Goal: Task Accomplishment & Management: Complete application form

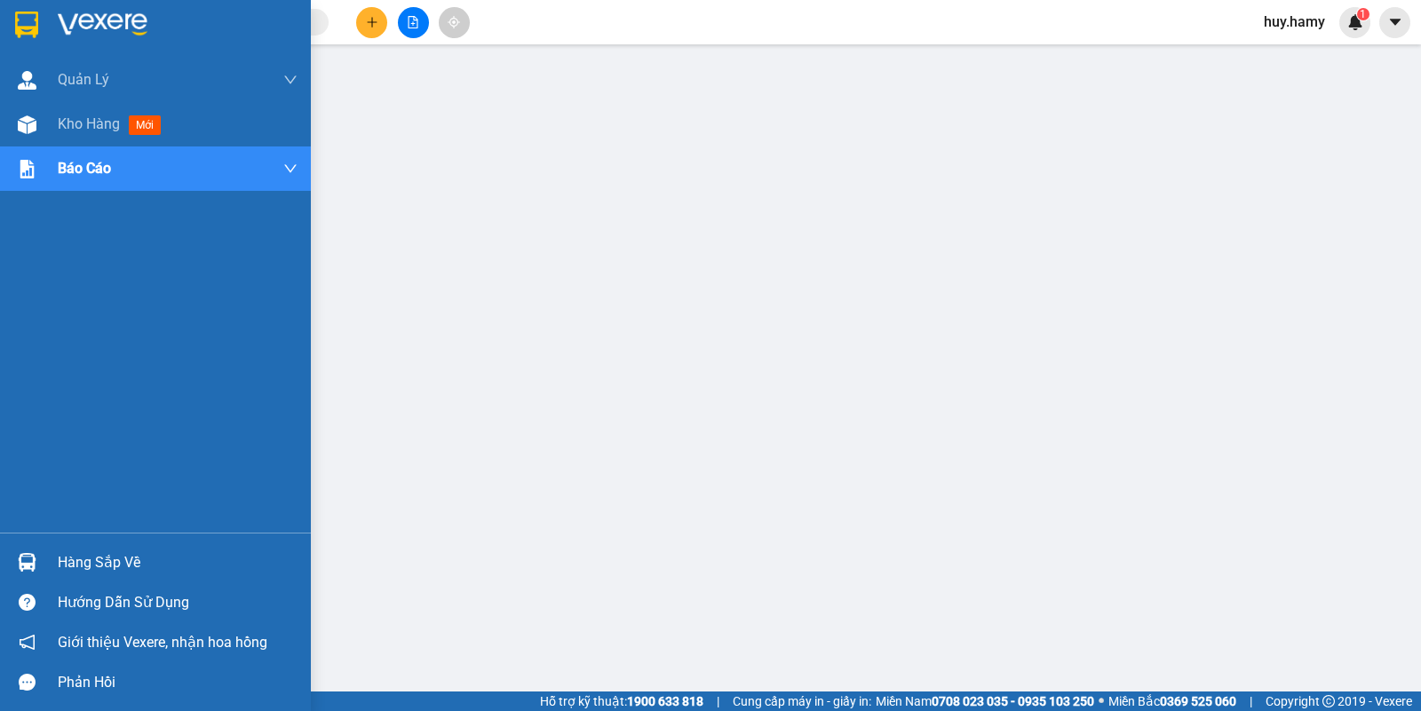
click at [69, 556] on div "Hàng sắp về" at bounding box center [178, 563] width 240 height 27
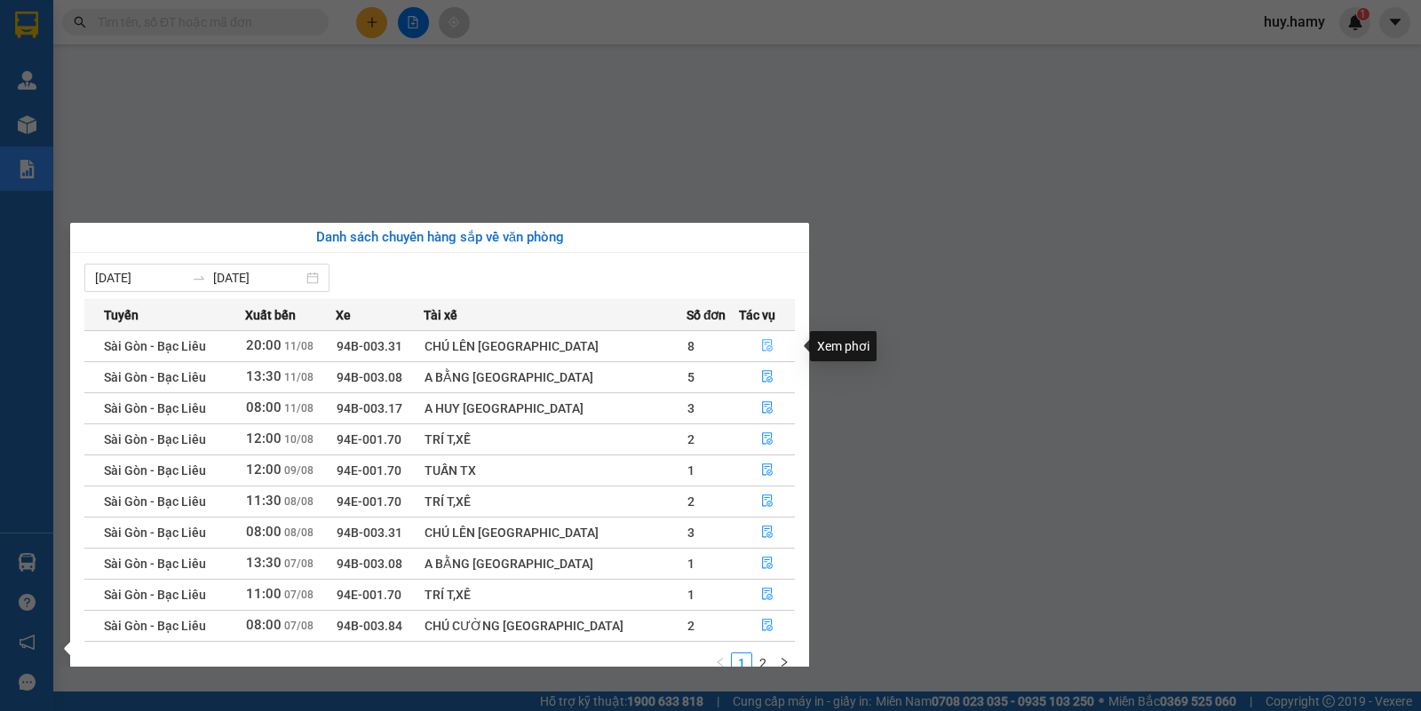
click at [761, 343] on icon "file-done" at bounding box center [767, 345] width 12 height 12
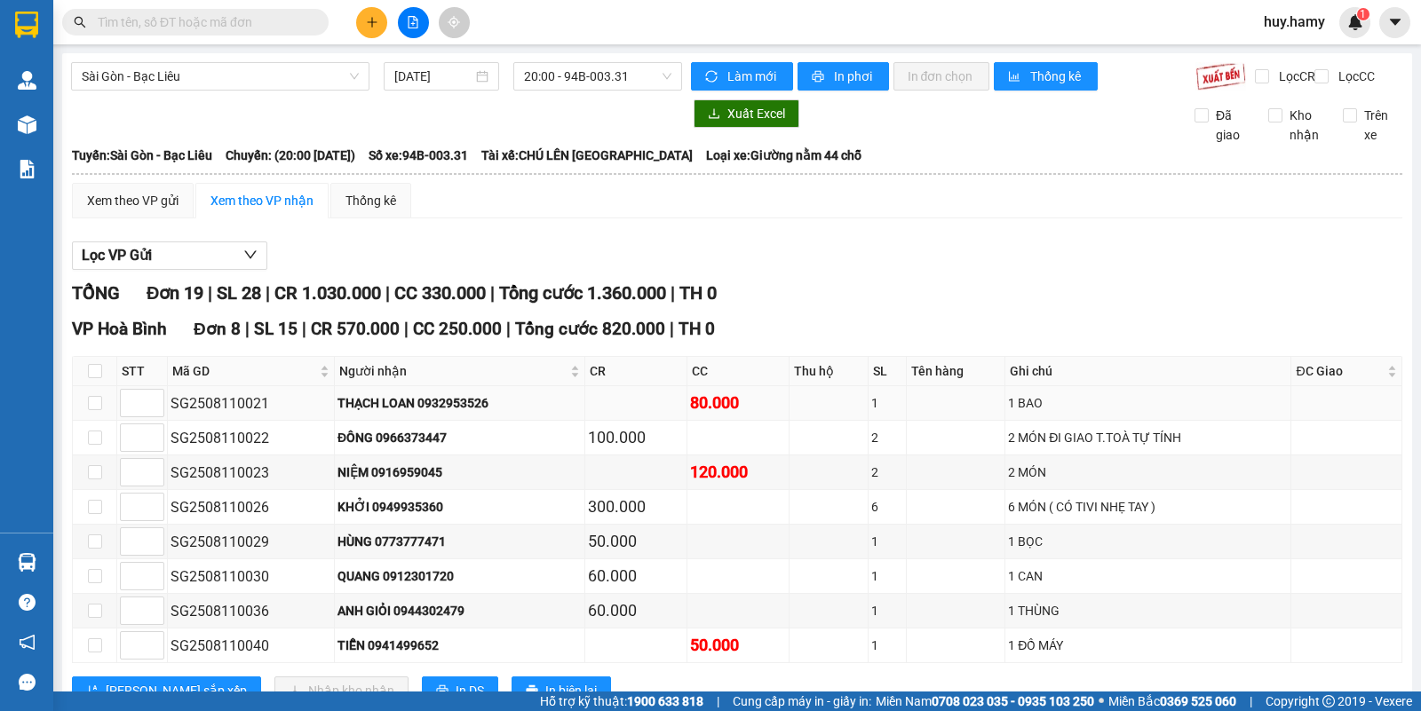
scroll to position [111, 0]
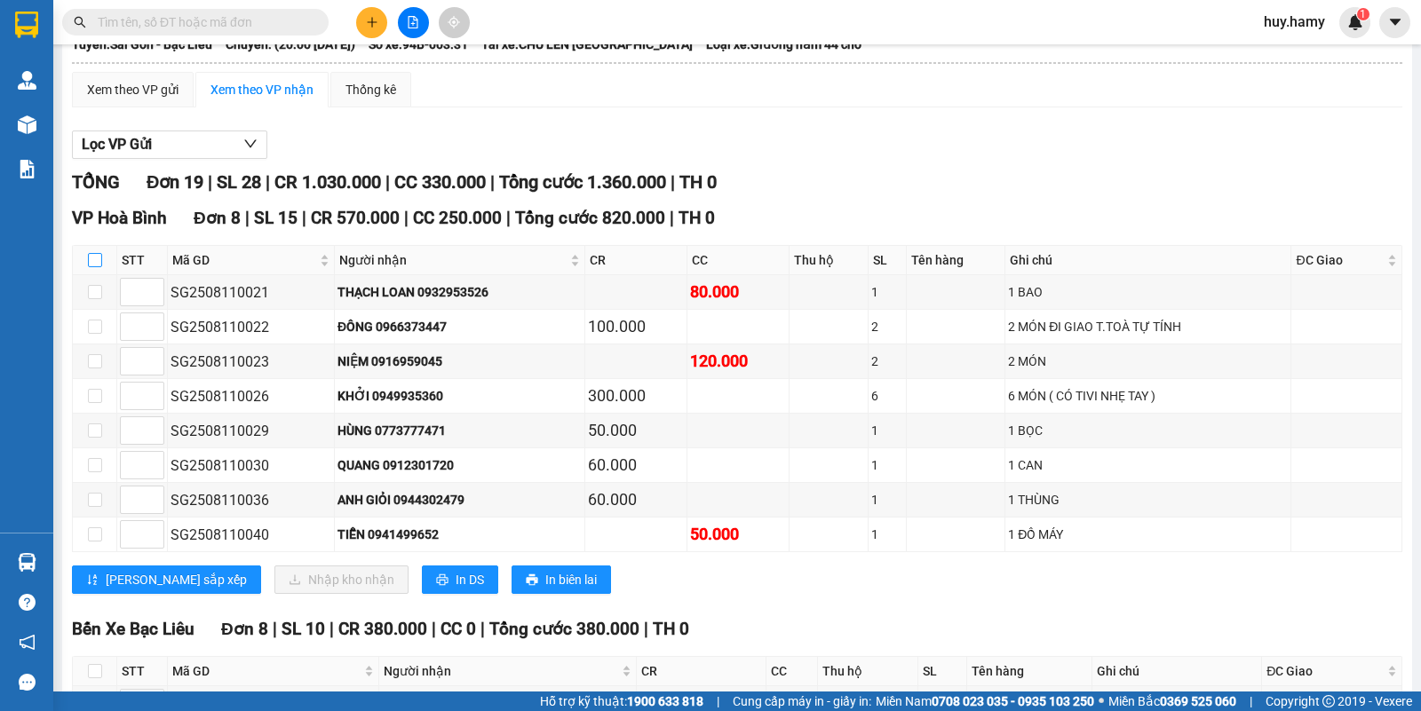
click at [91, 267] on input "checkbox" at bounding box center [95, 260] width 14 height 14
checkbox input "true"
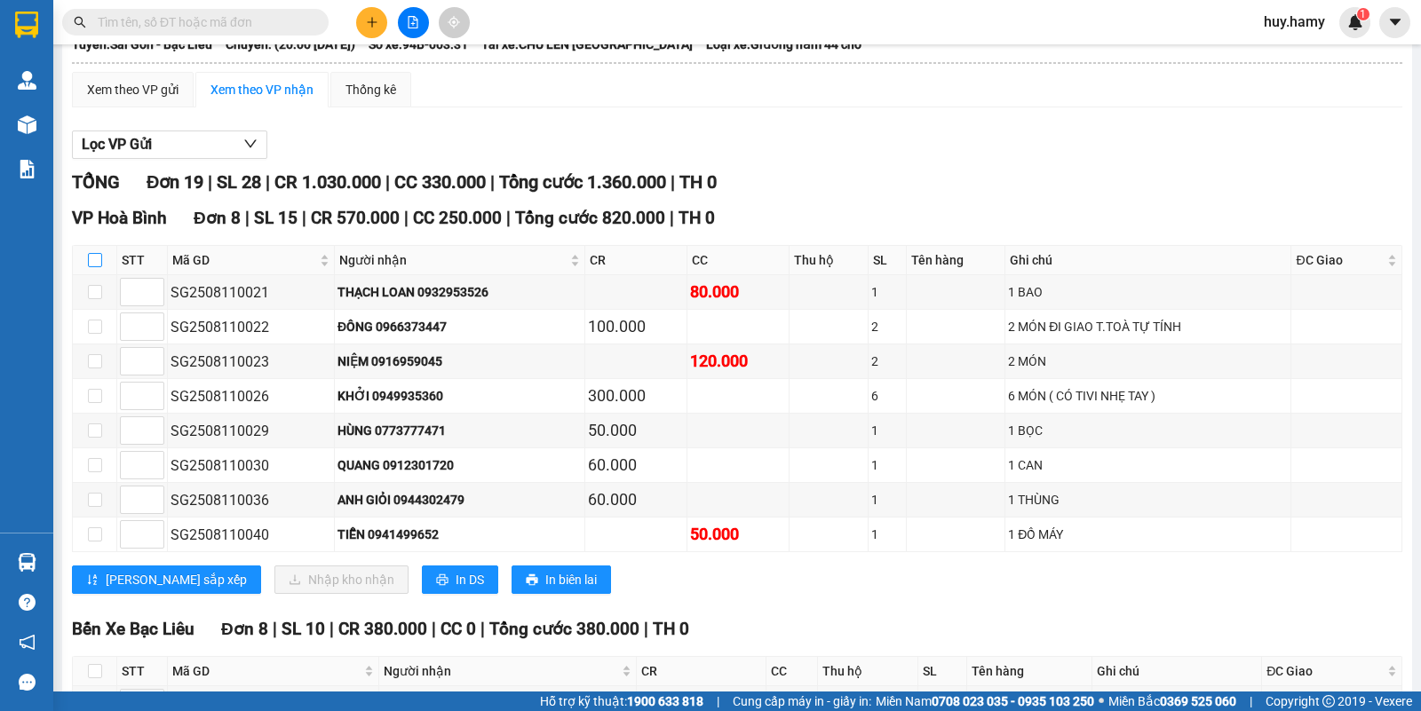
checkbox input "true"
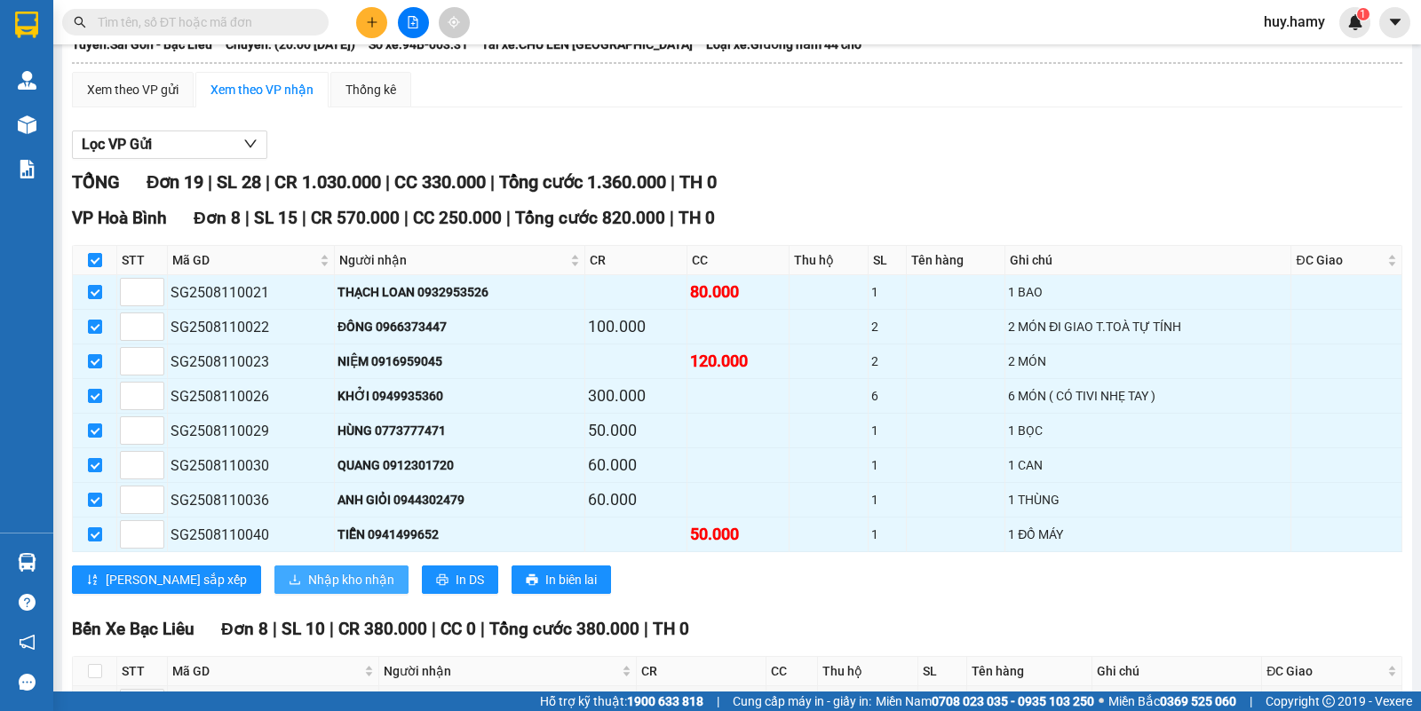
click at [308, 590] on span "Nhập kho nhận" at bounding box center [351, 580] width 86 height 20
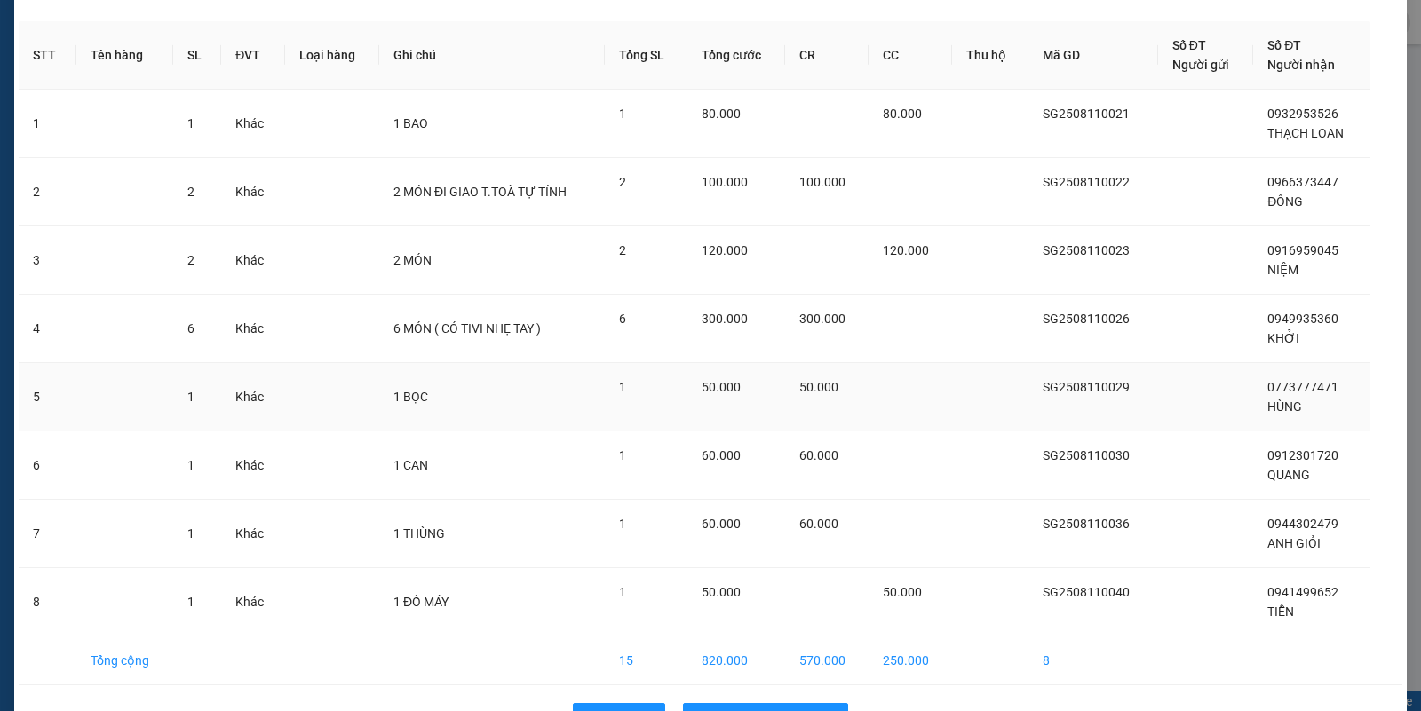
scroll to position [116, 0]
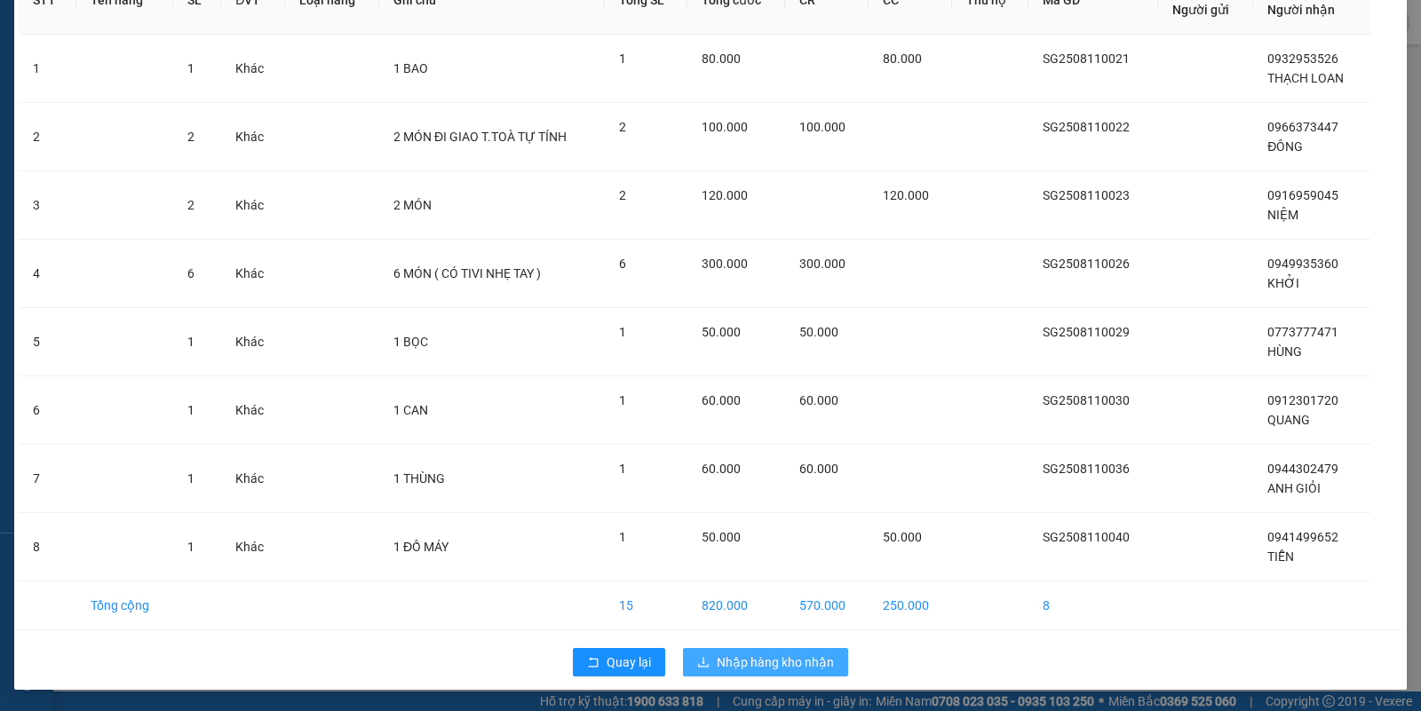
click at [733, 664] on span "Nhập hàng kho nhận" at bounding box center [775, 663] width 117 height 20
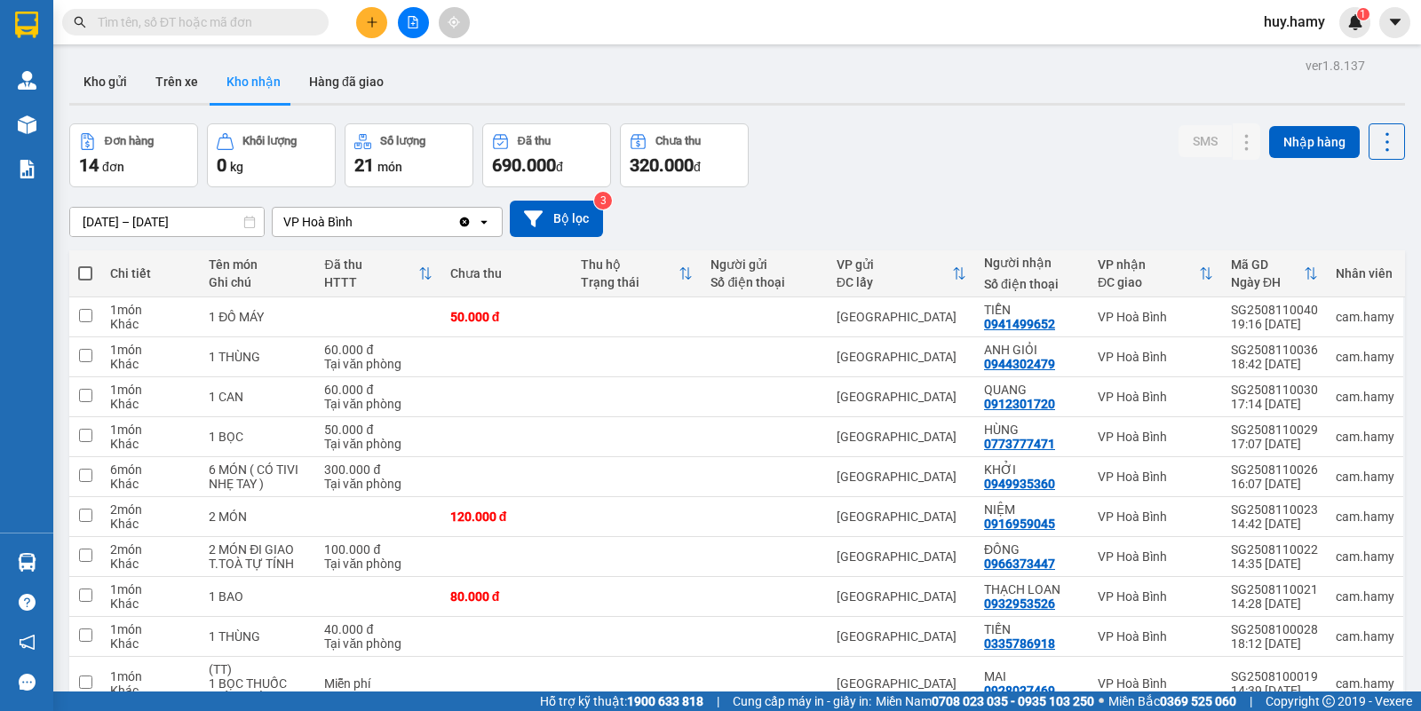
click at [245, 77] on button "Kho nhận" at bounding box center [253, 81] width 83 height 43
click at [82, 273] on span at bounding box center [85, 273] width 14 height 14
click at [85, 265] on input "checkbox" at bounding box center [85, 265] width 0 height 0
checkbox input "true"
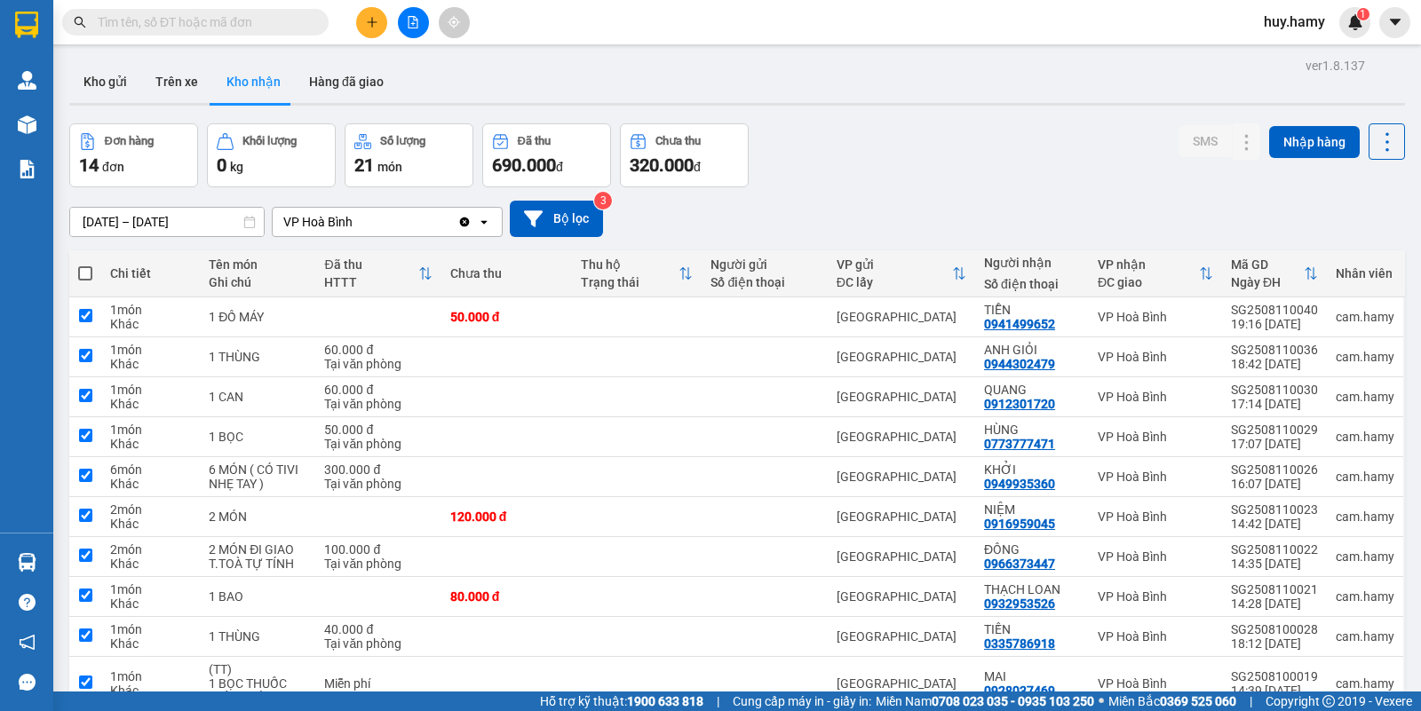
checkbox input "true"
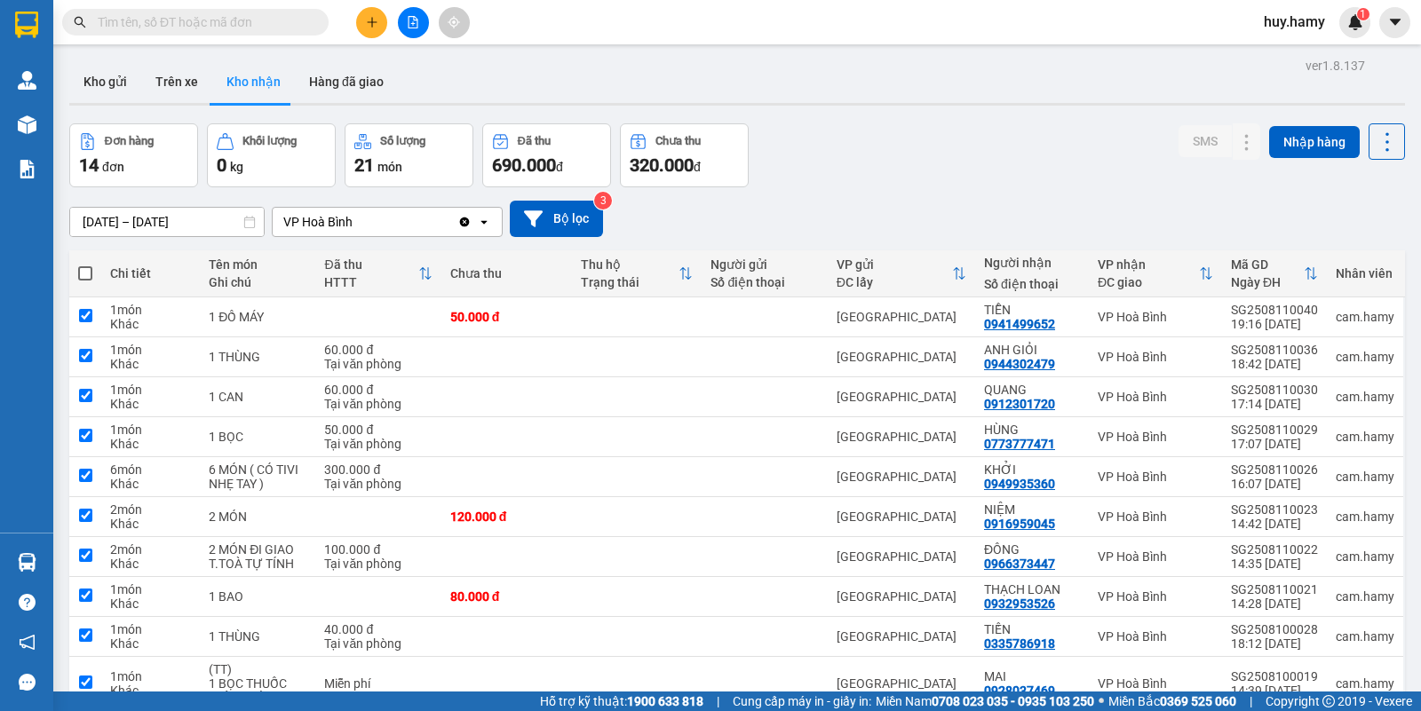
checkbox input "true"
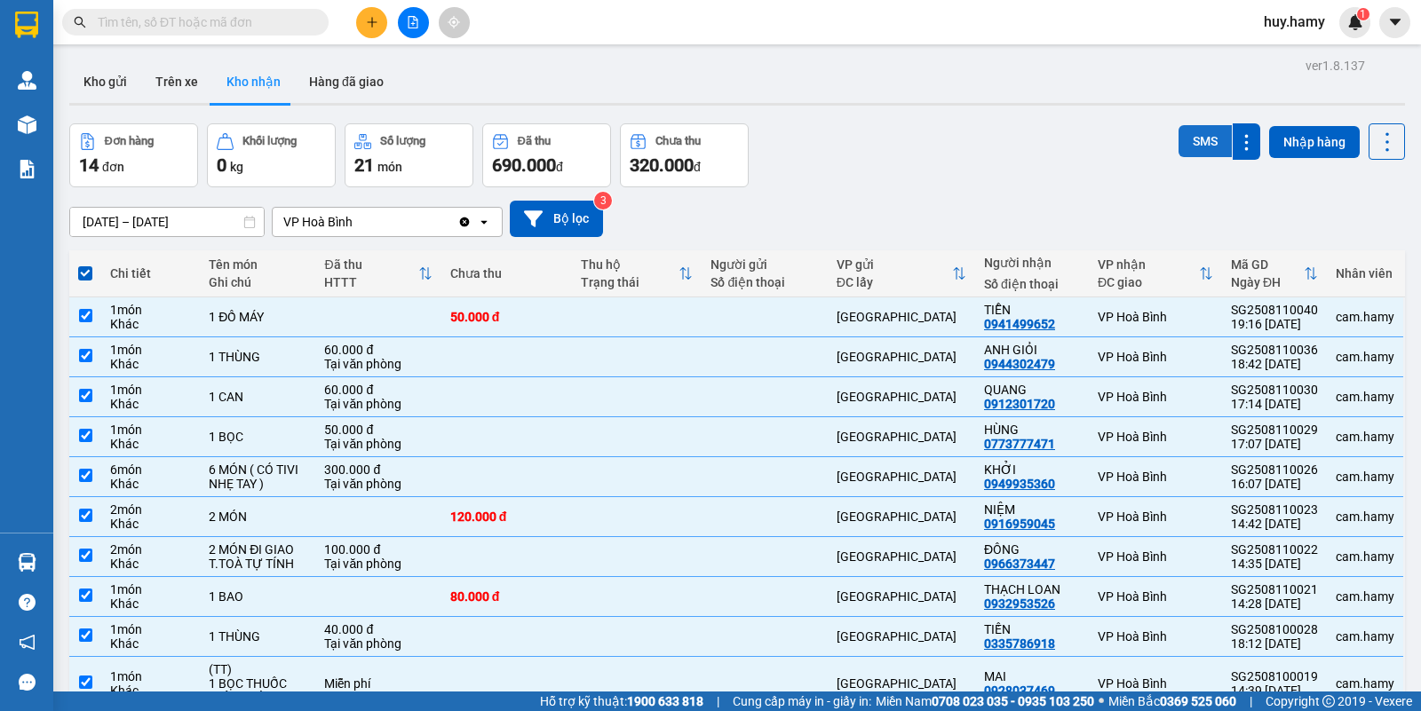
click at [1197, 144] on button "SMS" at bounding box center [1204, 141] width 53 height 32
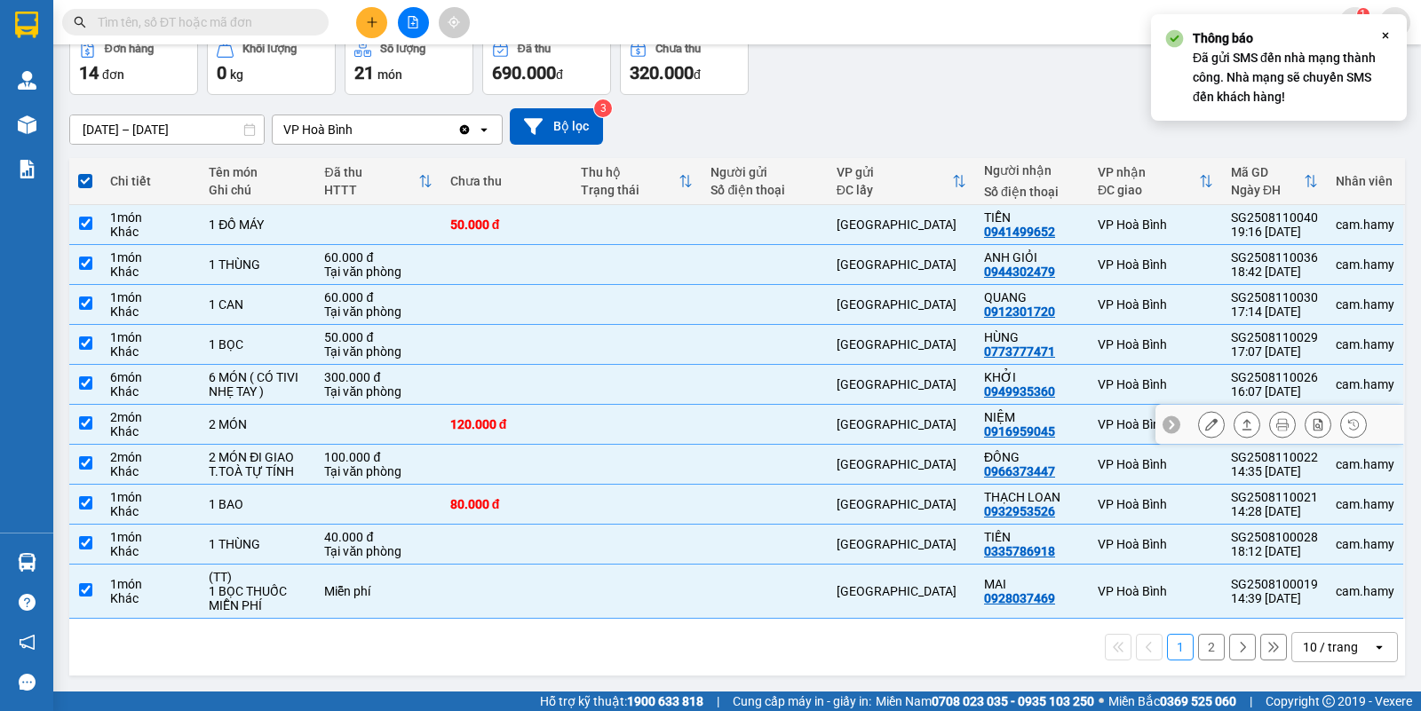
scroll to position [95, 0]
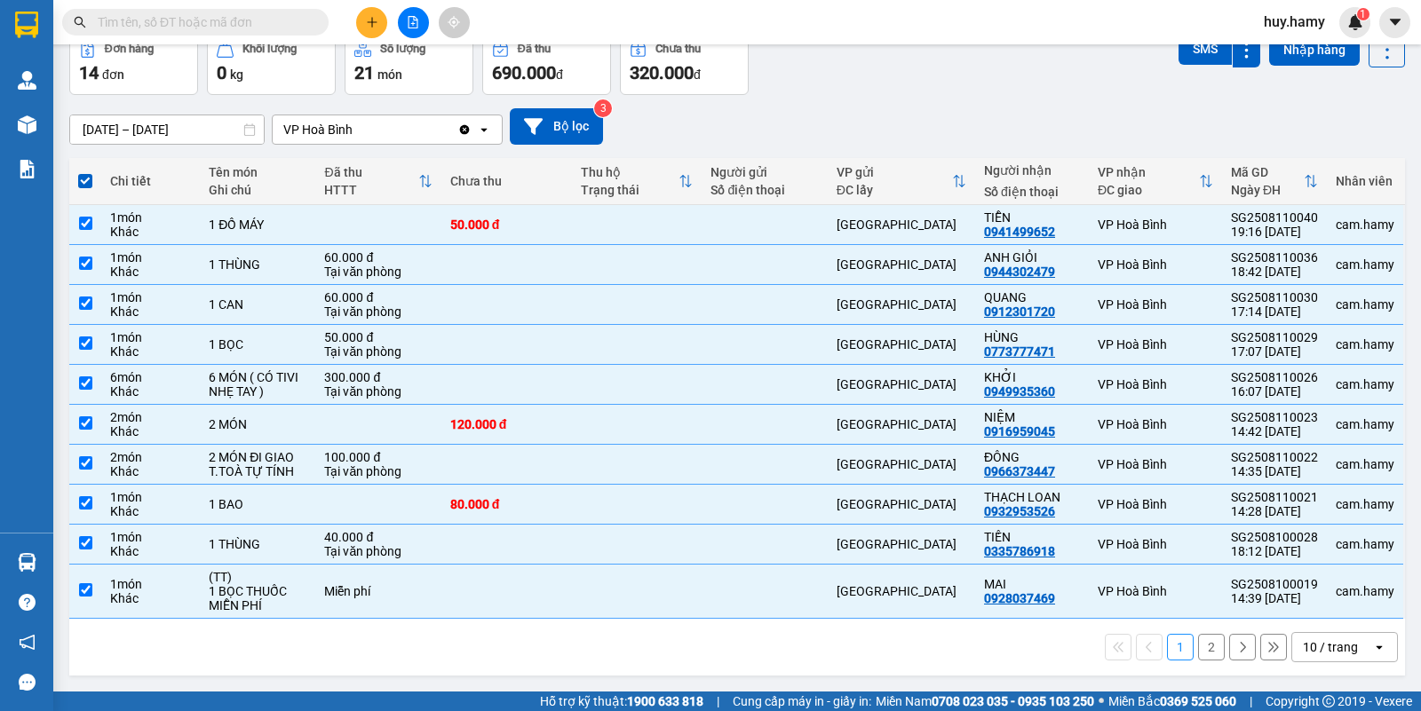
click at [1198, 645] on button "2" at bounding box center [1211, 647] width 27 height 27
checkbox input "false"
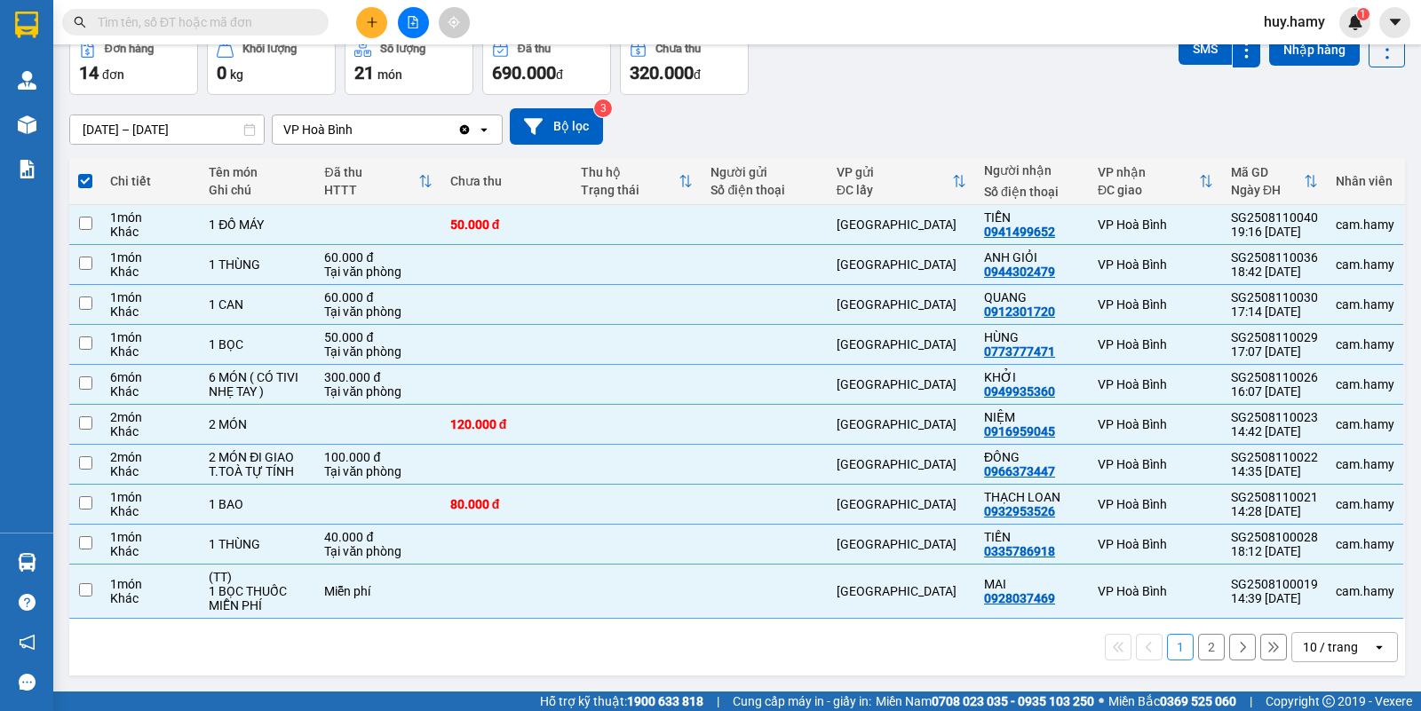
checkbox input "false"
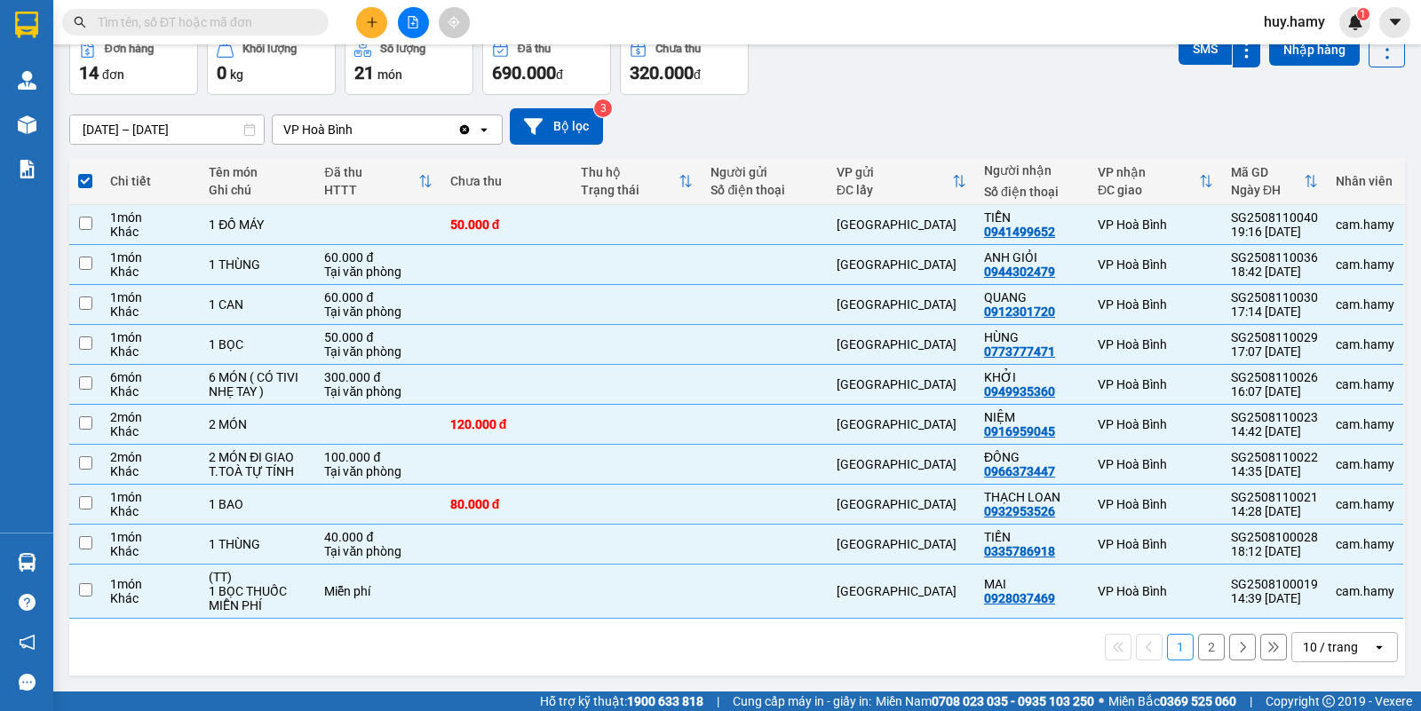
checkbox input "false"
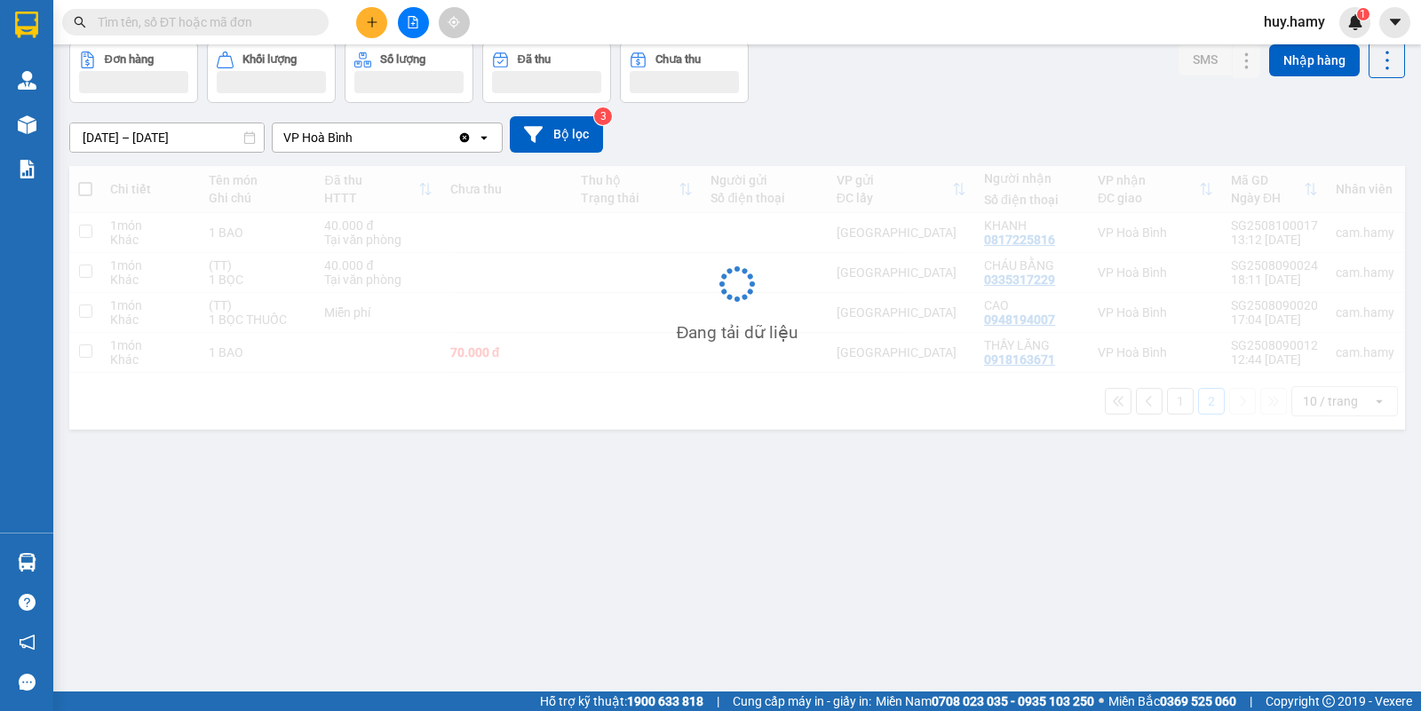
scroll to position [82, 0]
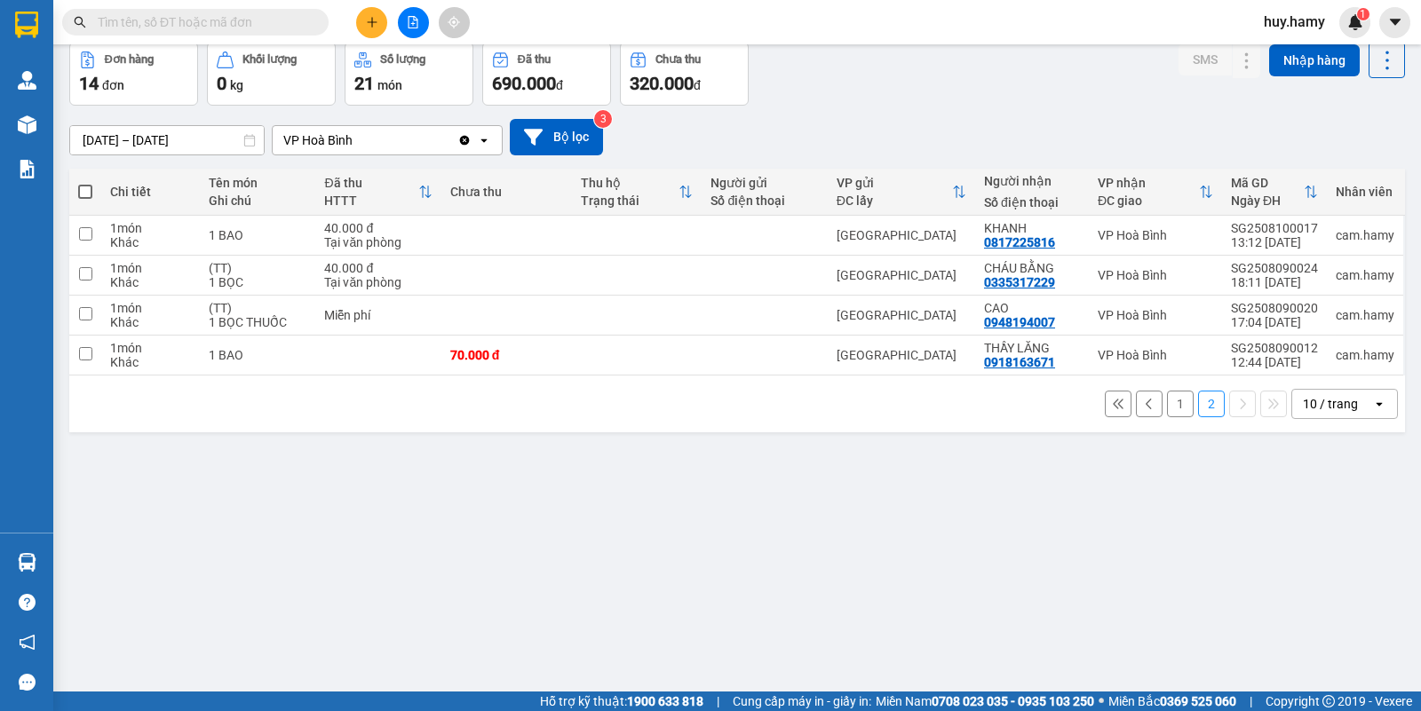
click at [80, 185] on span at bounding box center [85, 192] width 14 height 14
click at [85, 183] on input "checkbox" at bounding box center [85, 183] width 0 height 0
checkbox input "true"
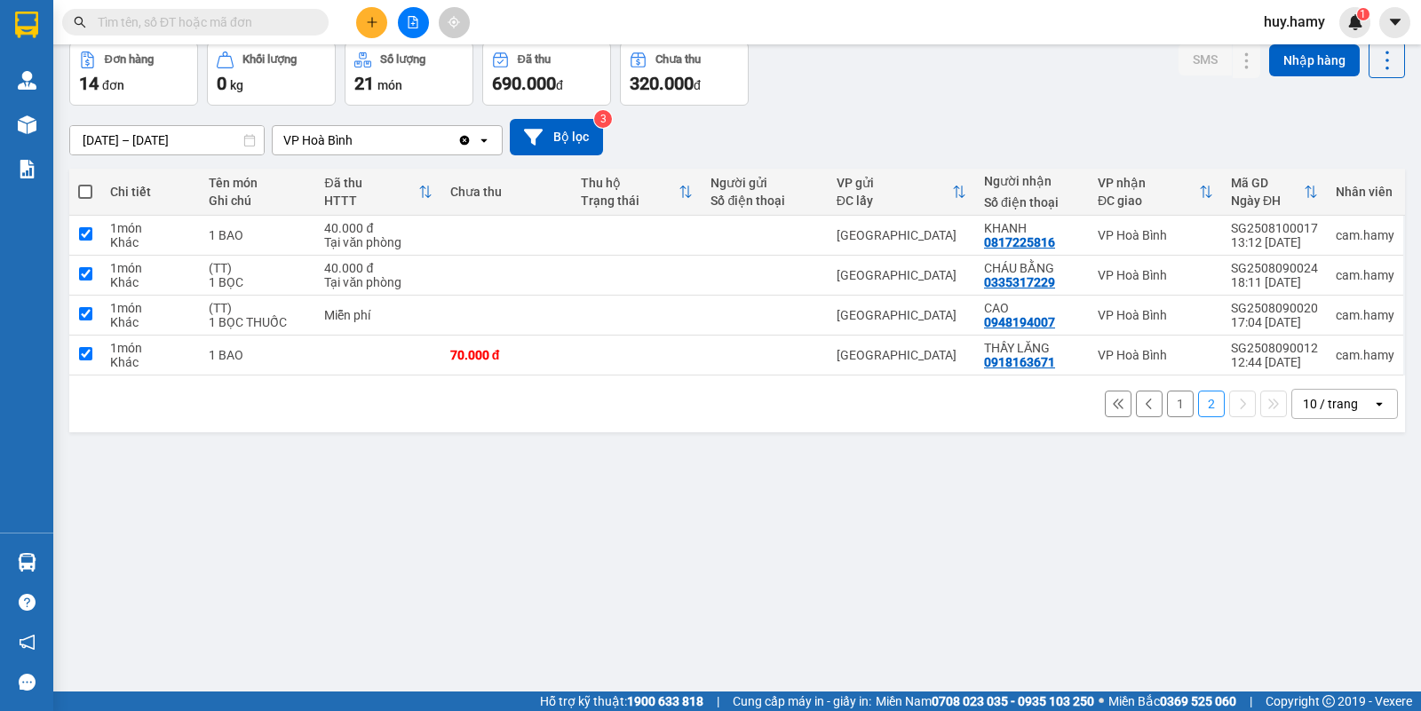
checkbox input "true"
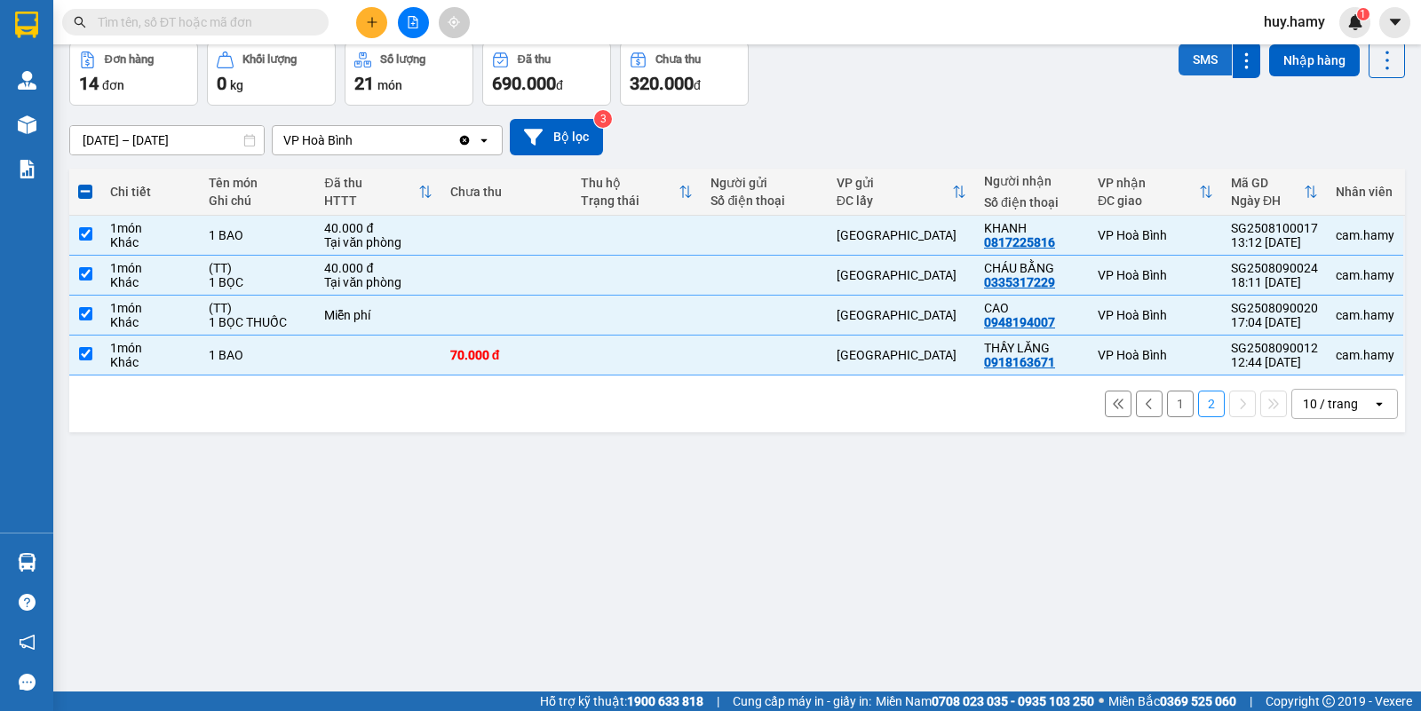
click at [1178, 49] on button "SMS" at bounding box center [1204, 60] width 53 height 32
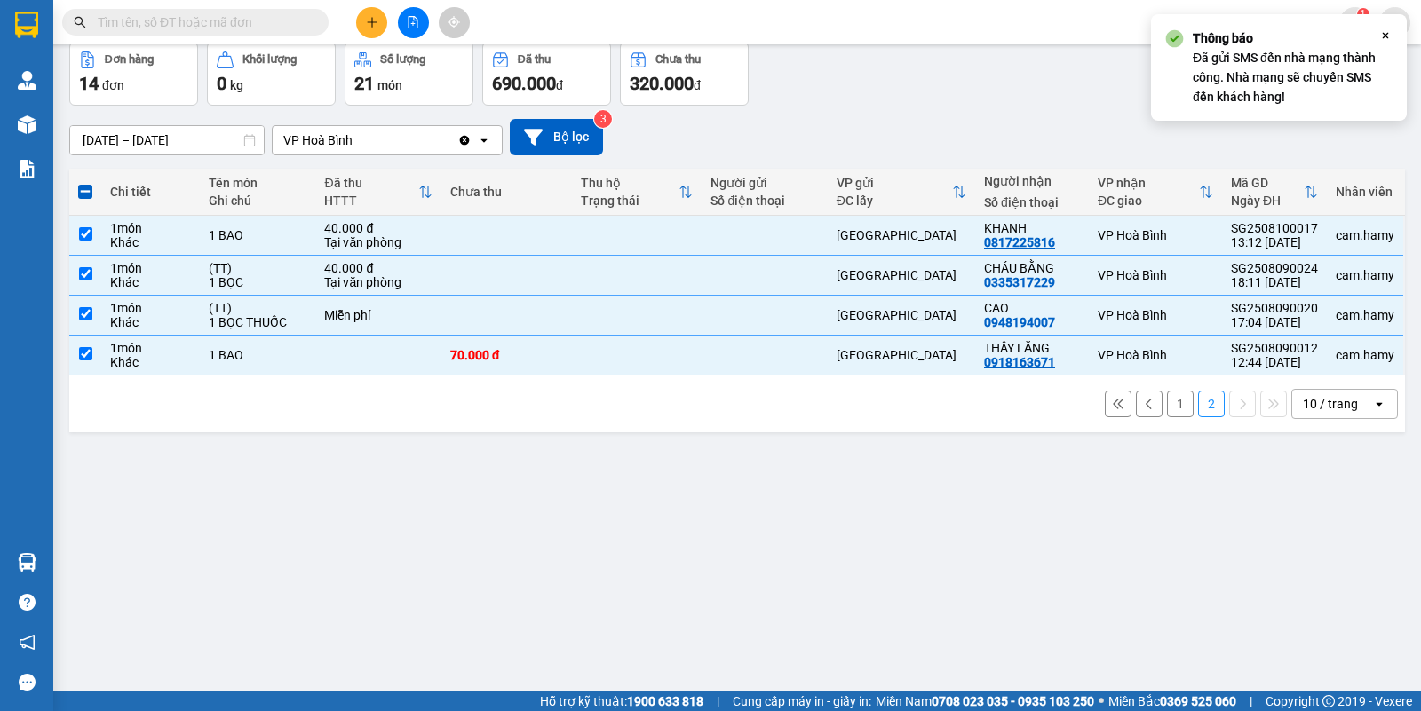
click at [765, 409] on div "1 2 10 / trang open" at bounding box center [736, 404] width 1321 height 30
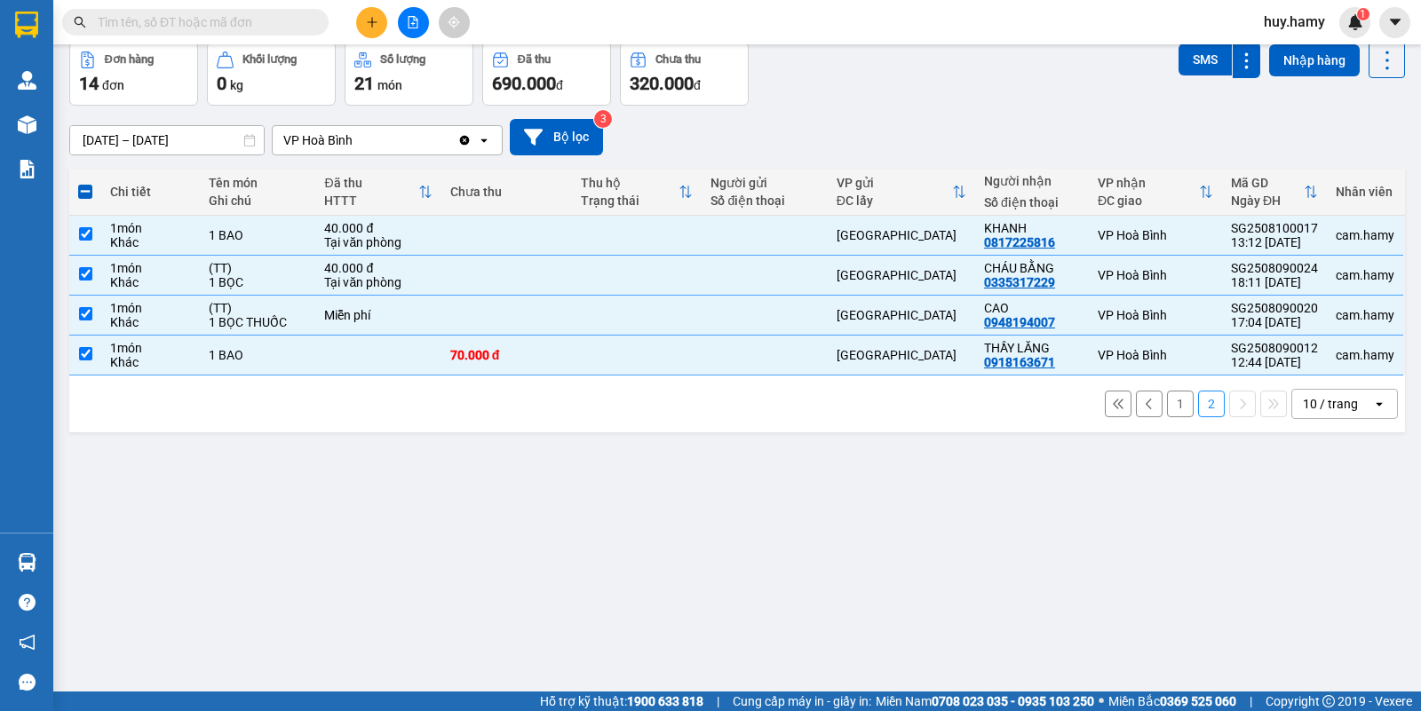
click at [85, 194] on span at bounding box center [85, 192] width 14 height 14
click at [85, 183] on input "checkbox" at bounding box center [85, 183] width 0 height 0
click at [85, 193] on span at bounding box center [85, 192] width 14 height 14
click at [85, 183] on input "checkbox" at bounding box center [85, 183] width 0 height 0
click at [86, 179] on th at bounding box center [85, 192] width 32 height 47
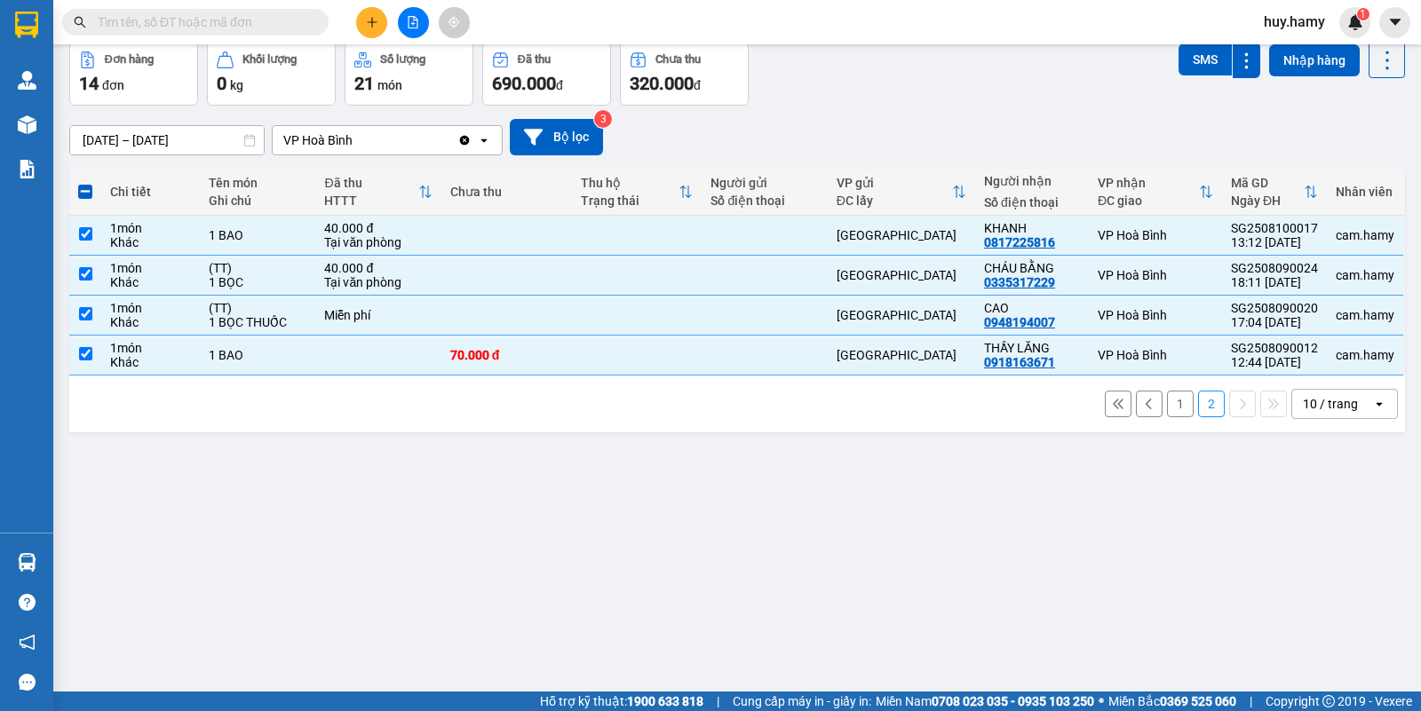
click at [85, 191] on span at bounding box center [85, 192] width 14 height 14
click at [85, 183] on input "checkbox" at bounding box center [85, 183] width 0 height 0
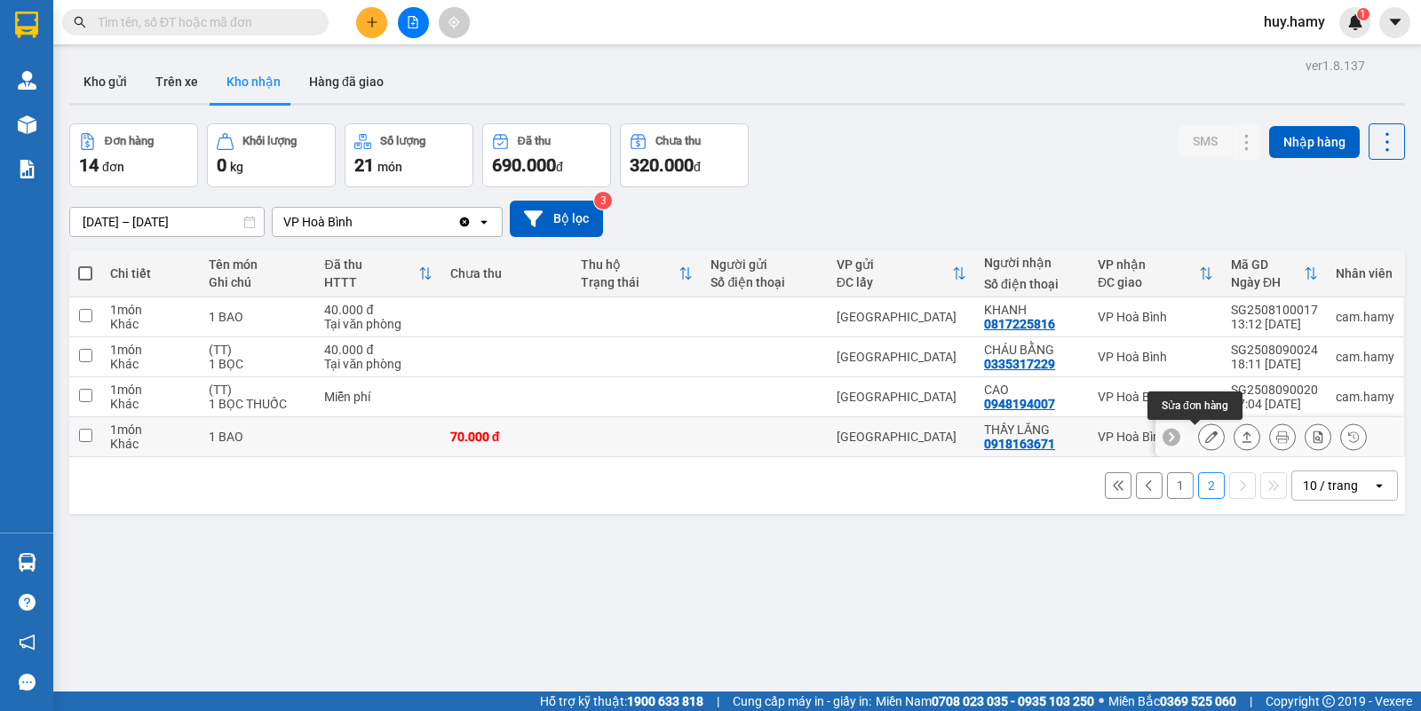
click at [1201, 436] on button at bounding box center [1211, 437] width 25 height 31
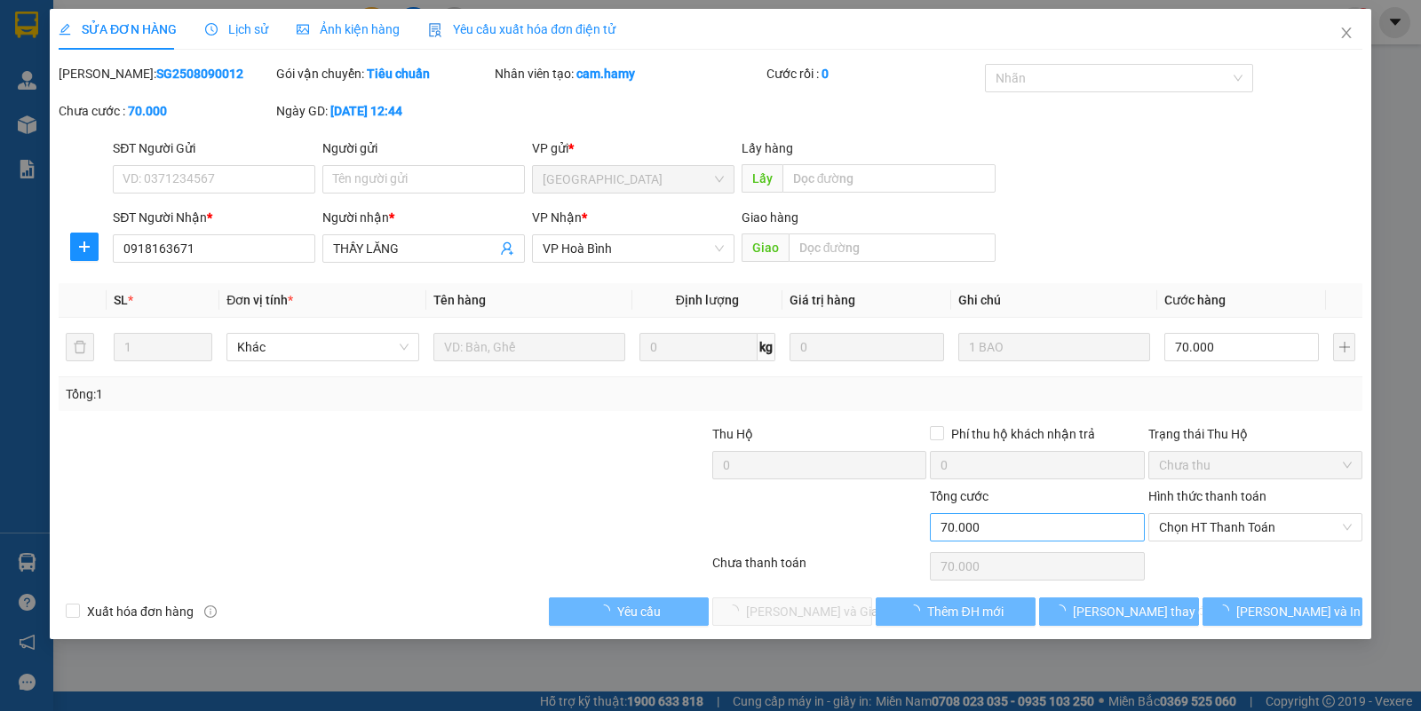
type input "0918163671"
type input "THẦY LĂNG"
type input "70.000"
click at [1227, 524] on span "Chọn HT Thanh Toán" at bounding box center [1255, 527] width 193 height 27
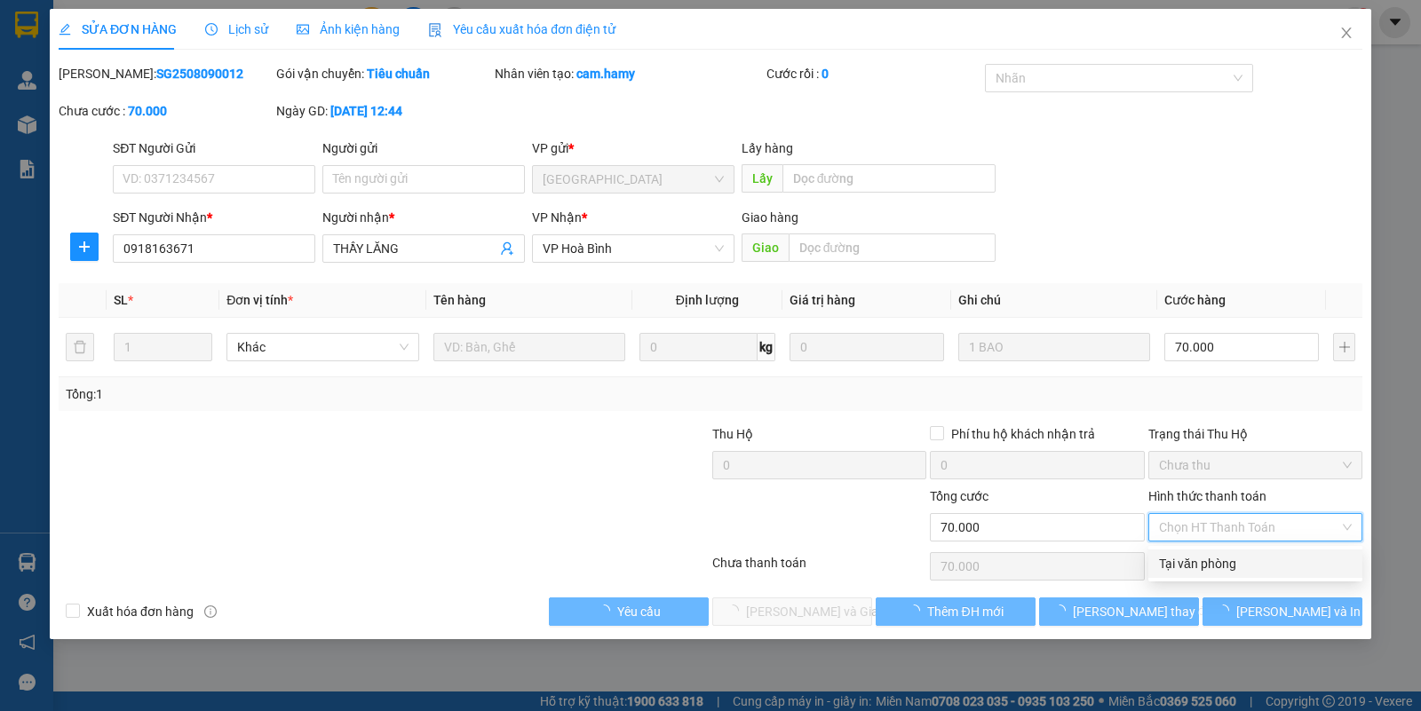
drag, startPoint x: 1217, startPoint y: 557, endPoint x: 1138, endPoint y: 583, distance: 83.1
click at [1217, 558] on div "Tại văn phòng" at bounding box center [1255, 564] width 193 height 20
type input "0"
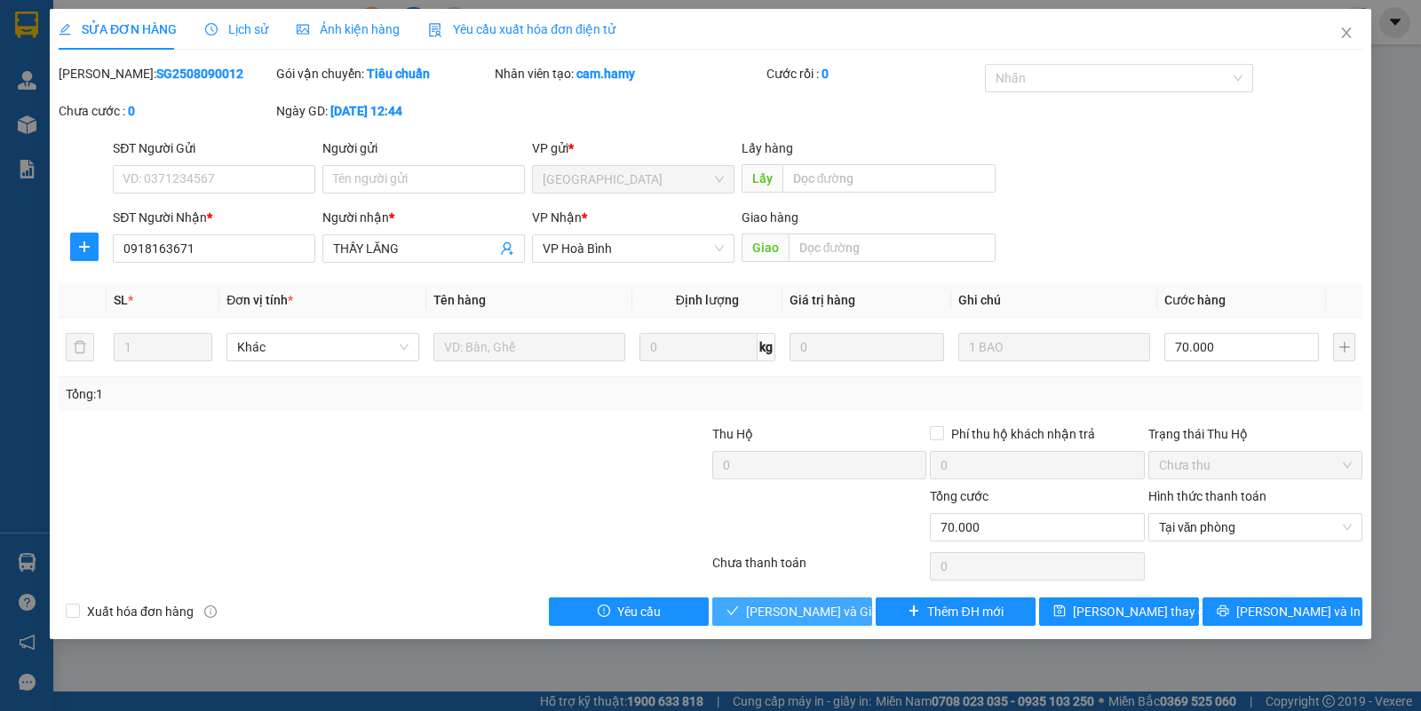
click at [793, 613] on span "[PERSON_NAME] và Giao hàng" at bounding box center [831, 612] width 170 height 20
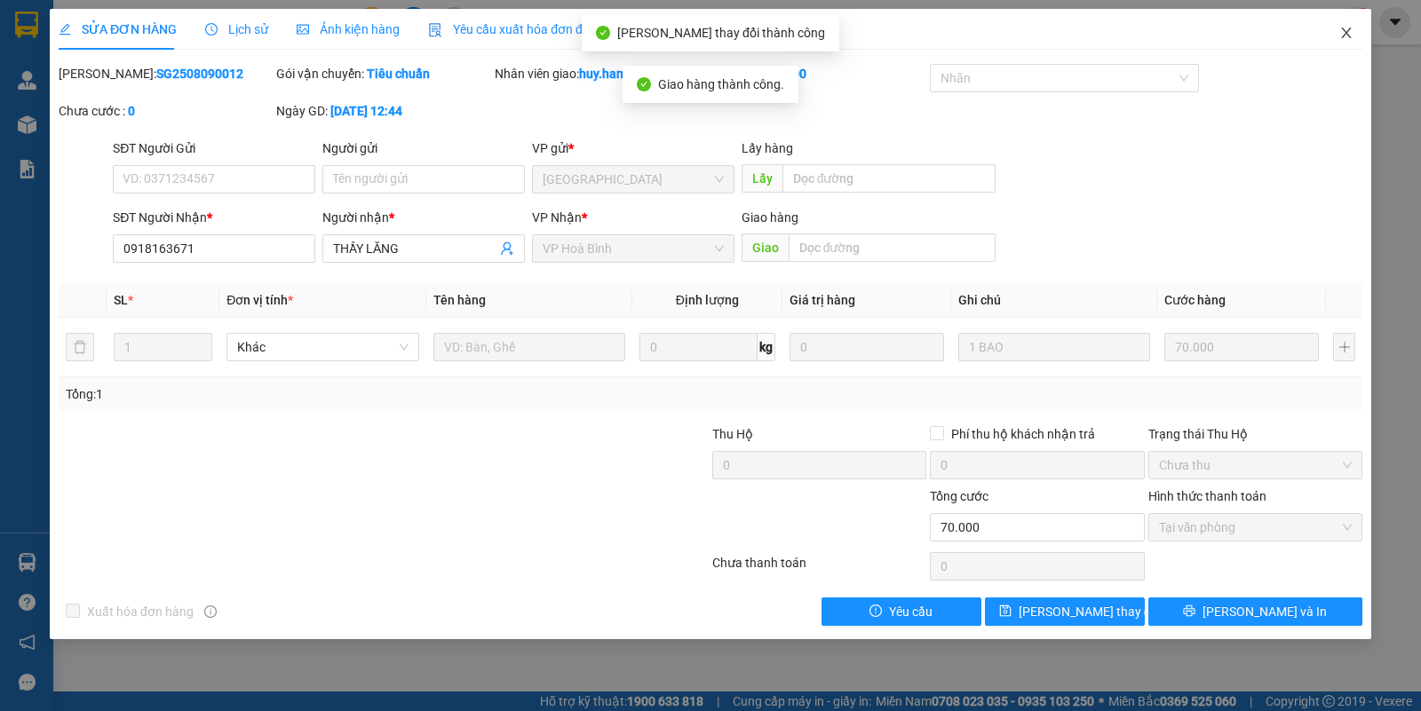
click at [1351, 29] on icon "close" at bounding box center [1346, 33] width 14 height 14
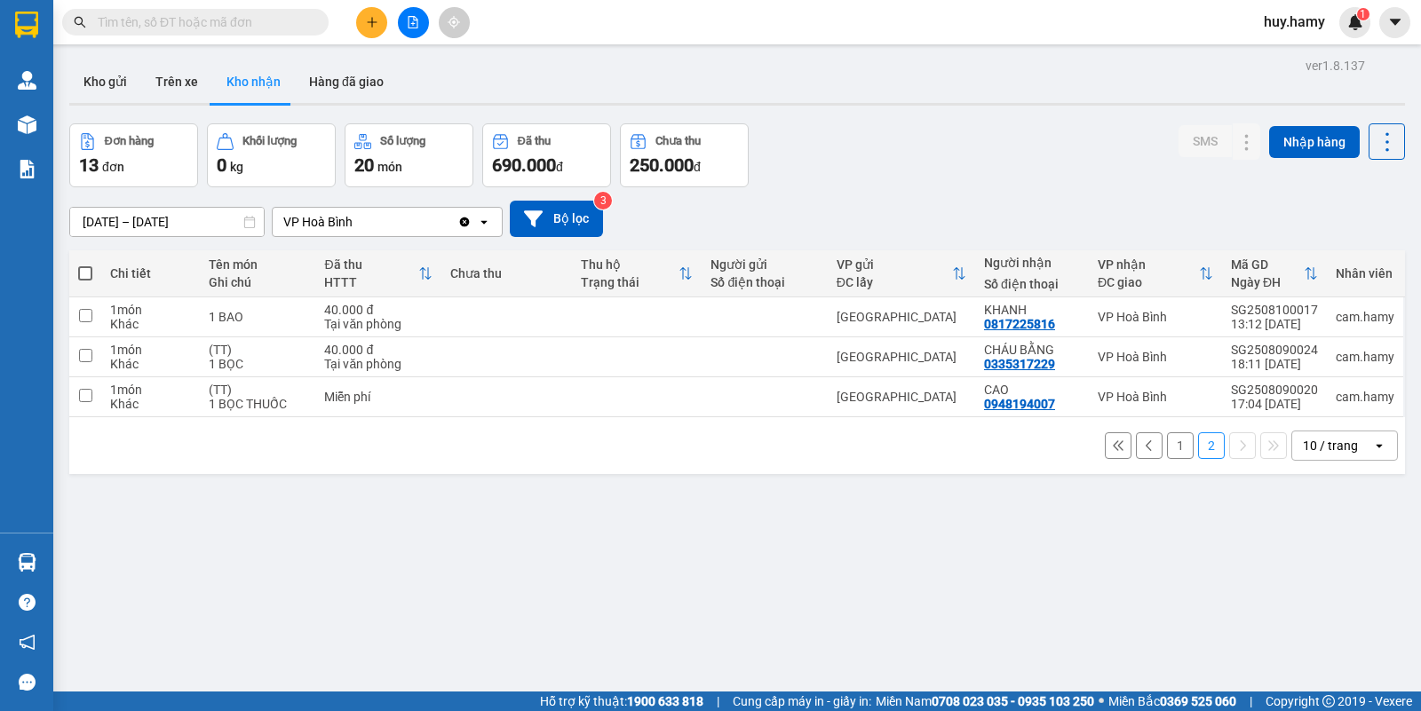
click at [1167, 441] on button "1" at bounding box center [1180, 445] width 27 height 27
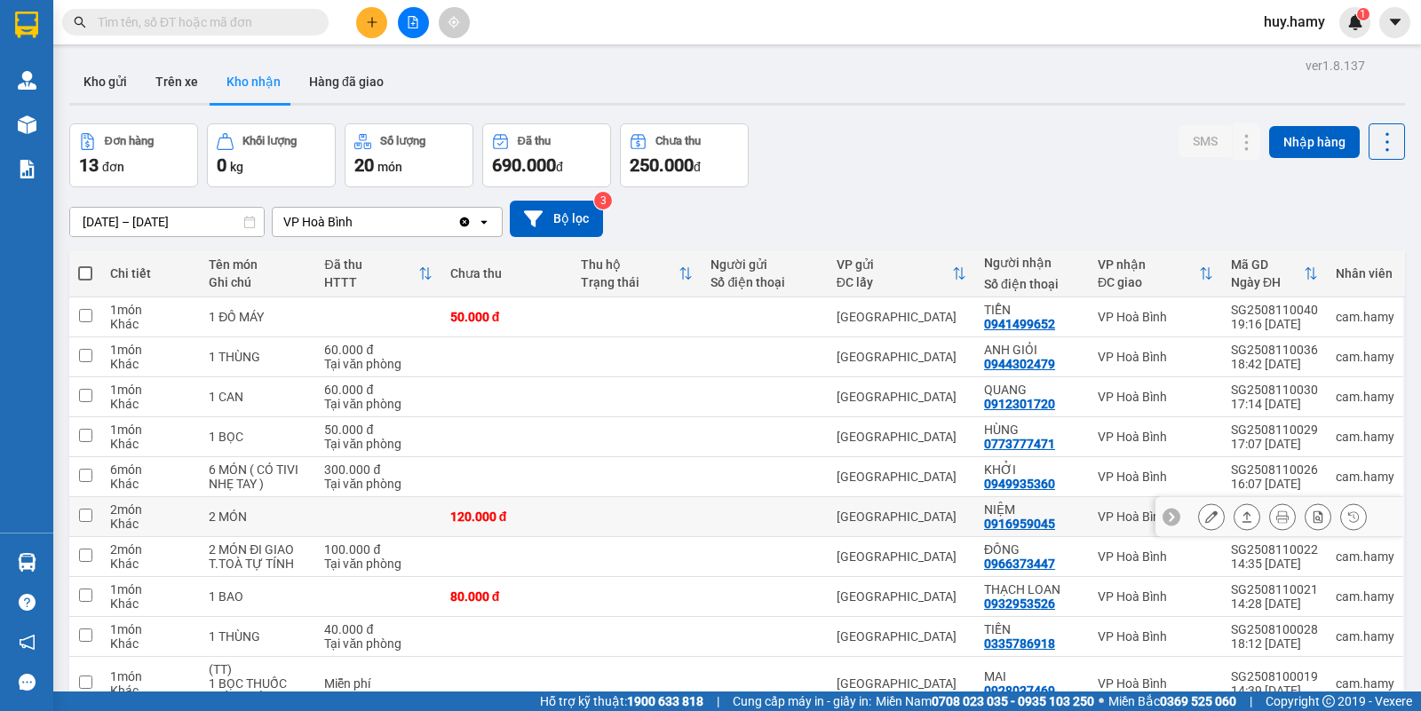
scroll to position [95, 0]
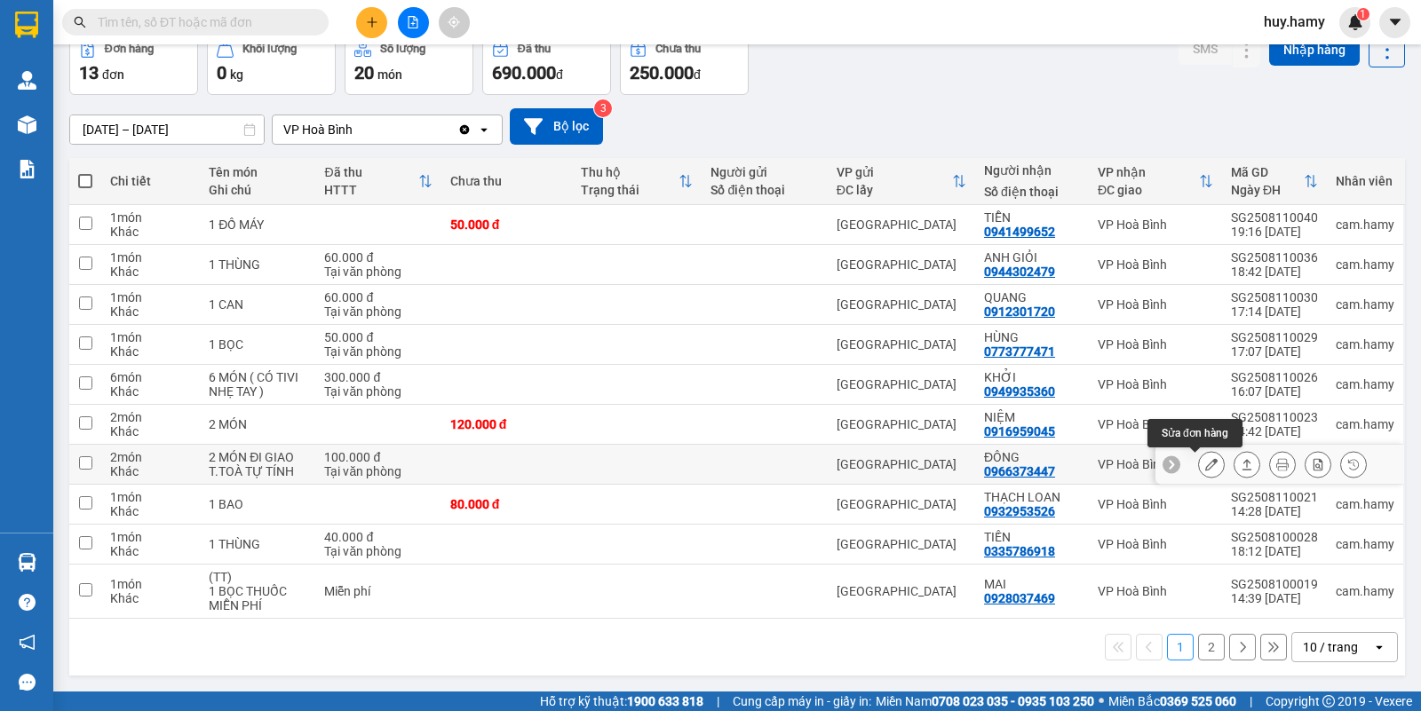
click at [1205, 467] on icon at bounding box center [1211, 464] width 12 height 12
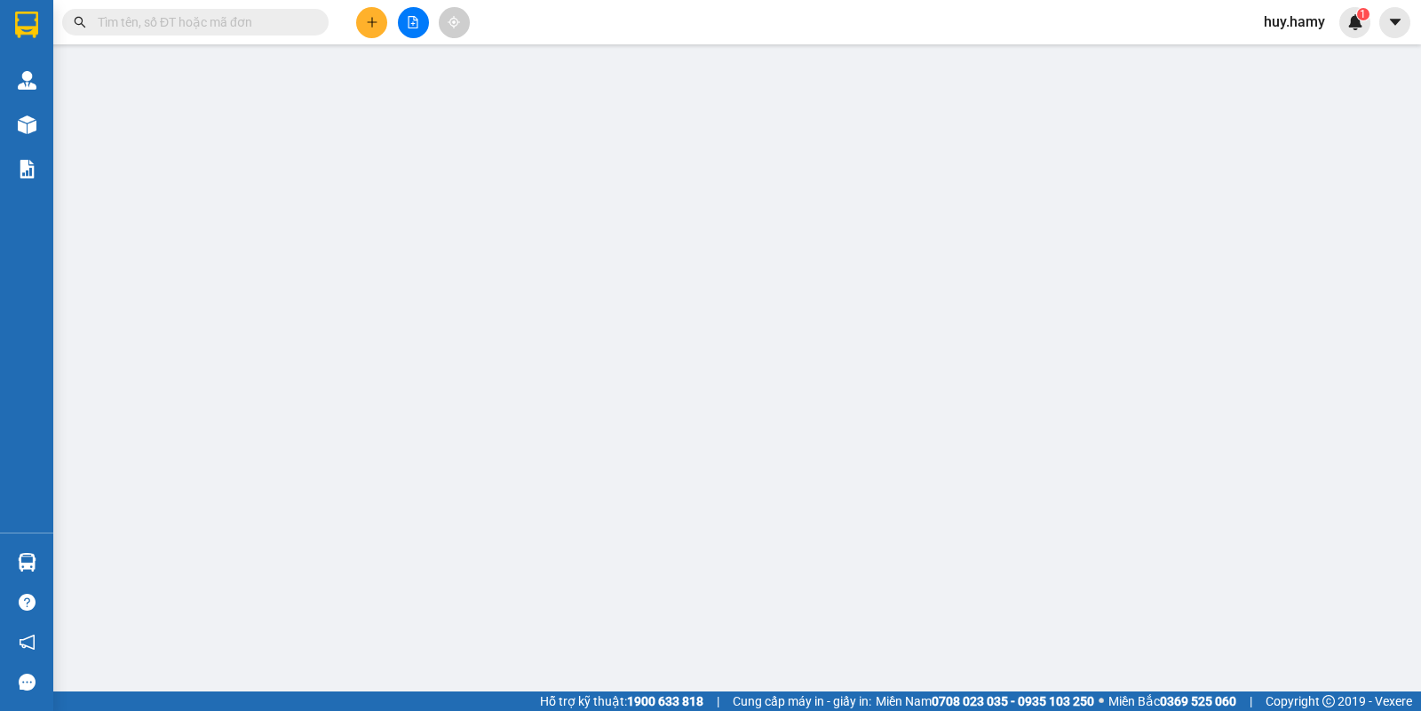
type input "0966373447"
type input "ĐÔNG"
type input "100.000"
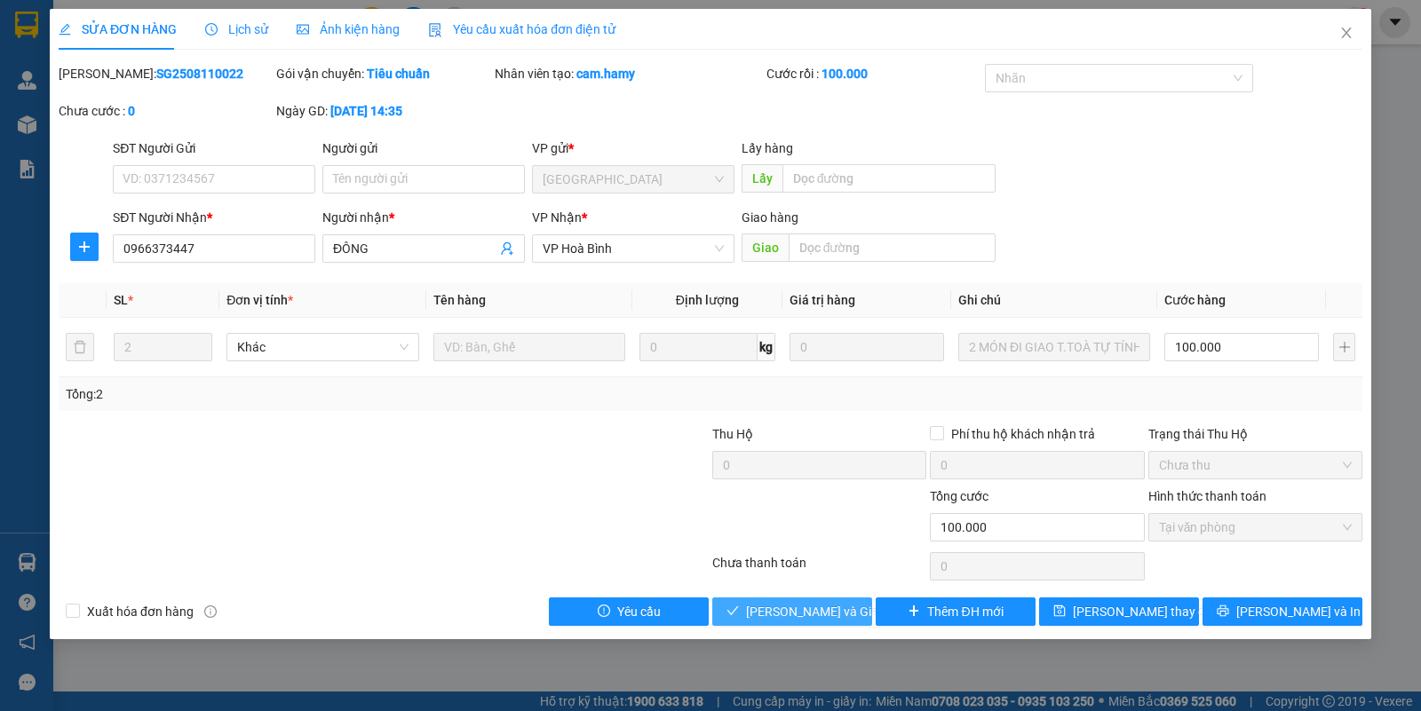
click at [811, 620] on span "[PERSON_NAME] và Giao hàng" at bounding box center [831, 612] width 170 height 20
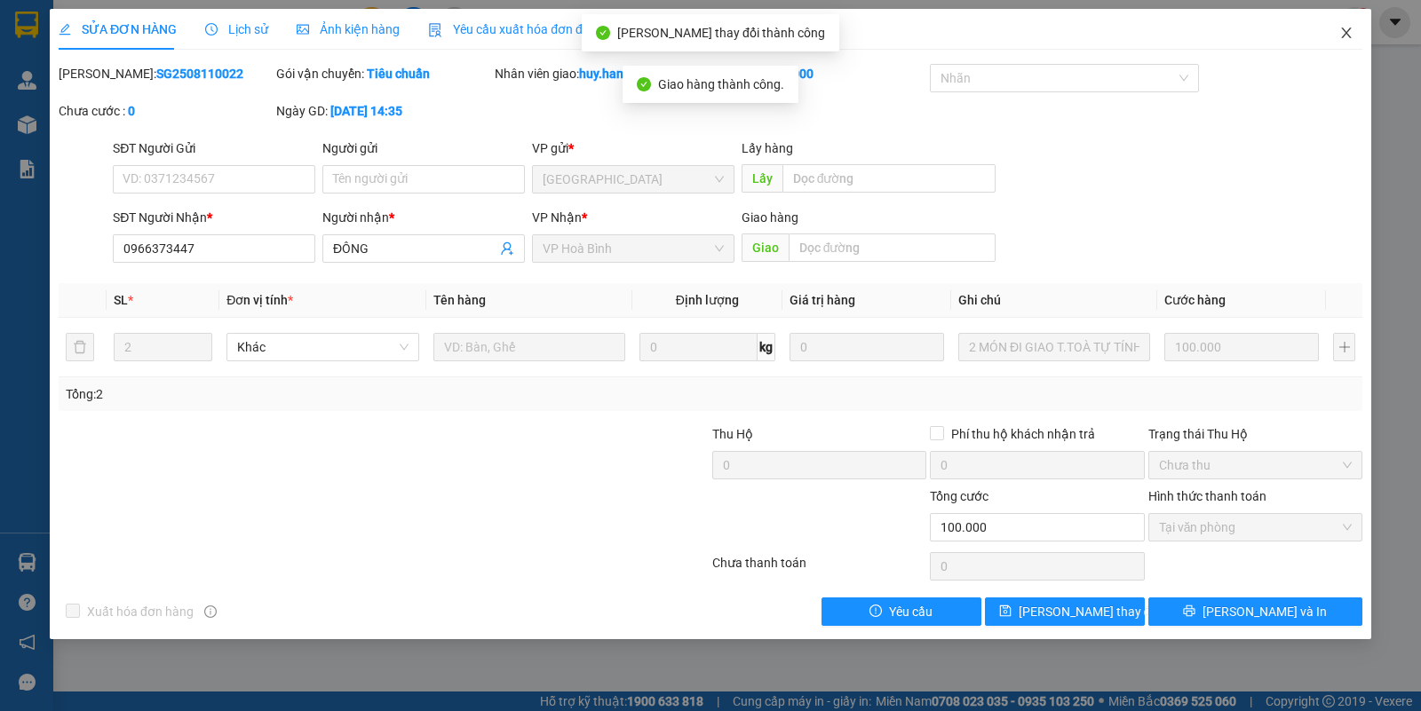
click at [1343, 33] on icon "close" at bounding box center [1346, 33] width 14 height 14
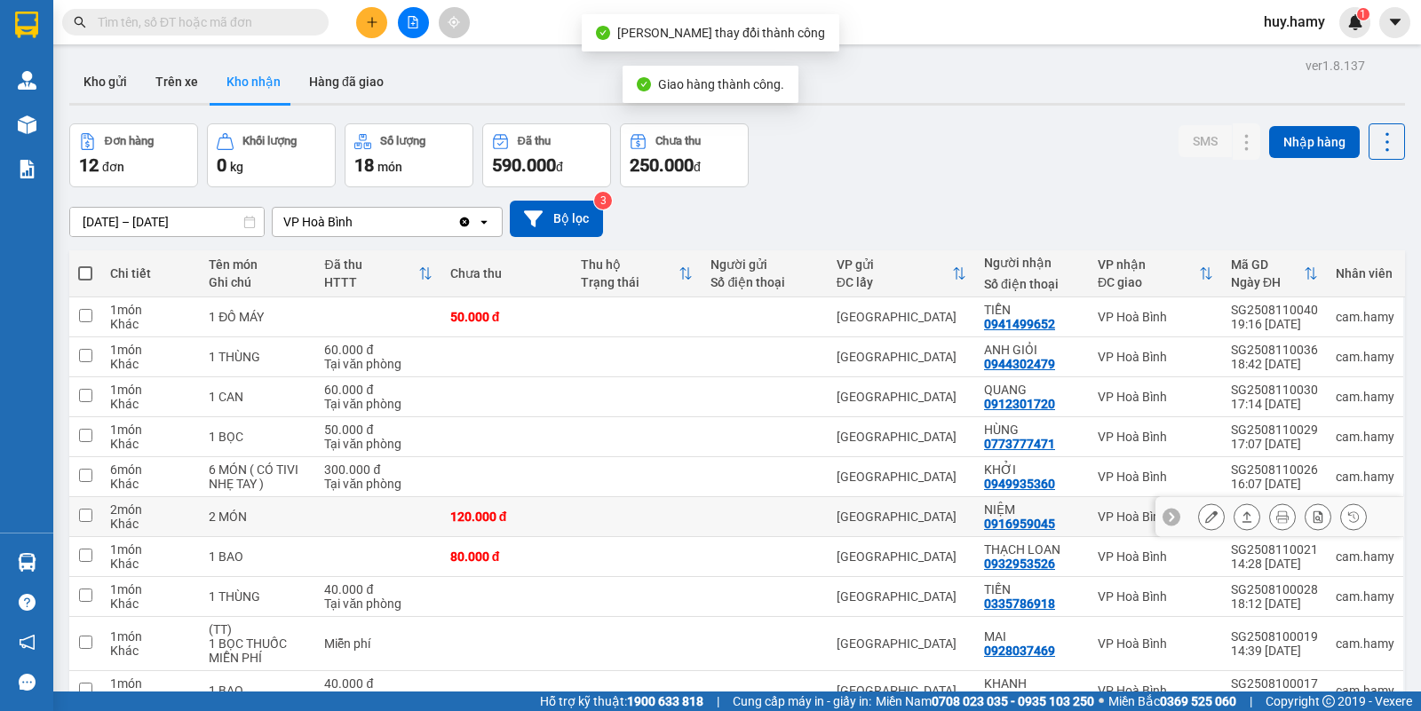
scroll to position [95, 0]
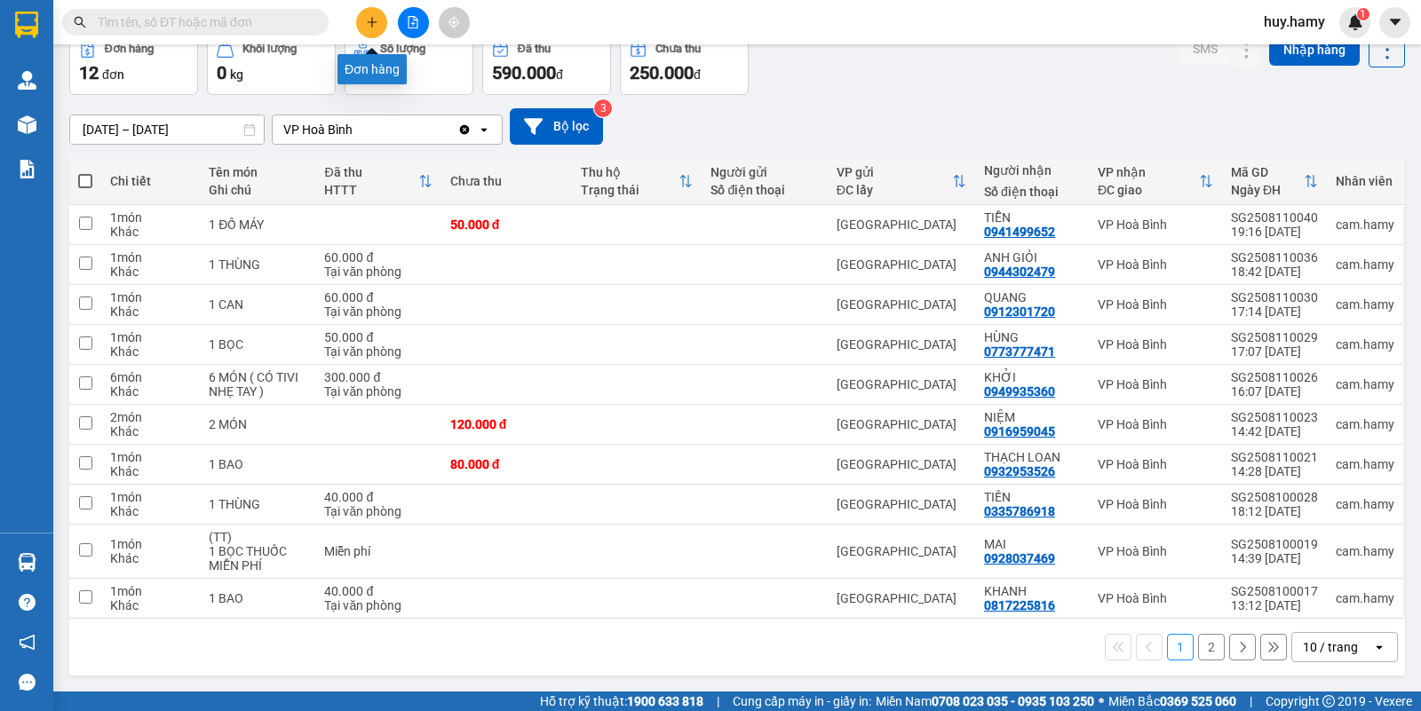
click at [369, 19] on icon "plus" at bounding box center [372, 22] width 12 height 12
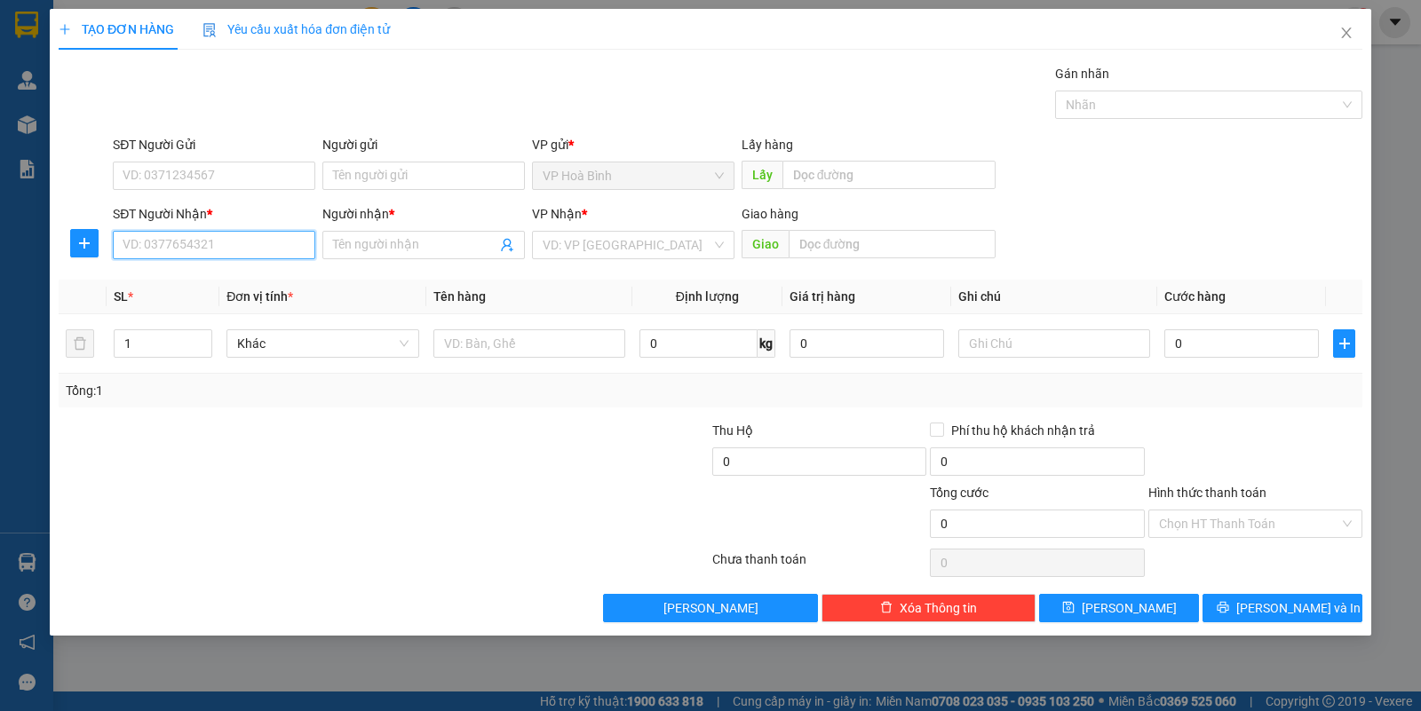
click at [216, 242] on input "SĐT Người Nhận *" at bounding box center [214, 245] width 202 height 28
click at [204, 282] on div "0904468170 - TUYÊN" at bounding box center [213, 282] width 181 height 20
type input "0904468170"
type input "TUYÊN"
type input "40.000"
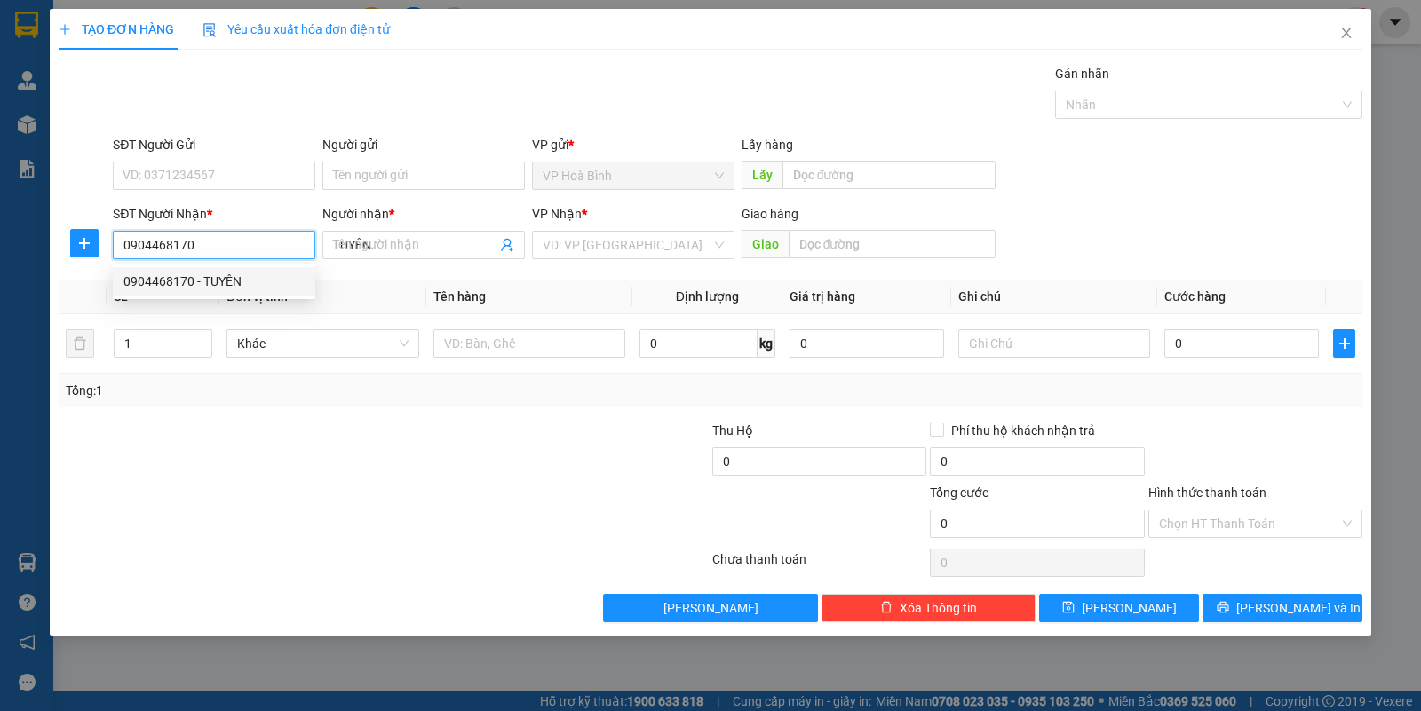
type input "40.000"
type input "0904468170"
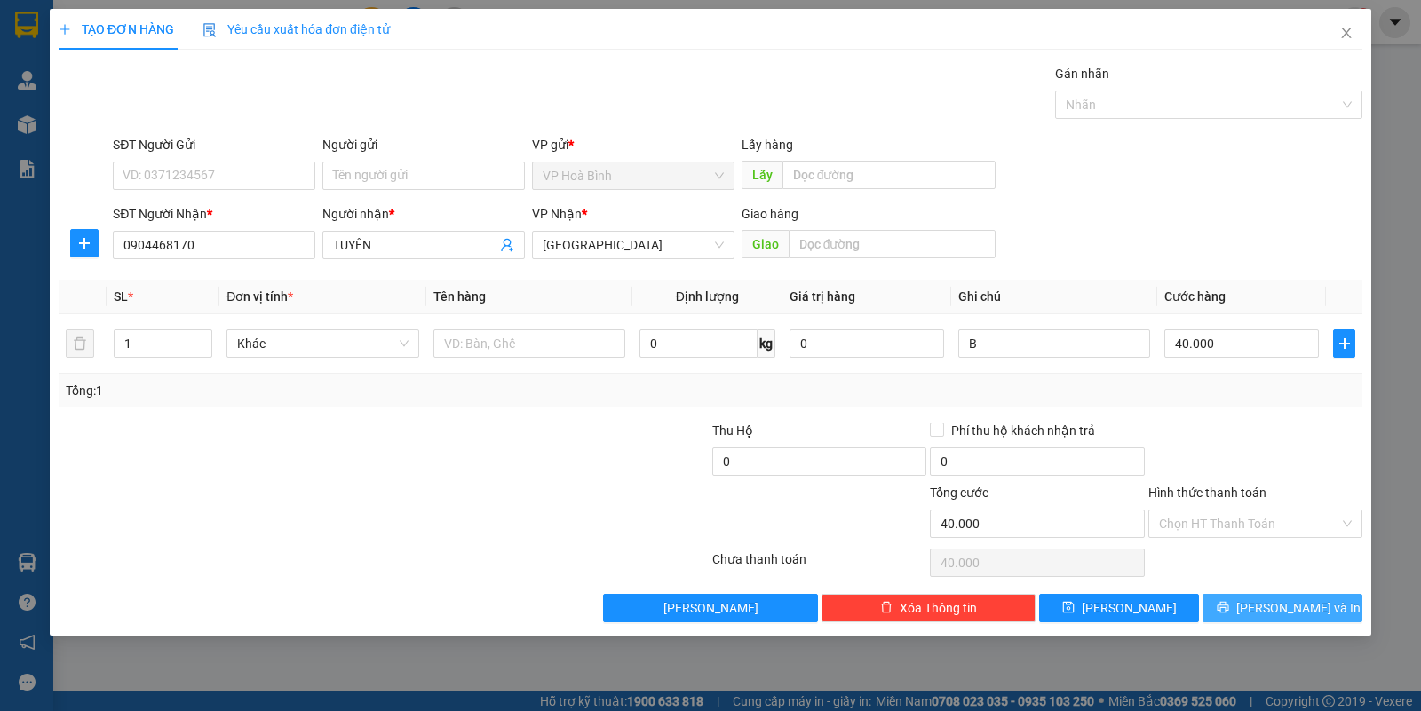
click at [1266, 622] on button "[PERSON_NAME] và In" at bounding box center [1282, 608] width 160 height 28
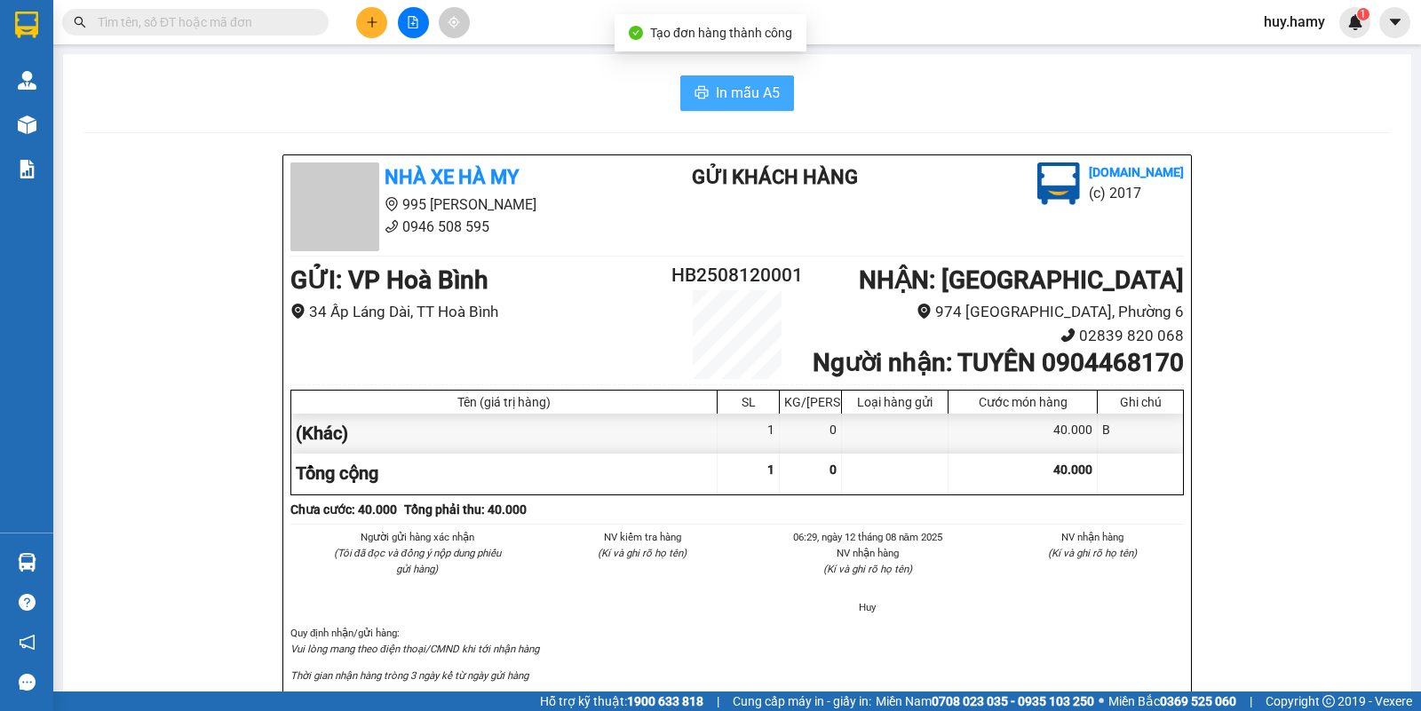
click at [733, 98] on span "In mẫu A5" at bounding box center [748, 93] width 64 height 22
click at [348, 20] on div at bounding box center [412, 22] width 133 height 31
click at [360, 27] on button at bounding box center [371, 22] width 31 height 31
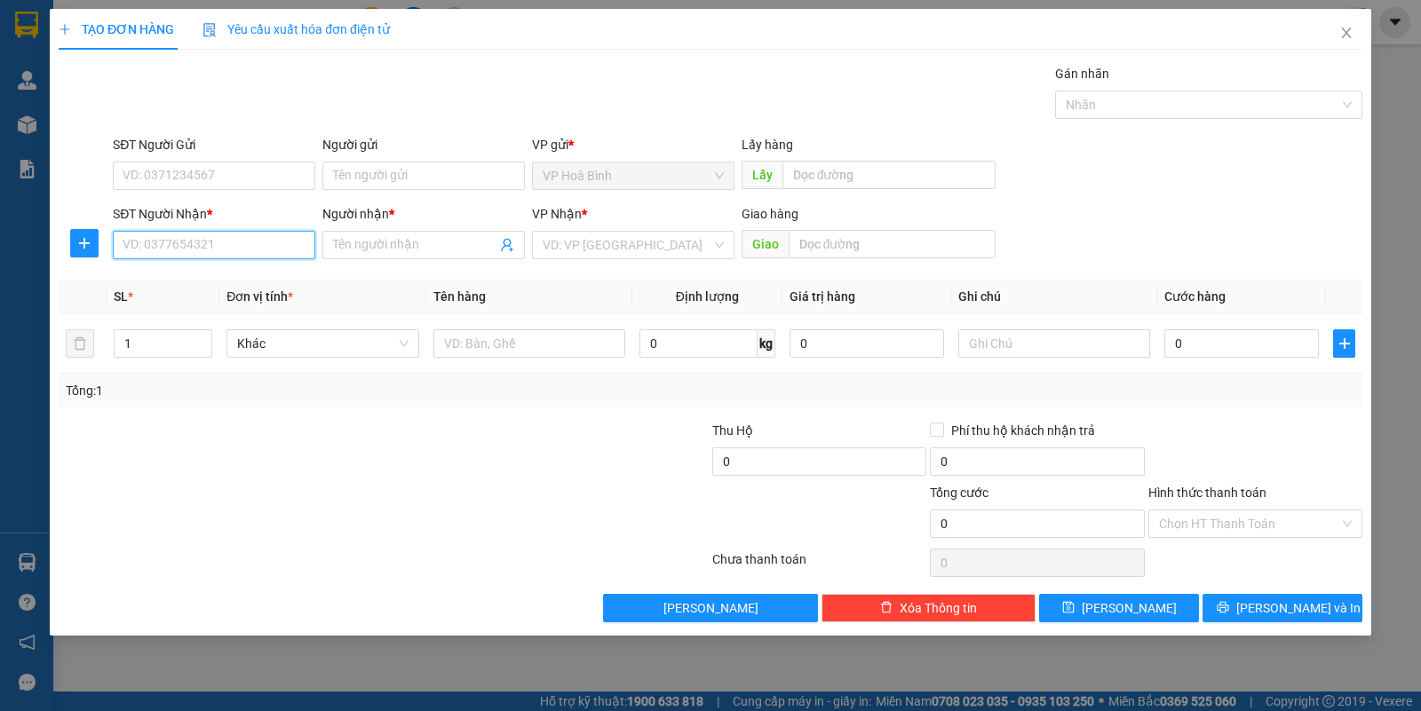
click at [266, 242] on input "SĐT Người Nhận *" at bounding box center [214, 245] width 202 height 28
type input "0969820512"
click at [233, 280] on div "0969820512 - KHƯƠNG" at bounding box center [213, 282] width 181 height 20
type input "KHƯƠNG"
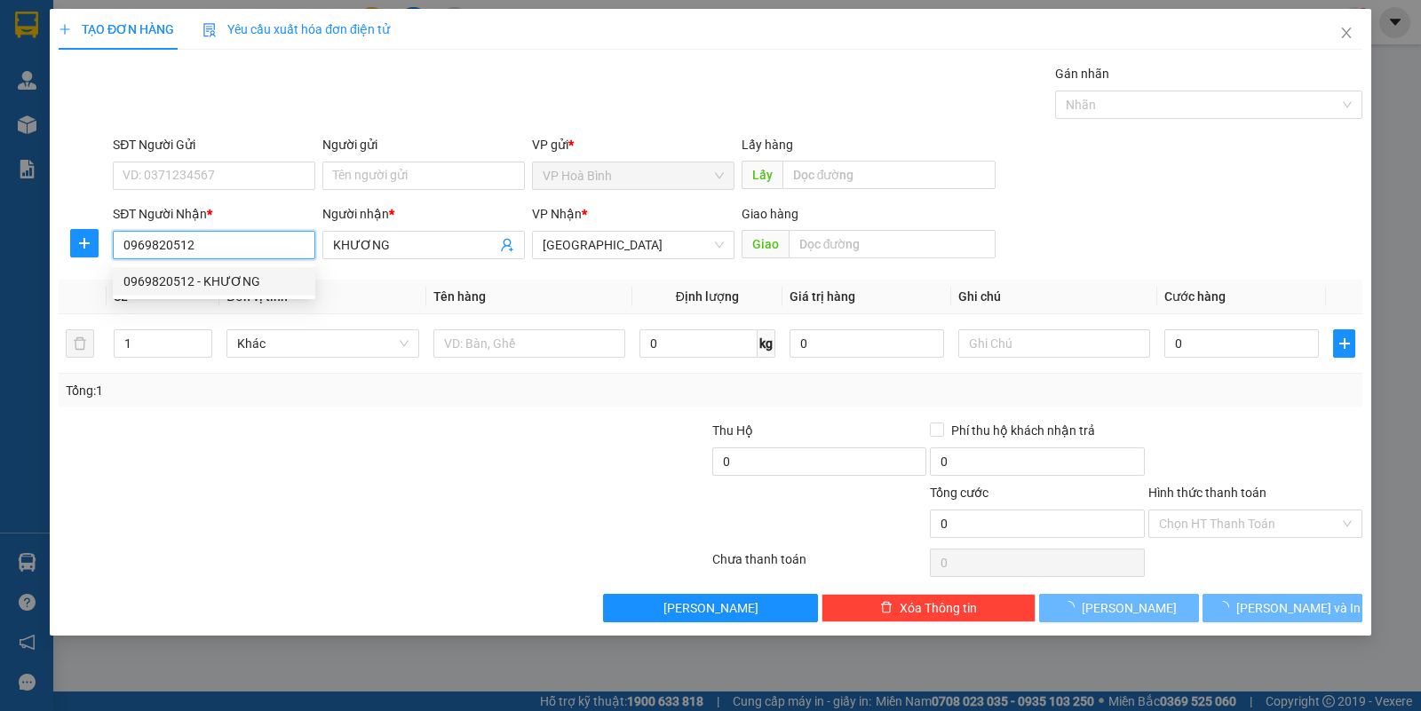
type input "80.000"
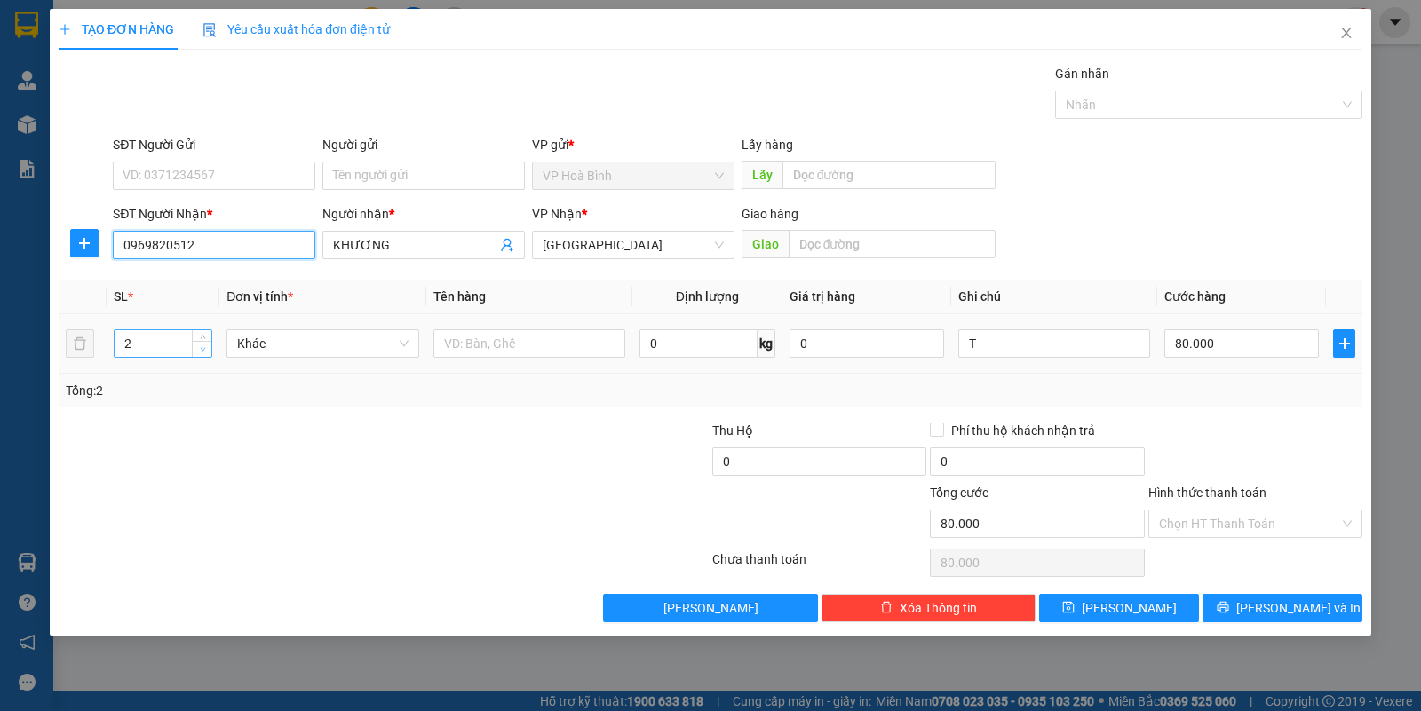
type input "0969820512"
type input "1"
click at [202, 353] on icon "down" at bounding box center [203, 349] width 6 height 6
click at [1197, 336] on input "80.000" at bounding box center [1241, 343] width 155 height 28
type input "0"
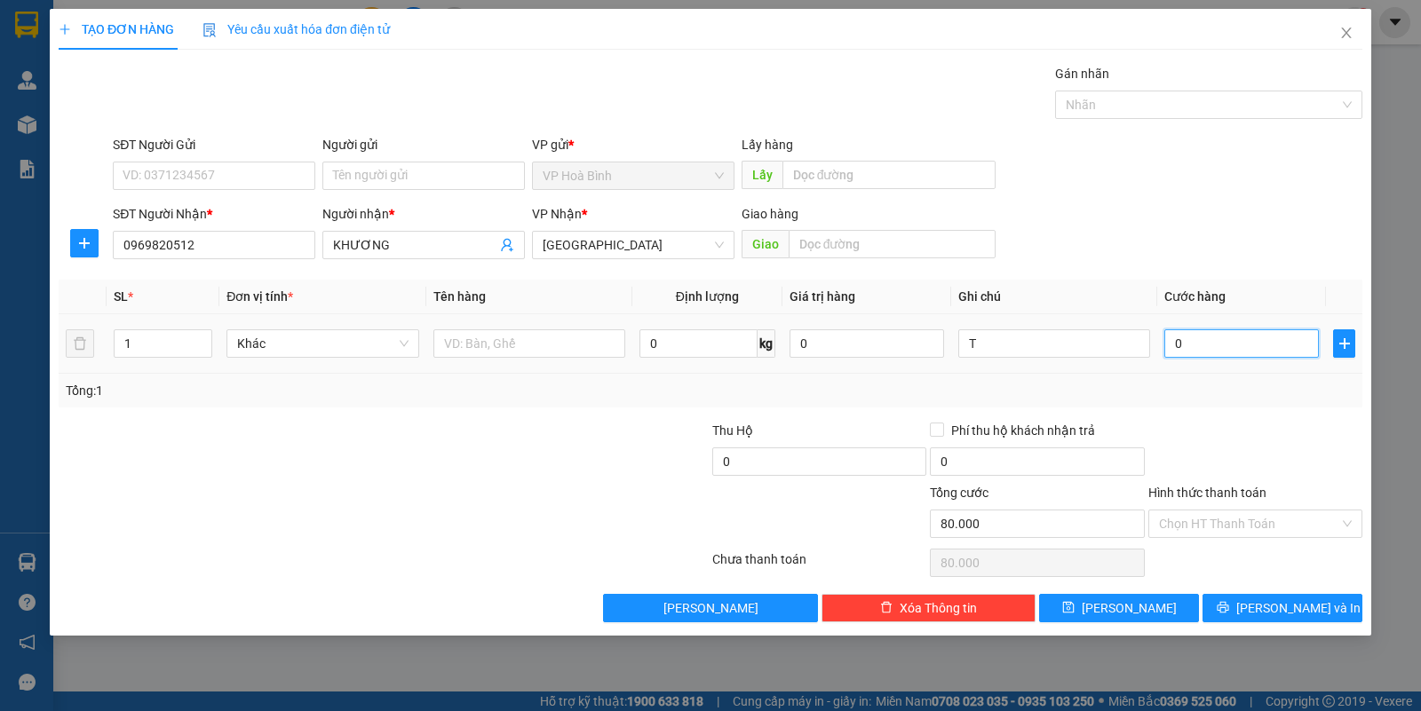
type input "0"
type input "04"
type input "4"
type input "040"
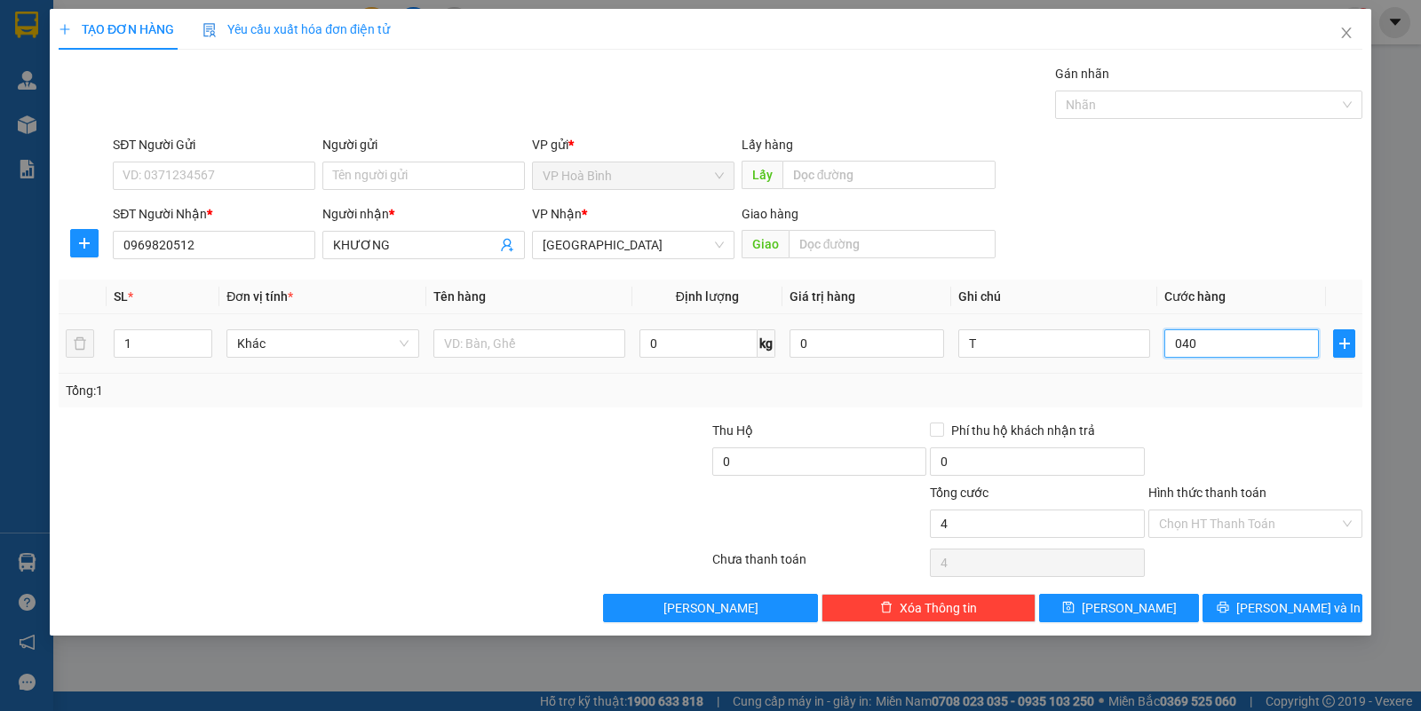
type input "40"
type input "0.400"
type input "400"
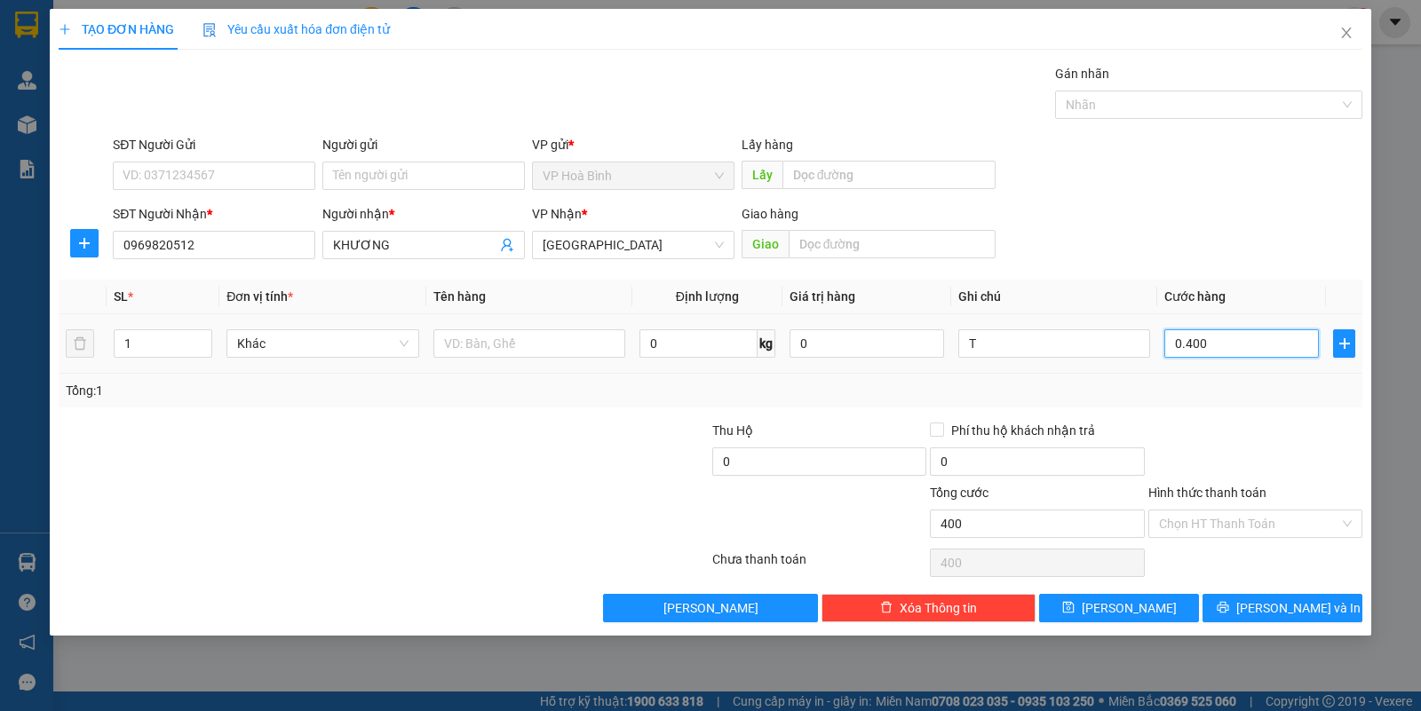
drag, startPoint x: 1169, startPoint y: 345, endPoint x: 1213, endPoint y: 345, distance: 43.5
click at [1213, 345] on input "0.400" at bounding box center [1241, 343] width 155 height 28
type input "4"
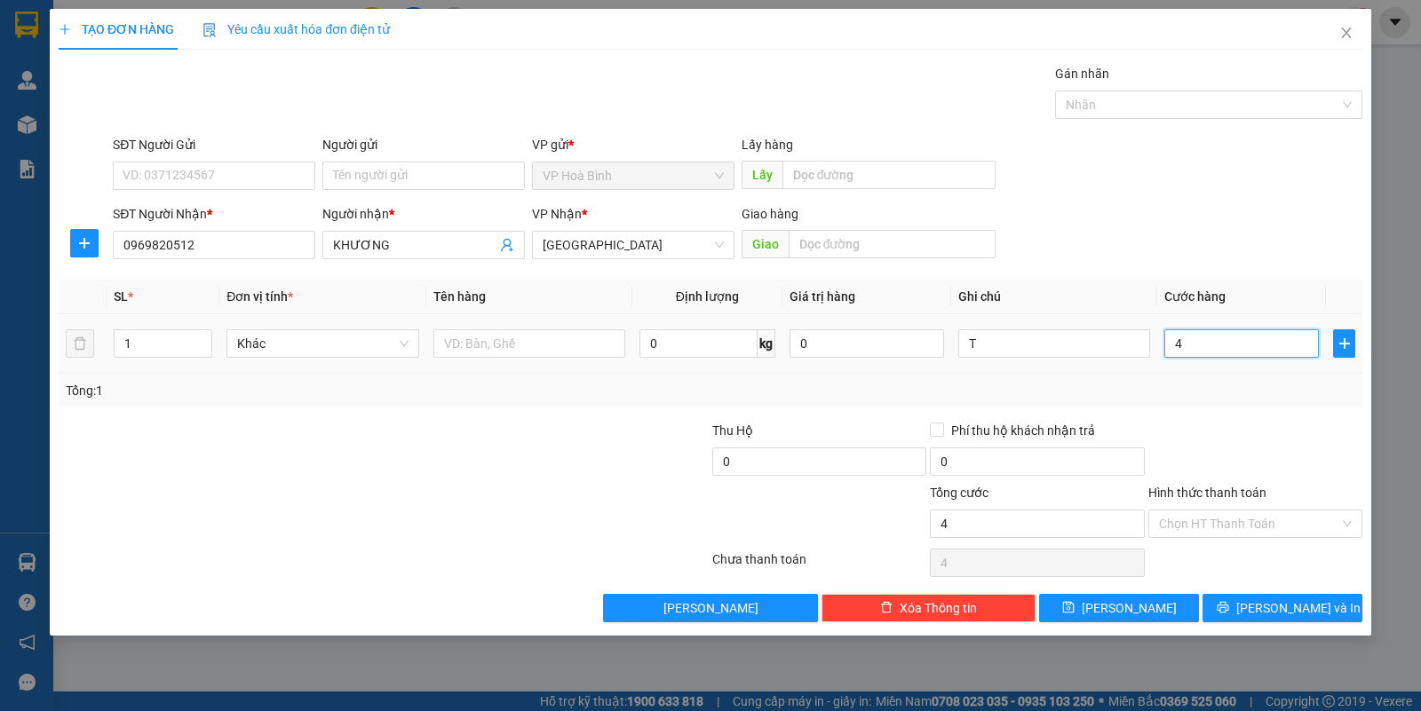
type input "40"
type input "400"
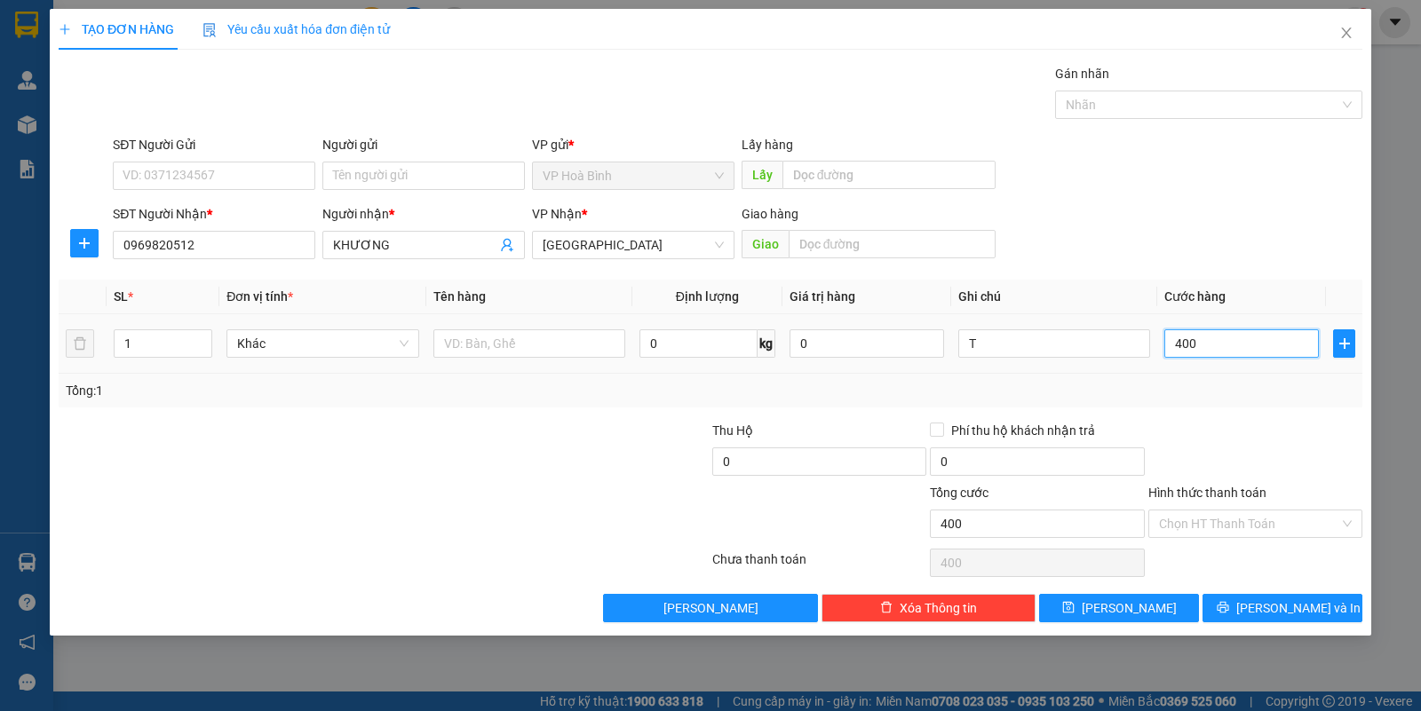
type input "4.000"
type input "40.000"
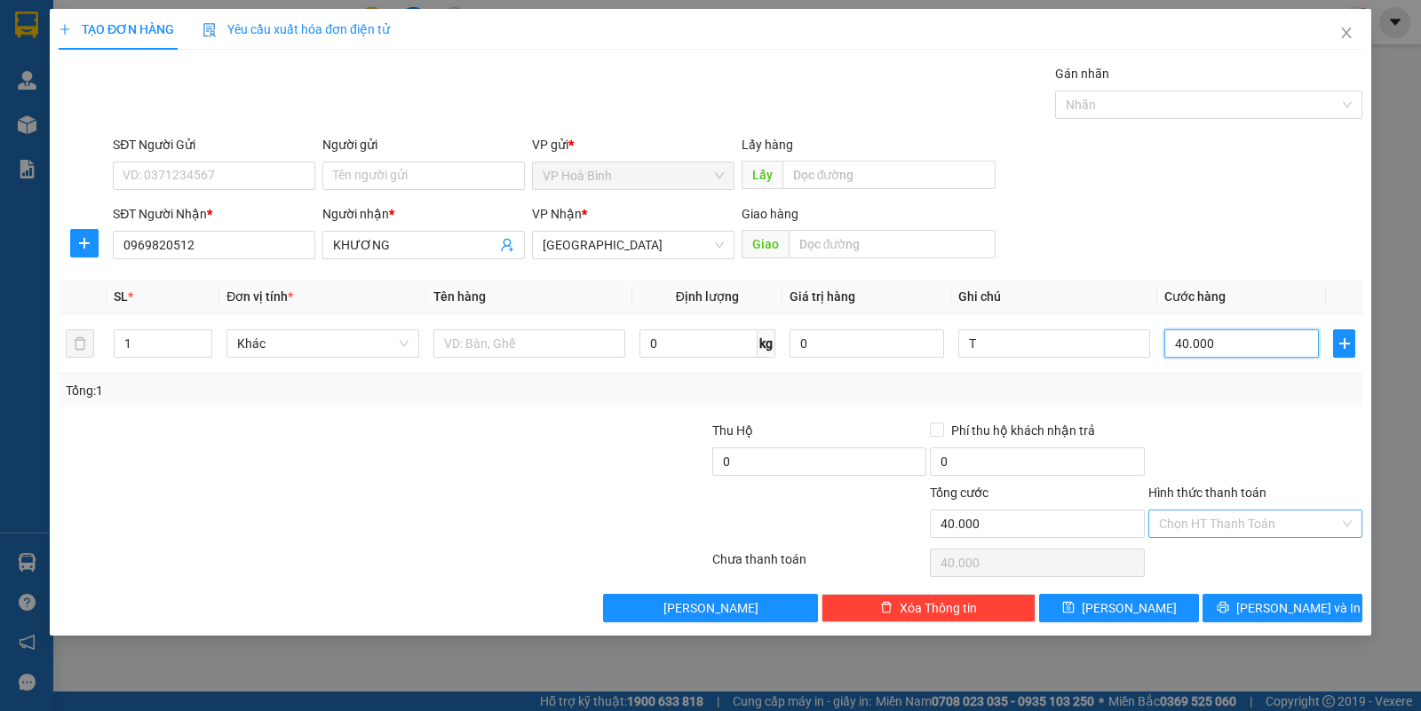
type input "40.000"
click at [1201, 512] on input "Hình thức thanh toán" at bounding box center [1249, 524] width 180 height 27
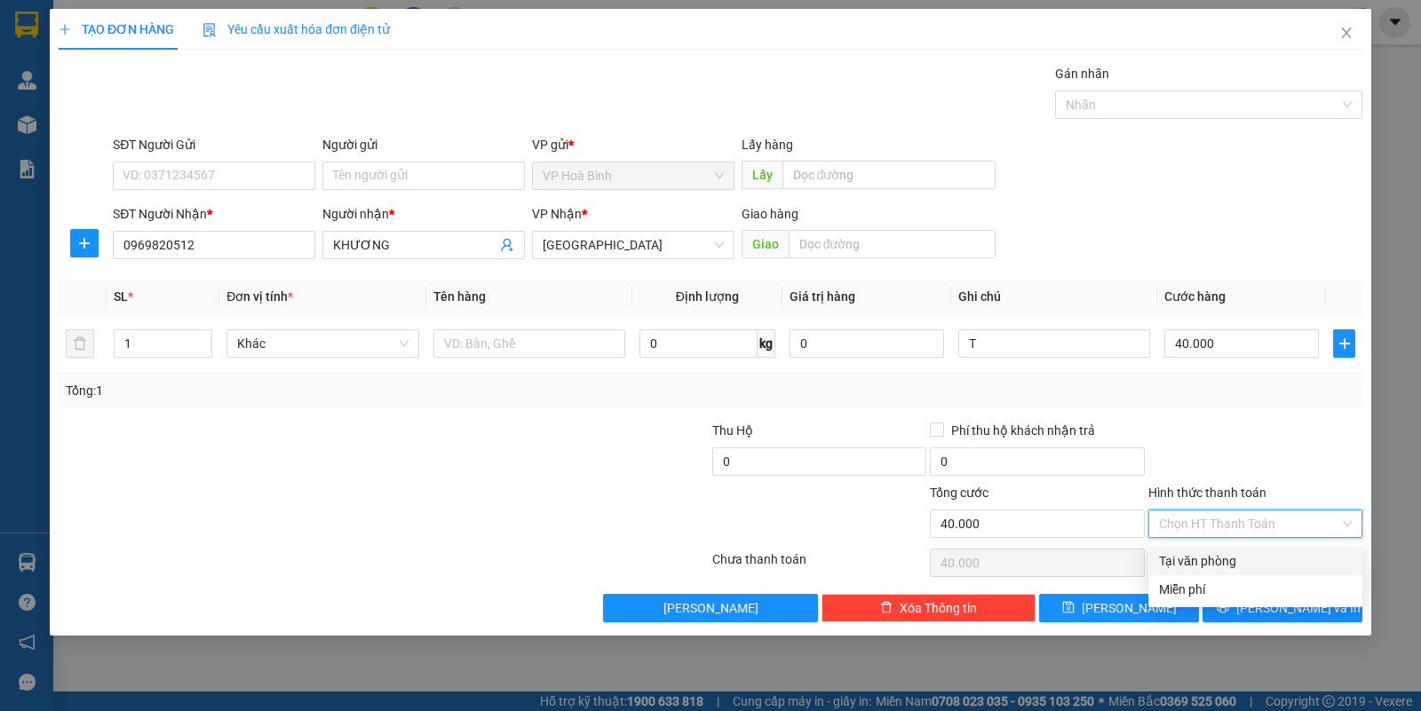
click at [1206, 560] on div "Tại văn phòng" at bounding box center [1255, 561] width 193 height 20
type input "0"
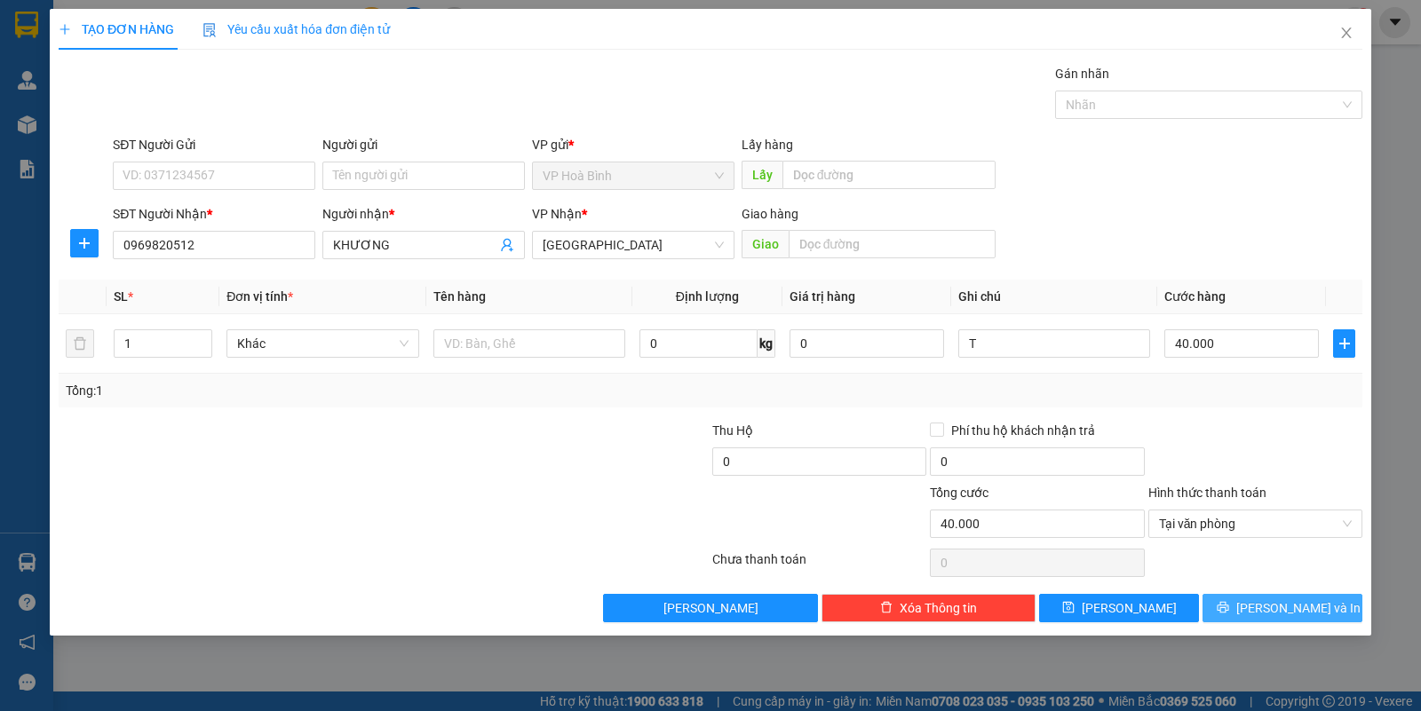
click at [1263, 611] on button "[PERSON_NAME] và In" at bounding box center [1282, 608] width 160 height 28
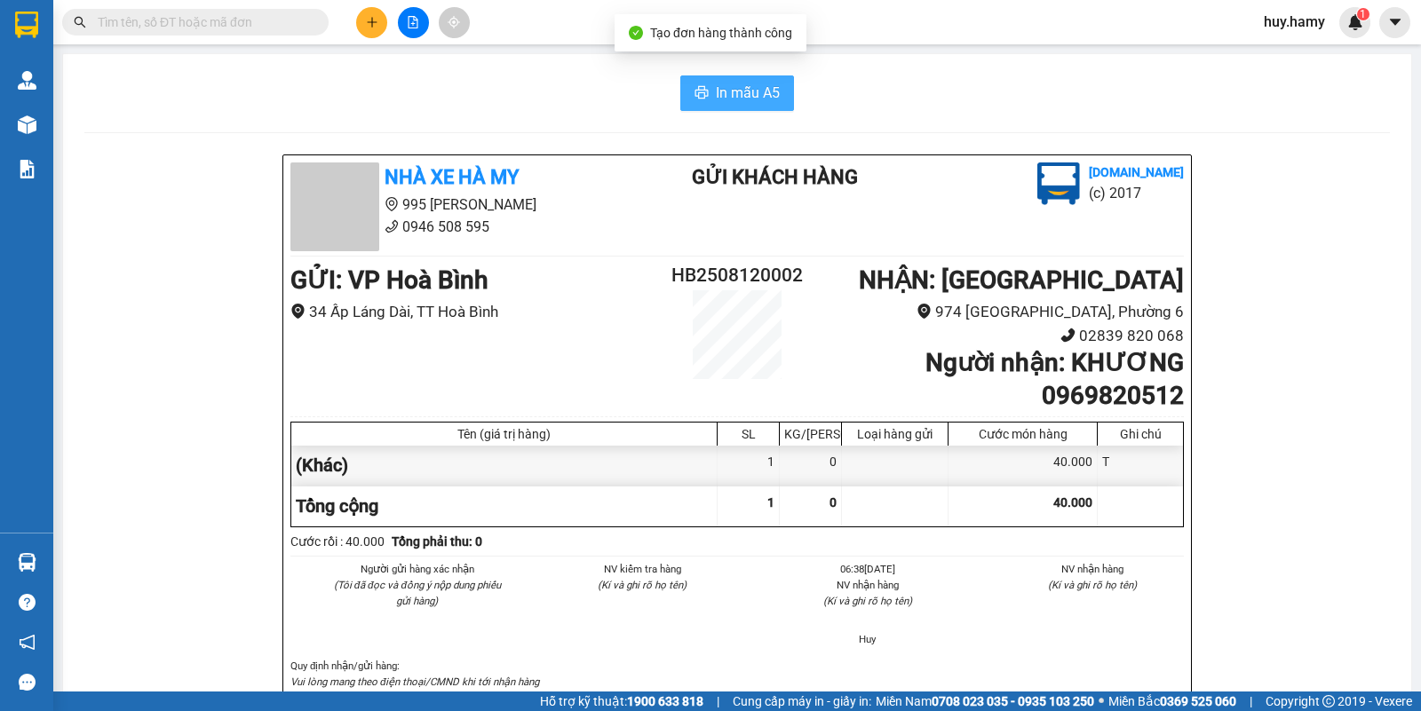
click at [742, 85] on span "In mẫu A5" at bounding box center [748, 93] width 64 height 22
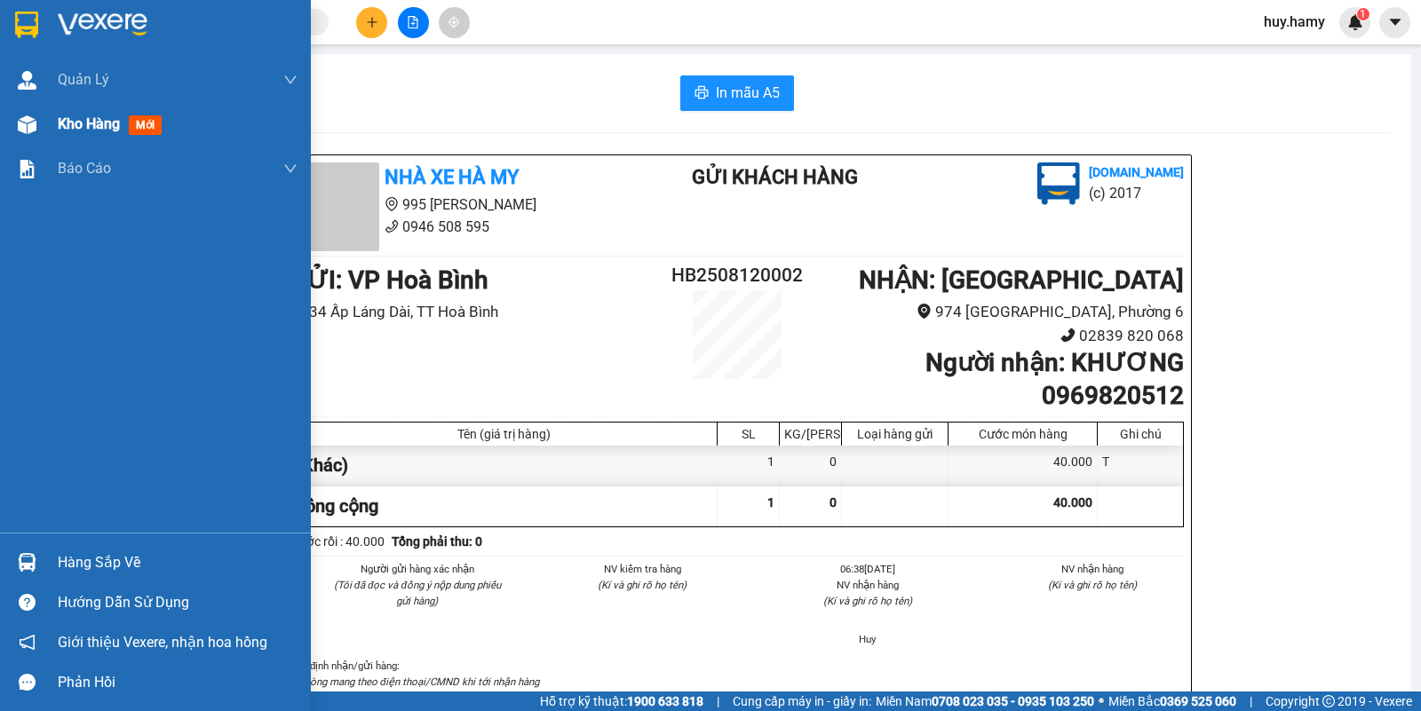
click at [67, 126] on span "Kho hàng" at bounding box center [89, 123] width 62 height 17
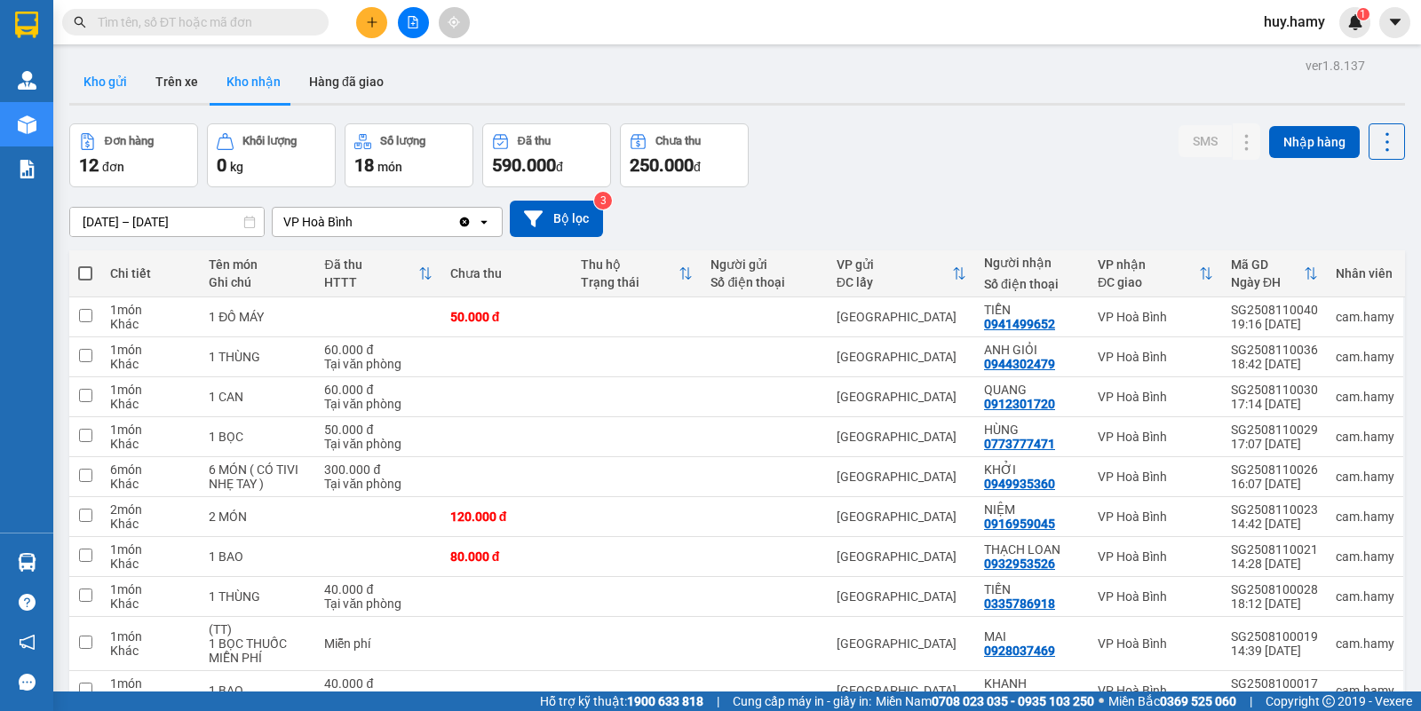
click at [93, 86] on button "Kho gửi" at bounding box center [105, 81] width 72 height 43
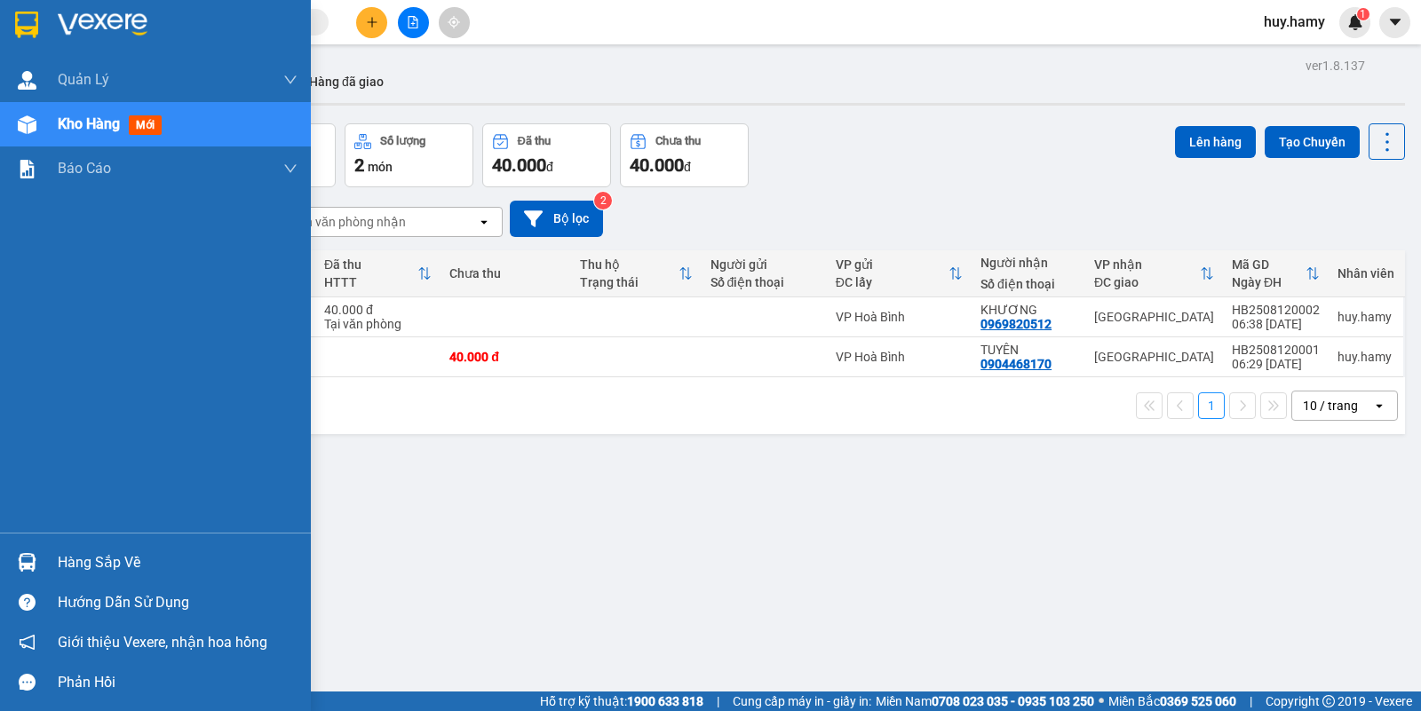
click at [74, 566] on div "Hàng sắp về" at bounding box center [178, 563] width 240 height 27
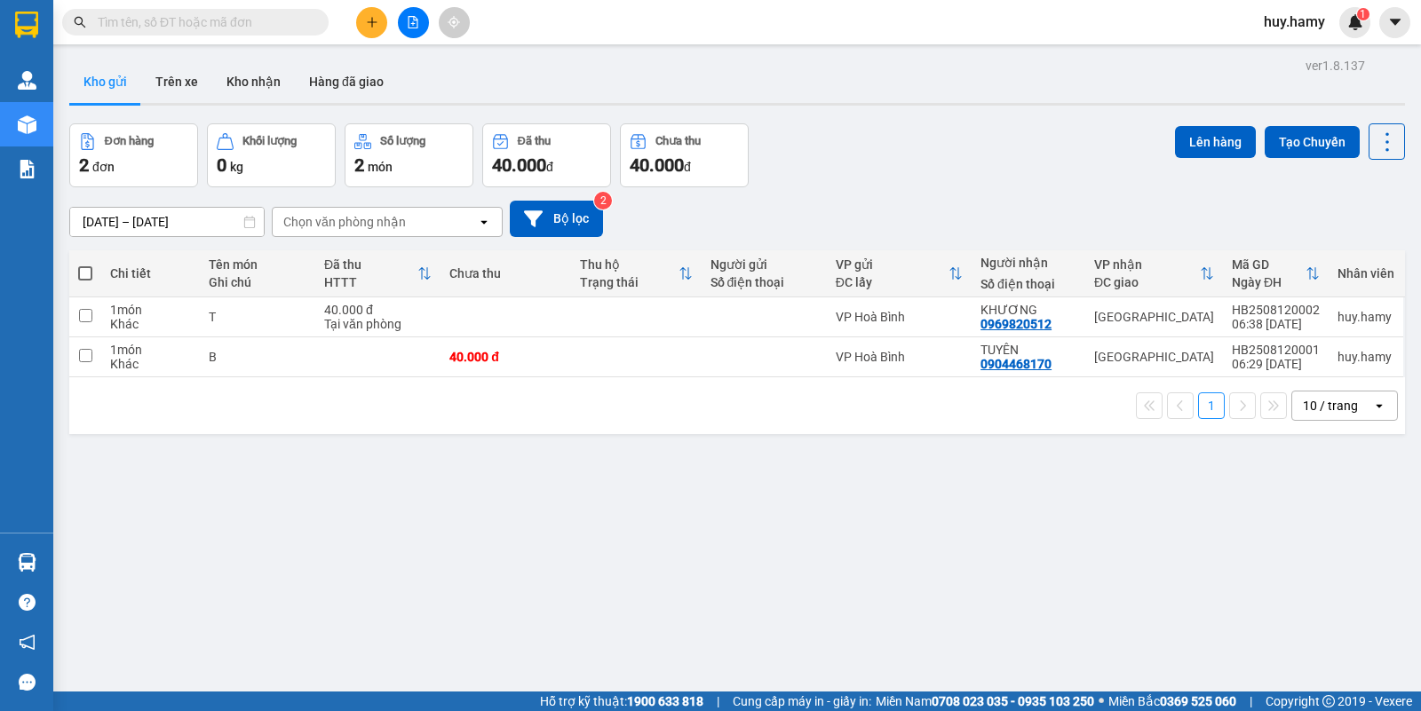
click at [377, 19] on section "Kết quả tìm kiếm ( 0 ) Bộ lọc No Data huy.hamy 1 Quản Lý Quản lý khách hàng mới…" at bounding box center [710, 355] width 1421 height 711
click at [377, 19] on icon "plus" at bounding box center [372, 22] width 12 height 12
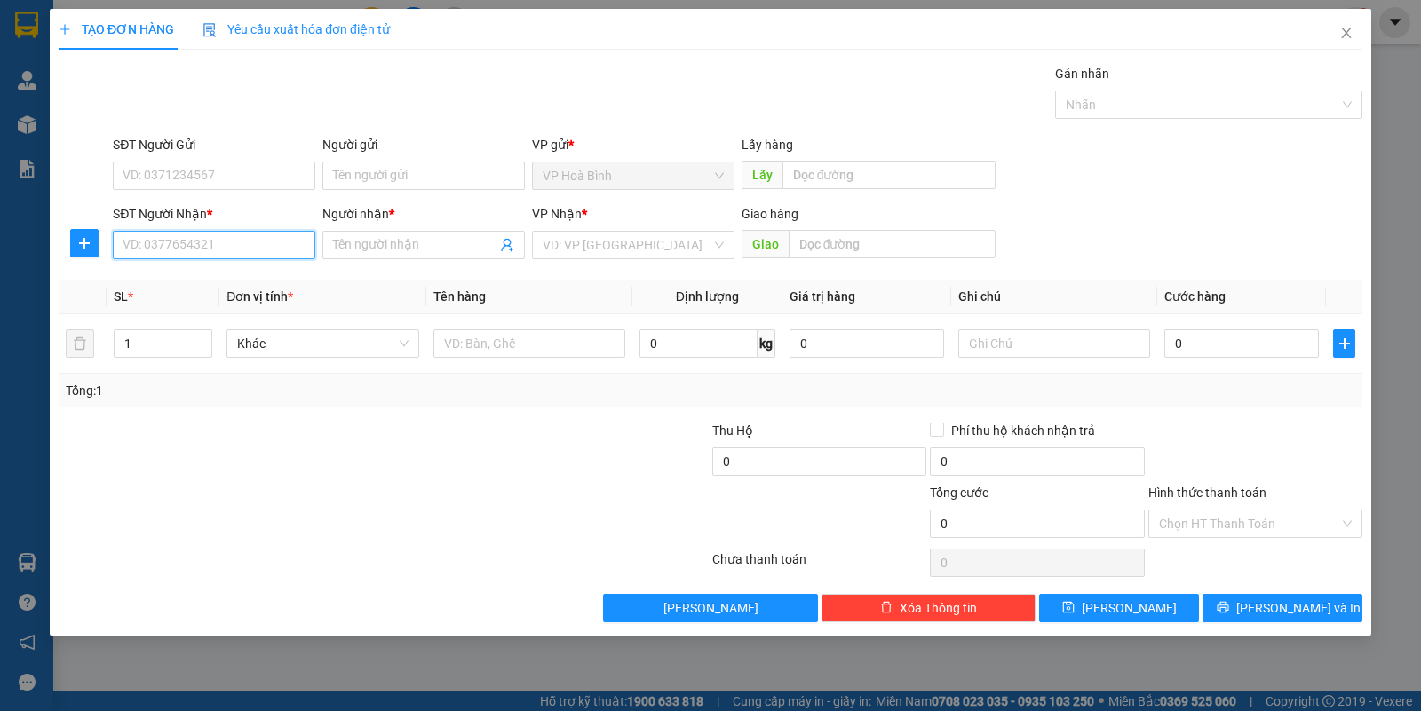
click at [210, 242] on input "SĐT Người Nhận *" at bounding box center [214, 245] width 202 height 28
type input "0835779913"
click at [406, 240] on input "Người nhận *" at bounding box center [414, 245] width 163 height 20
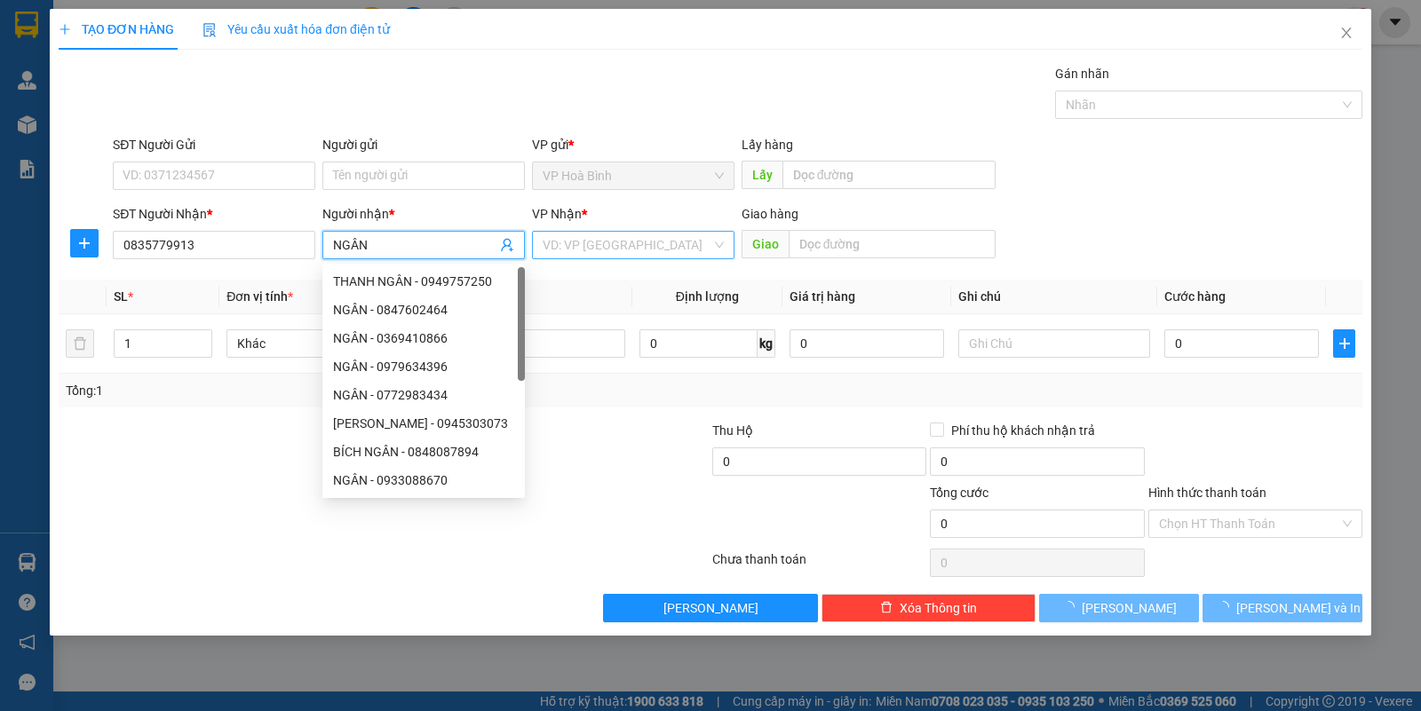
type input "NGÂN"
click at [640, 236] on input "search" at bounding box center [627, 245] width 169 height 27
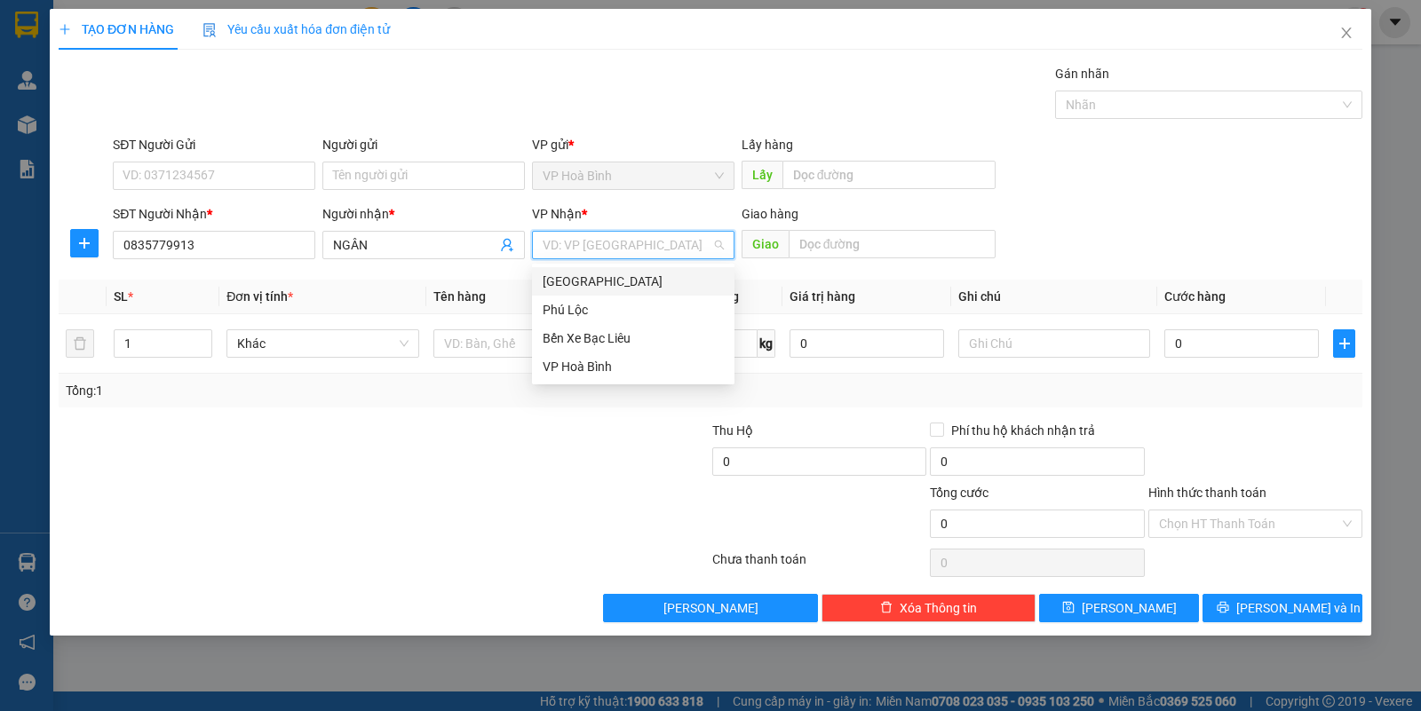
click at [607, 274] on div "[GEOGRAPHIC_DATA]" at bounding box center [633, 282] width 181 height 20
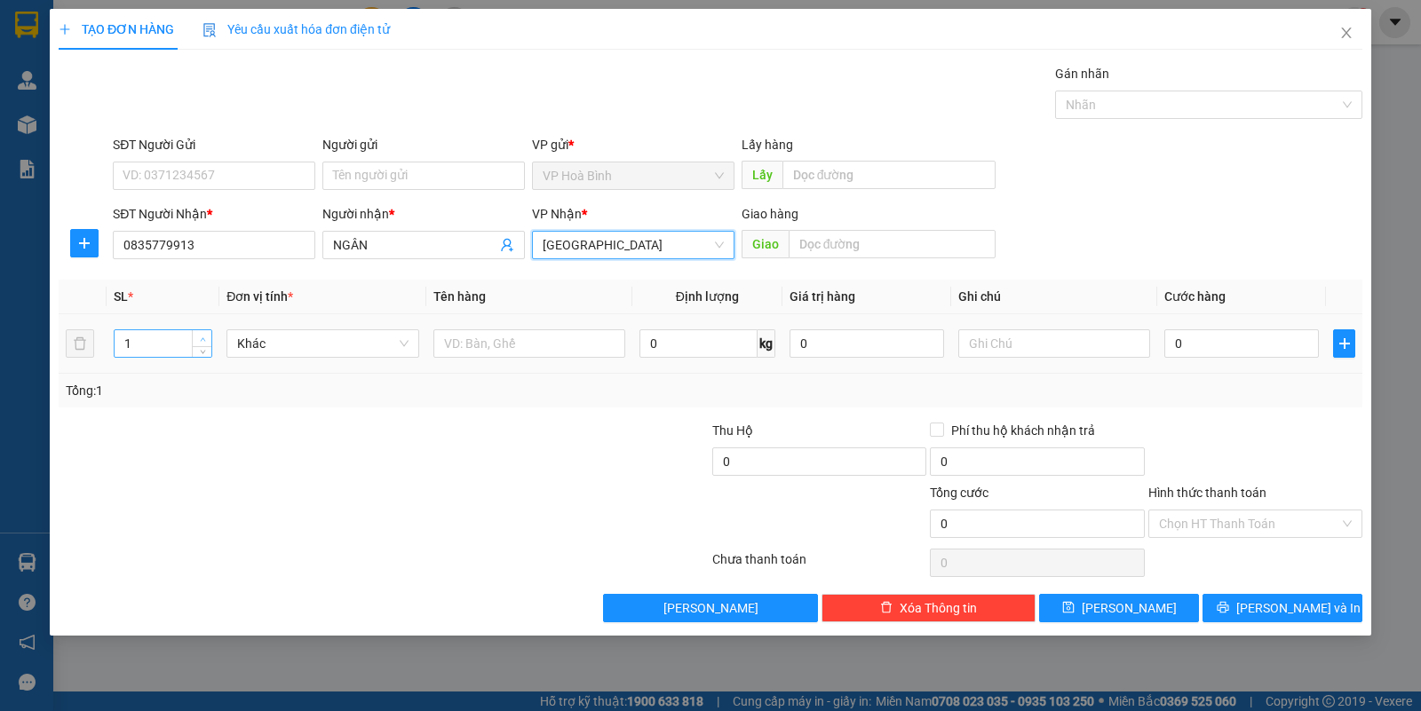
type input "2"
click at [194, 337] on span "Increase Value" at bounding box center [202, 338] width 20 height 16
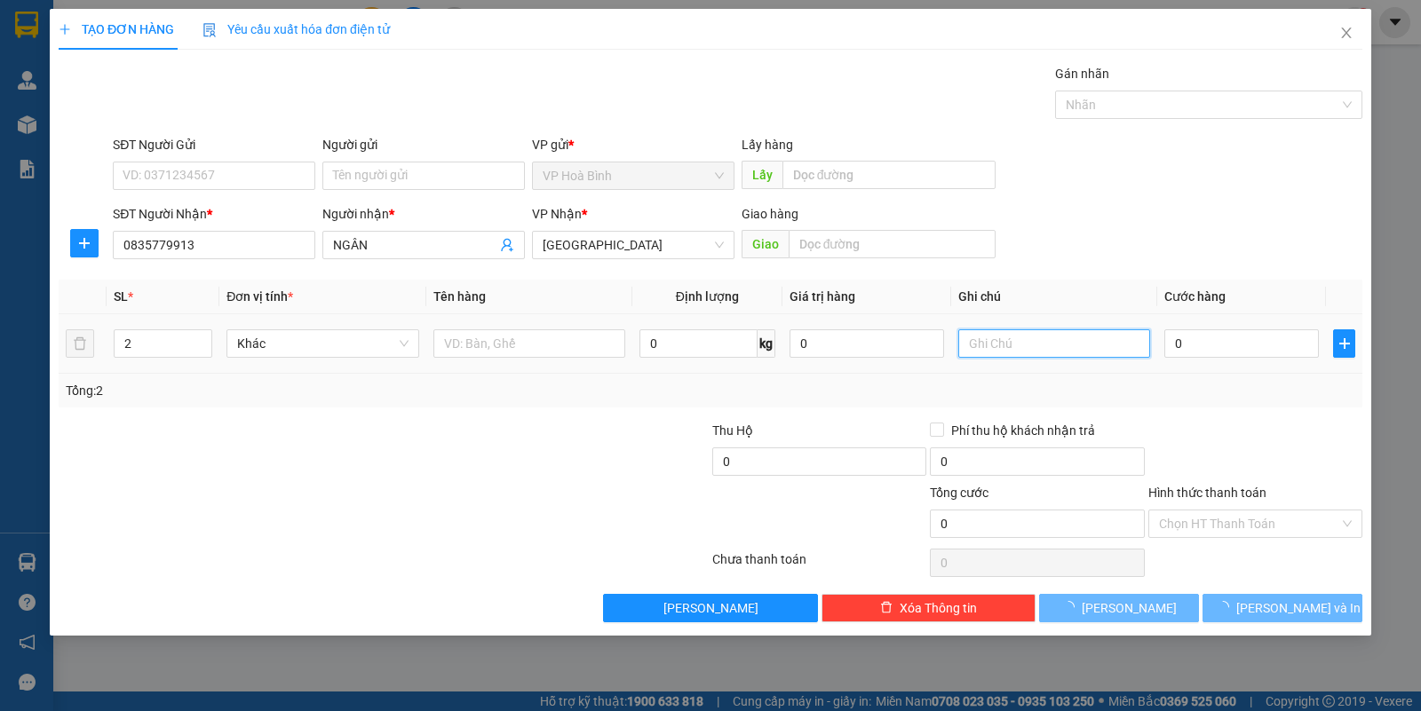
click at [987, 348] on input "text" at bounding box center [1054, 343] width 192 height 28
type input "T"
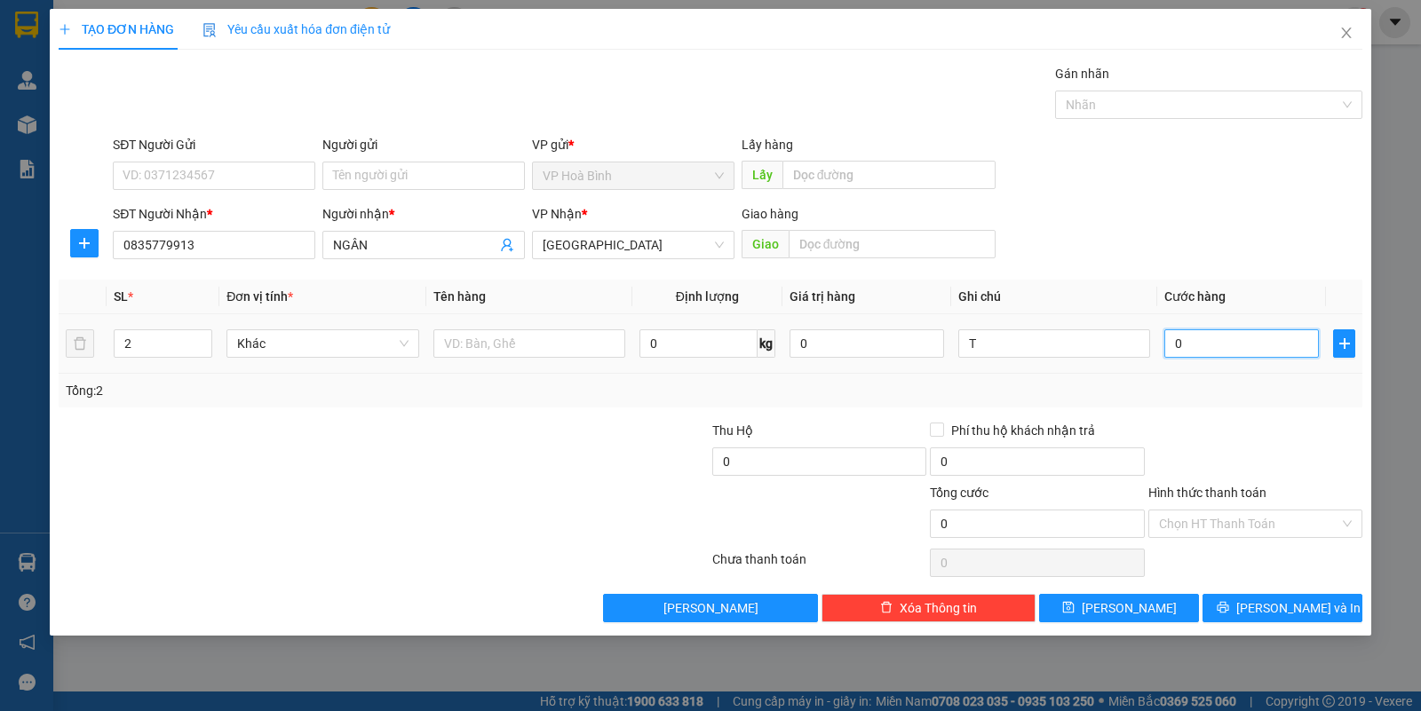
click at [1233, 340] on input "0" at bounding box center [1241, 343] width 155 height 28
type input "9"
type input "90"
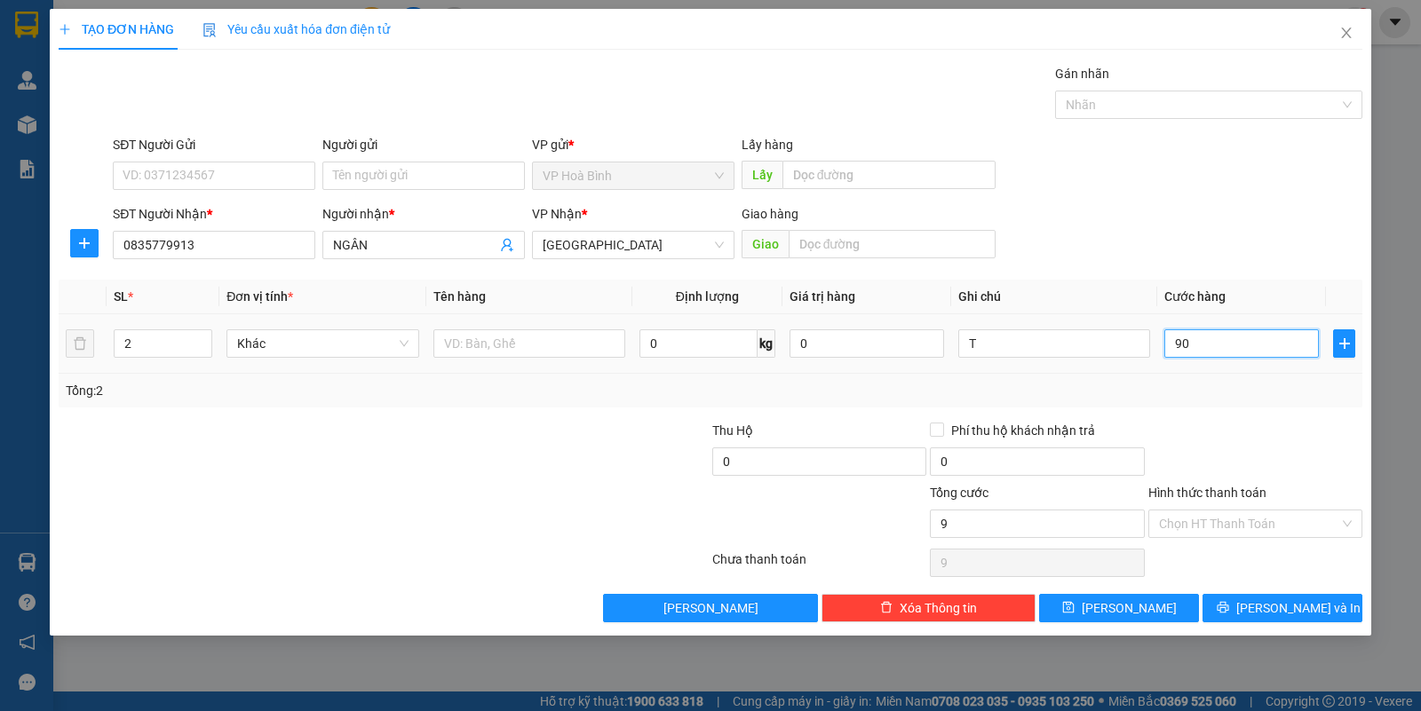
type input "90"
type input "900"
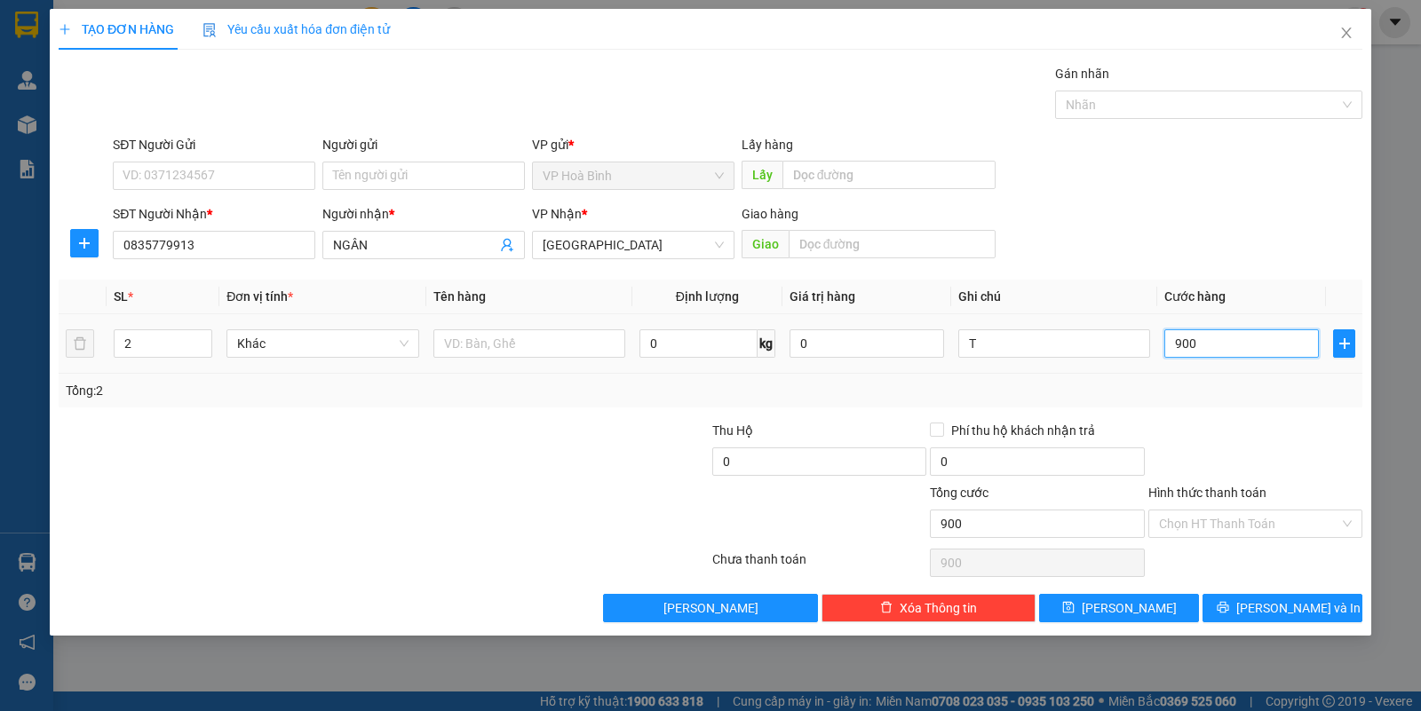
type input "9.000"
type input "90.000"
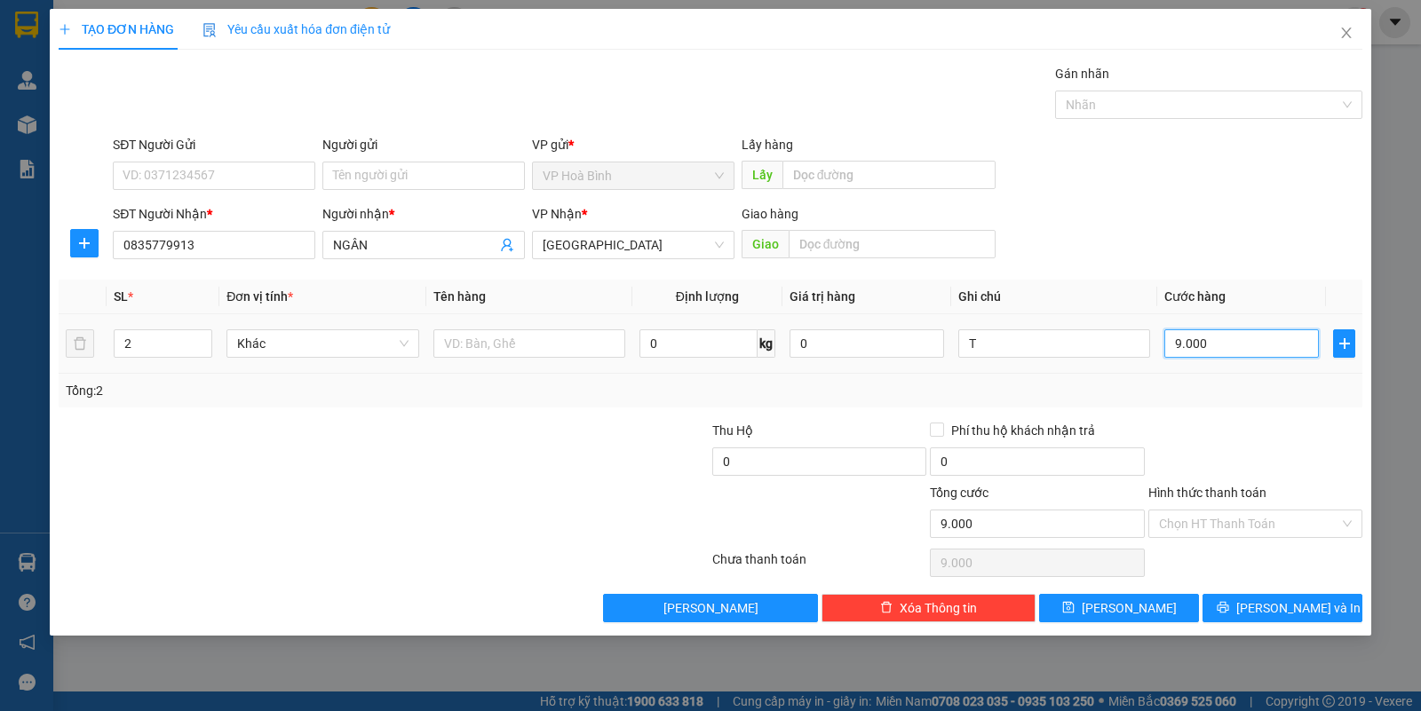
type input "90.000"
click at [1257, 515] on input "Hình thức thanh toán" at bounding box center [1249, 524] width 180 height 27
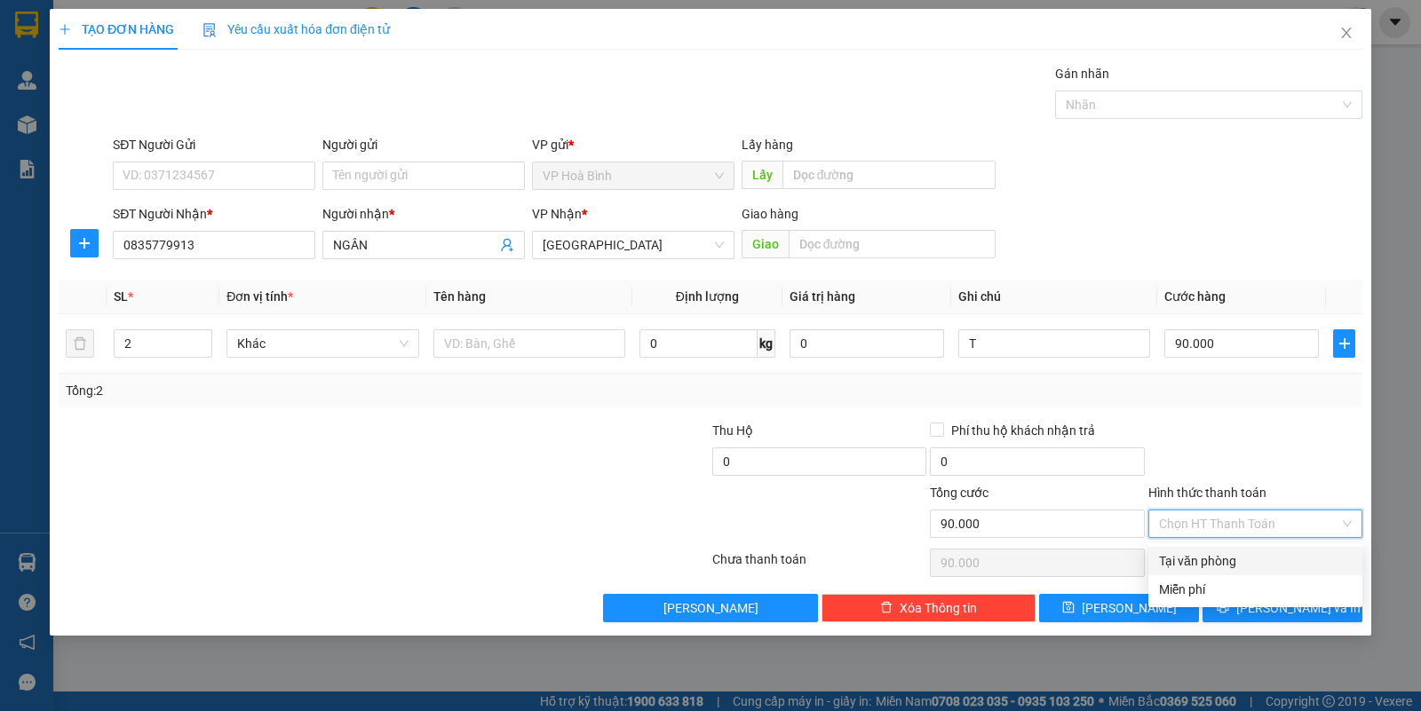
click at [1245, 551] on div "Tại văn phòng" at bounding box center [1255, 561] width 193 height 20
type input "0"
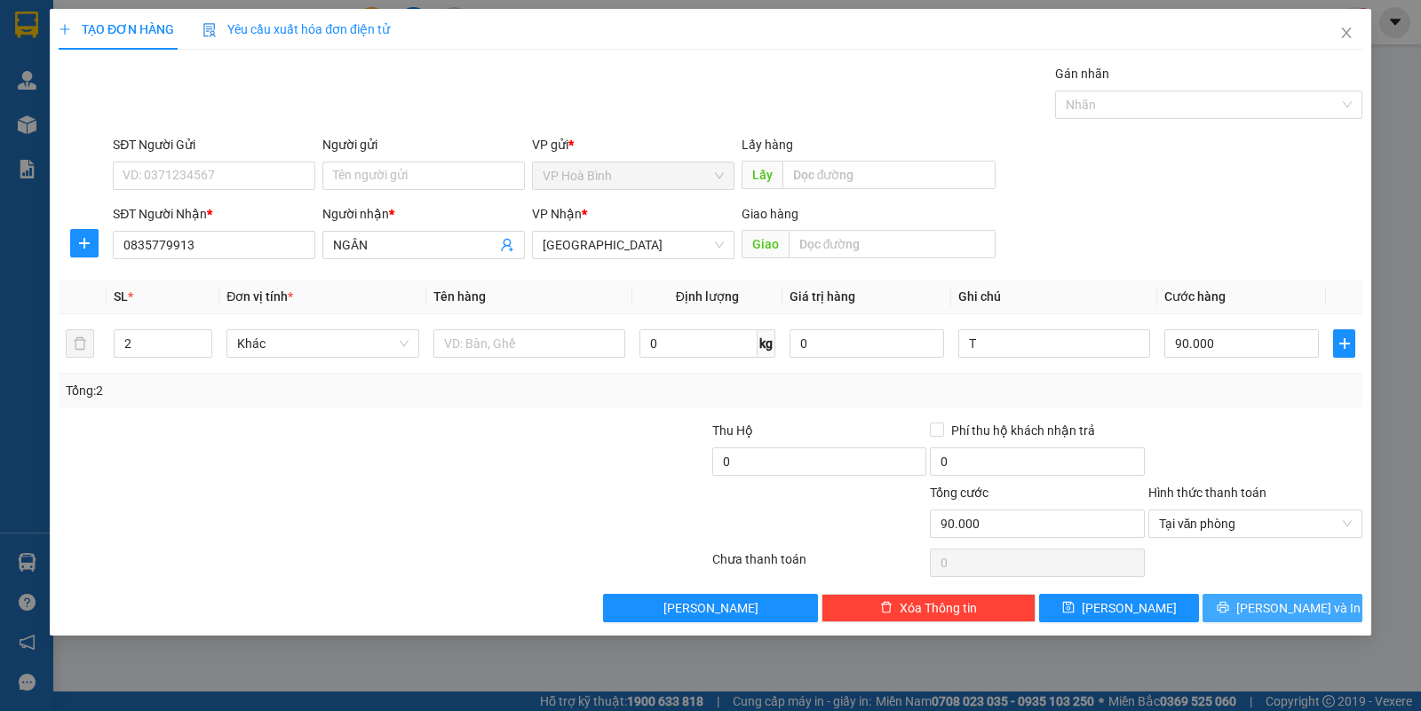
click at [1228, 611] on icon "printer" at bounding box center [1223, 608] width 12 height 12
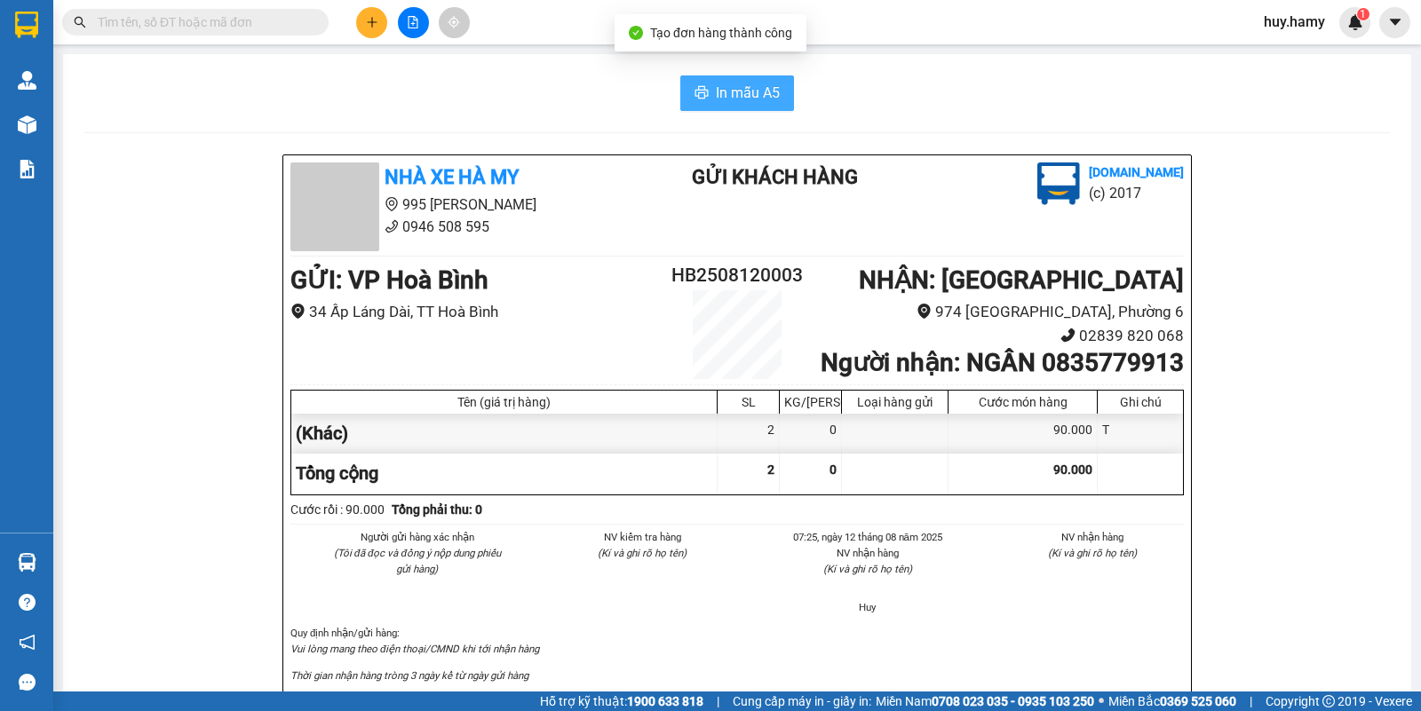
drag, startPoint x: 720, startPoint y: 78, endPoint x: 748, endPoint y: 149, distance: 76.2
click at [721, 82] on button "In mẫu A5" at bounding box center [737, 93] width 114 height 36
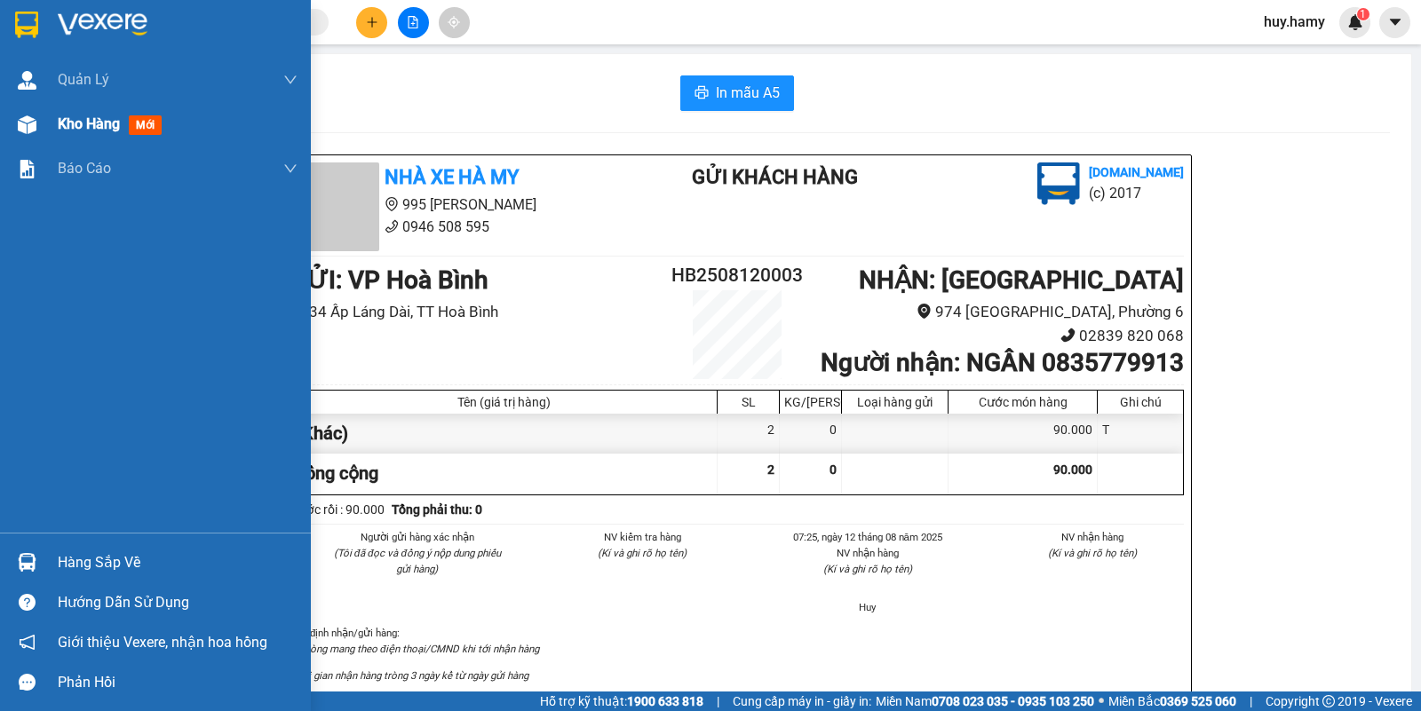
click at [108, 129] on span "Kho hàng" at bounding box center [89, 123] width 62 height 17
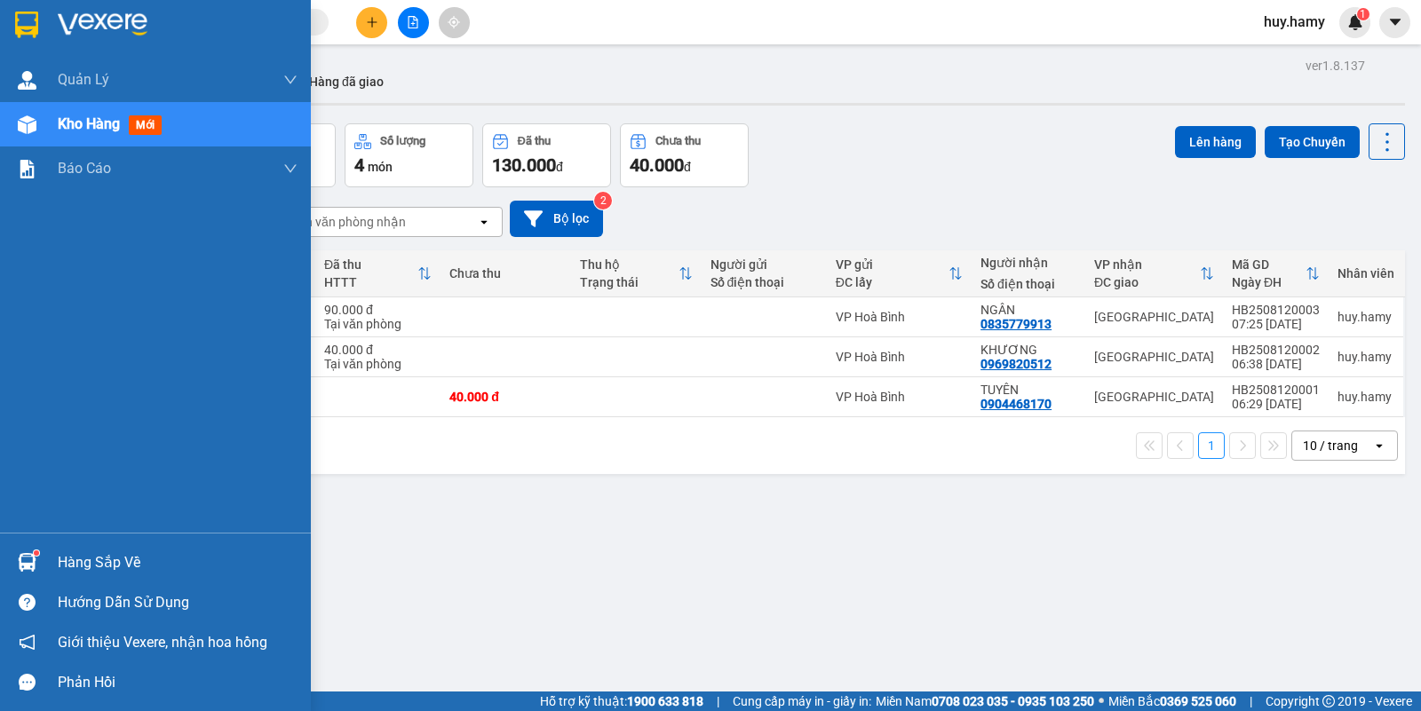
click at [89, 553] on div "Hàng sắp về" at bounding box center [178, 563] width 240 height 27
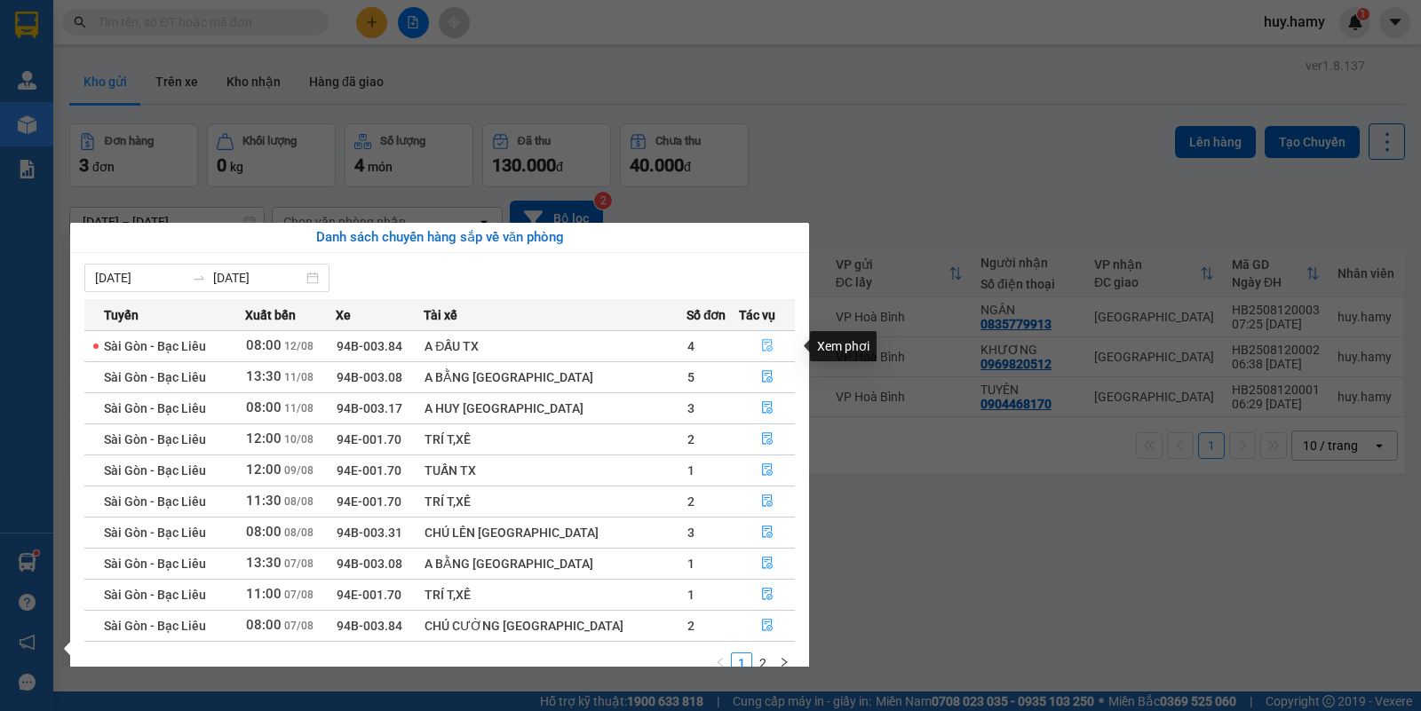
click at [761, 342] on icon "file-done" at bounding box center [767, 345] width 12 height 12
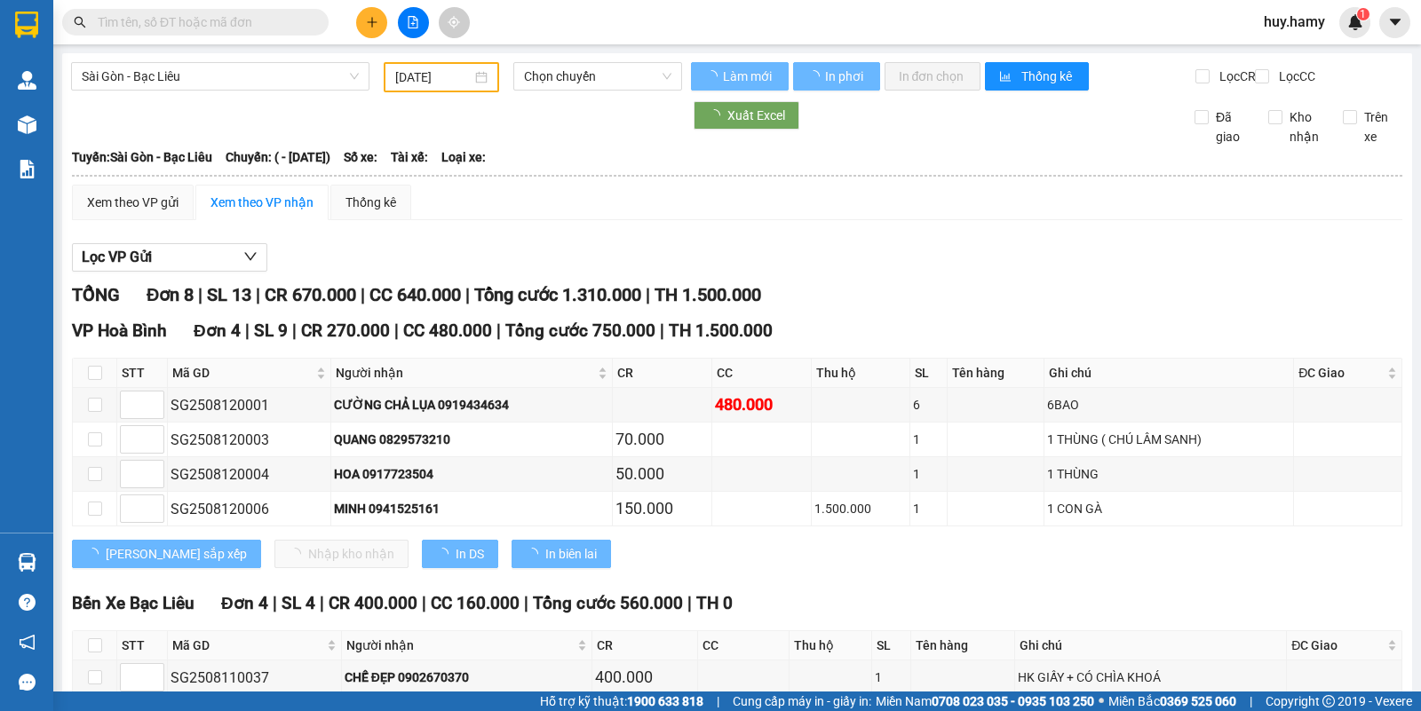
type input "[DATE]"
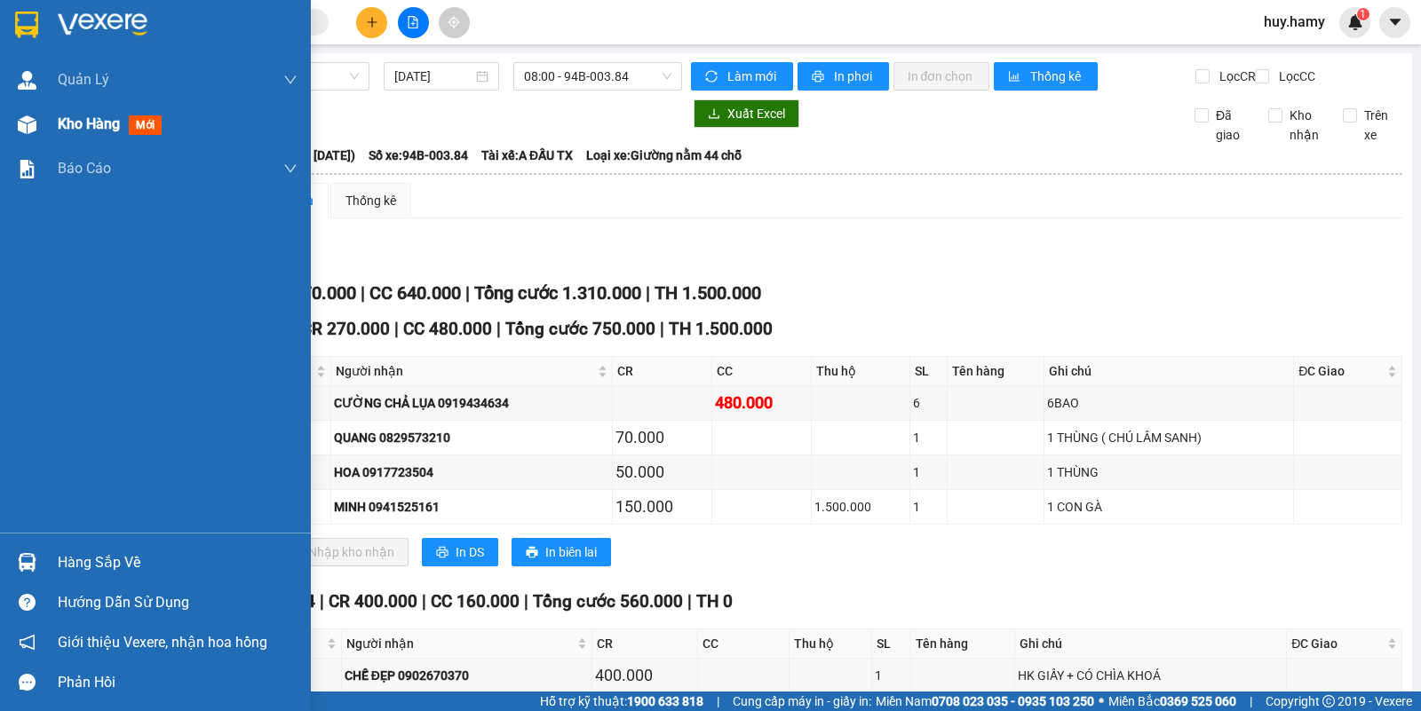
click at [81, 121] on span "Kho hàng" at bounding box center [89, 123] width 62 height 17
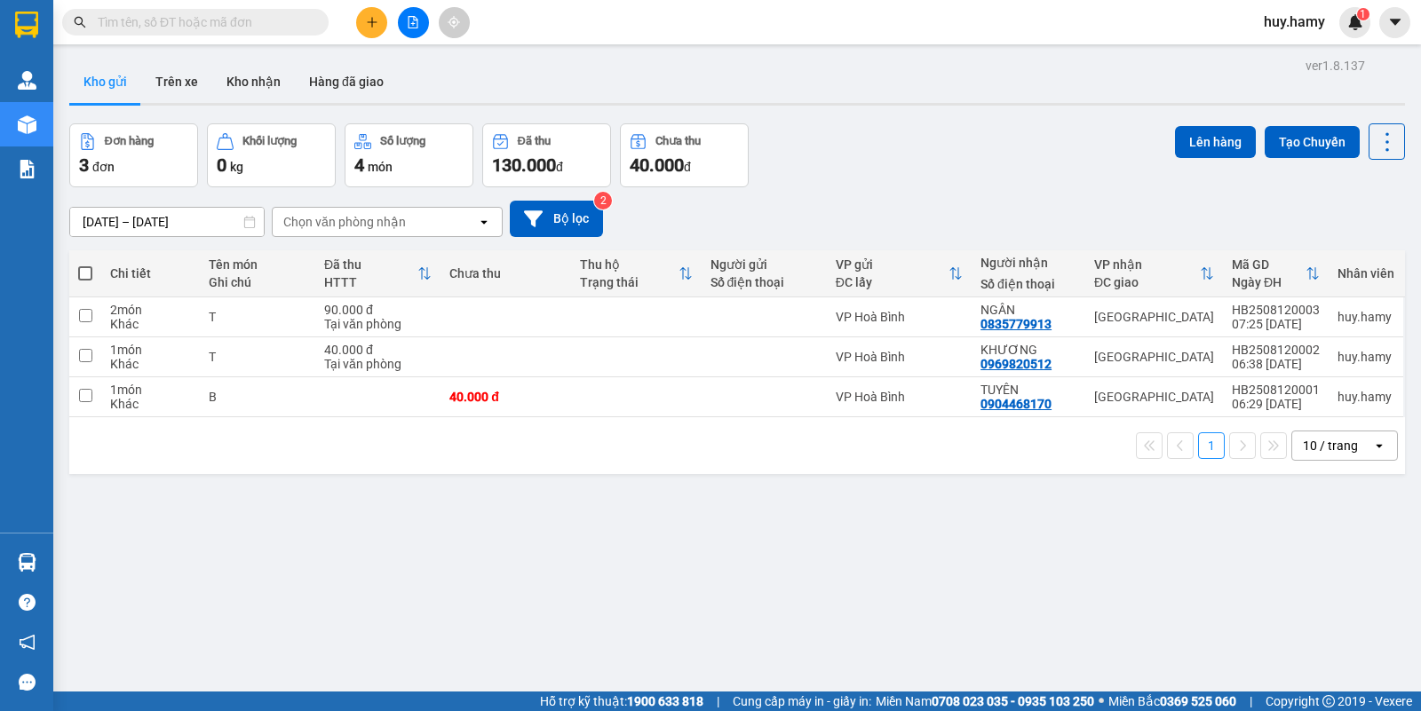
click at [362, 28] on button at bounding box center [371, 22] width 31 height 31
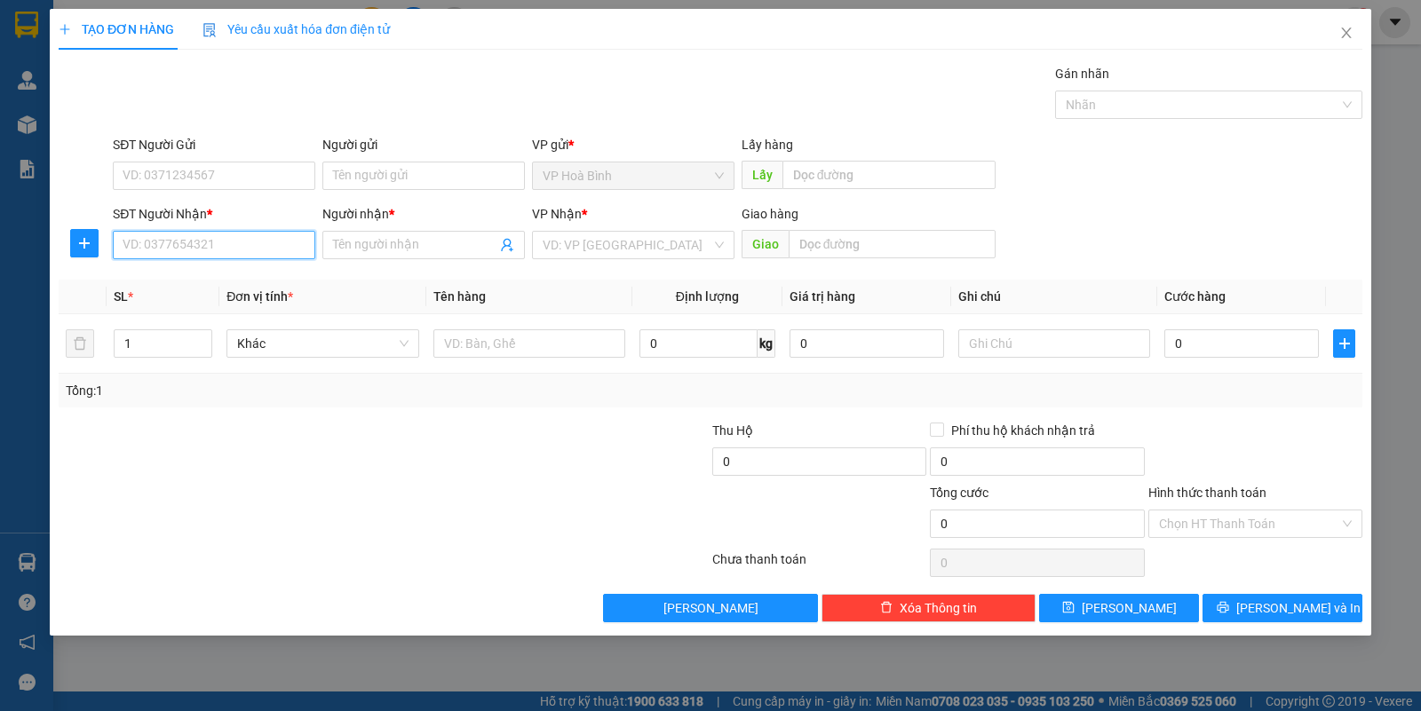
click at [237, 255] on input "SĐT Người Nhận *" at bounding box center [214, 245] width 202 height 28
type input "0708437779"
click at [376, 242] on input "Người nhận *" at bounding box center [414, 245] width 163 height 20
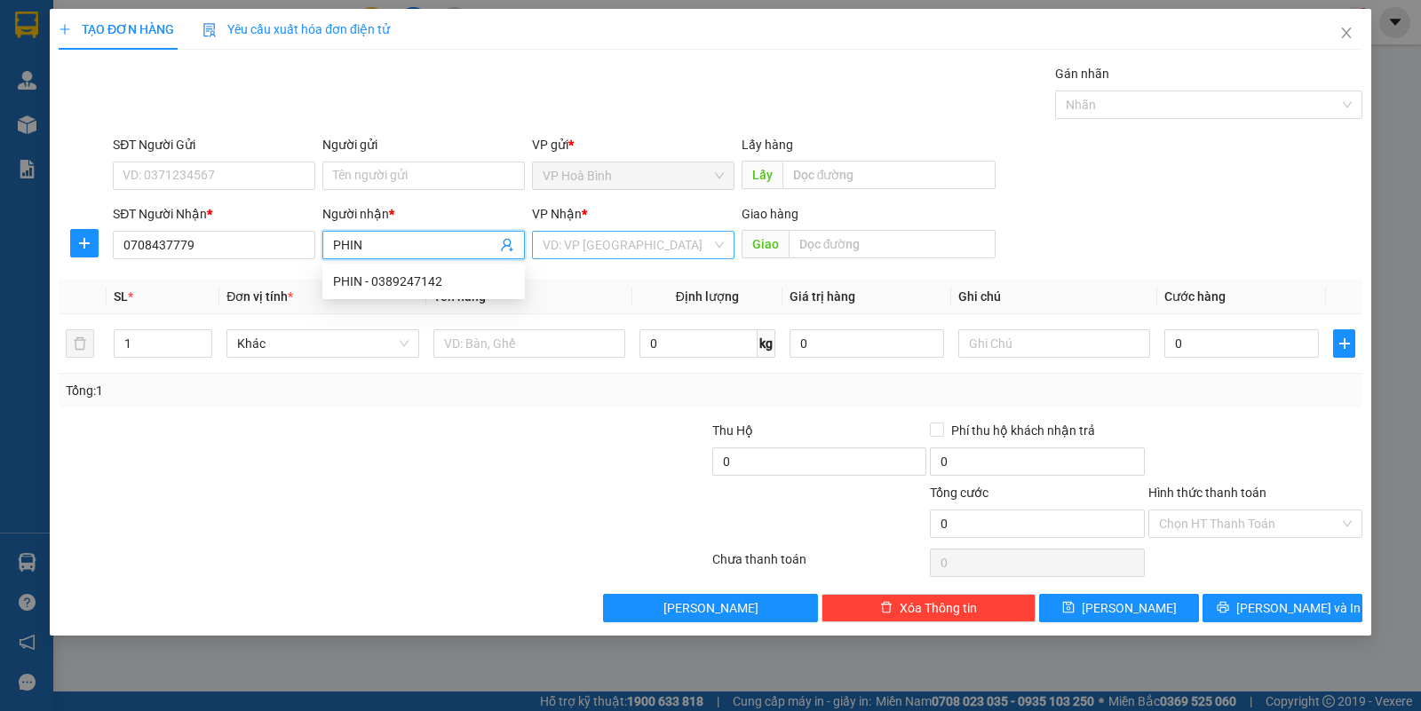
type input "PHIN"
click at [646, 241] on input "search" at bounding box center [627, 245] width 169 height 27
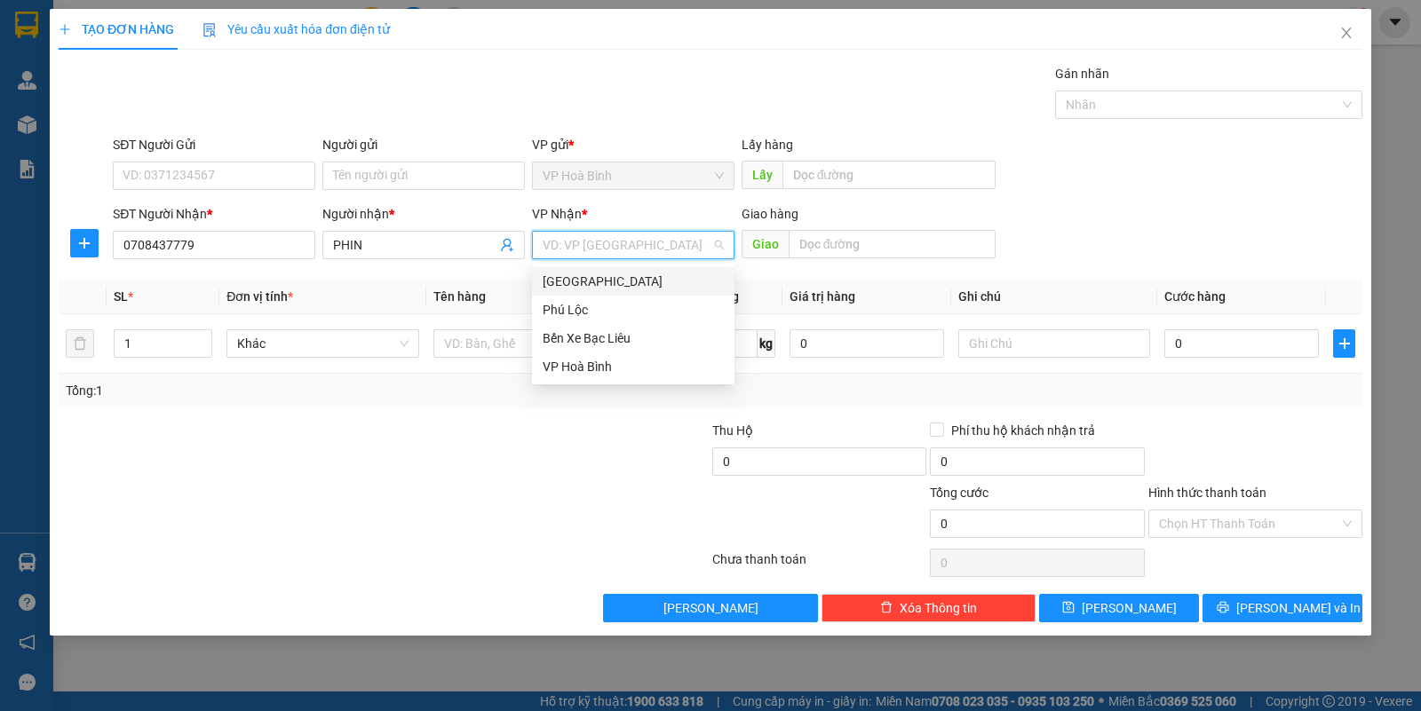
click at [586, 280] on div "[GEOGRAPHIC_DATA]" at bounding box center [633, 282] width 181 height 20
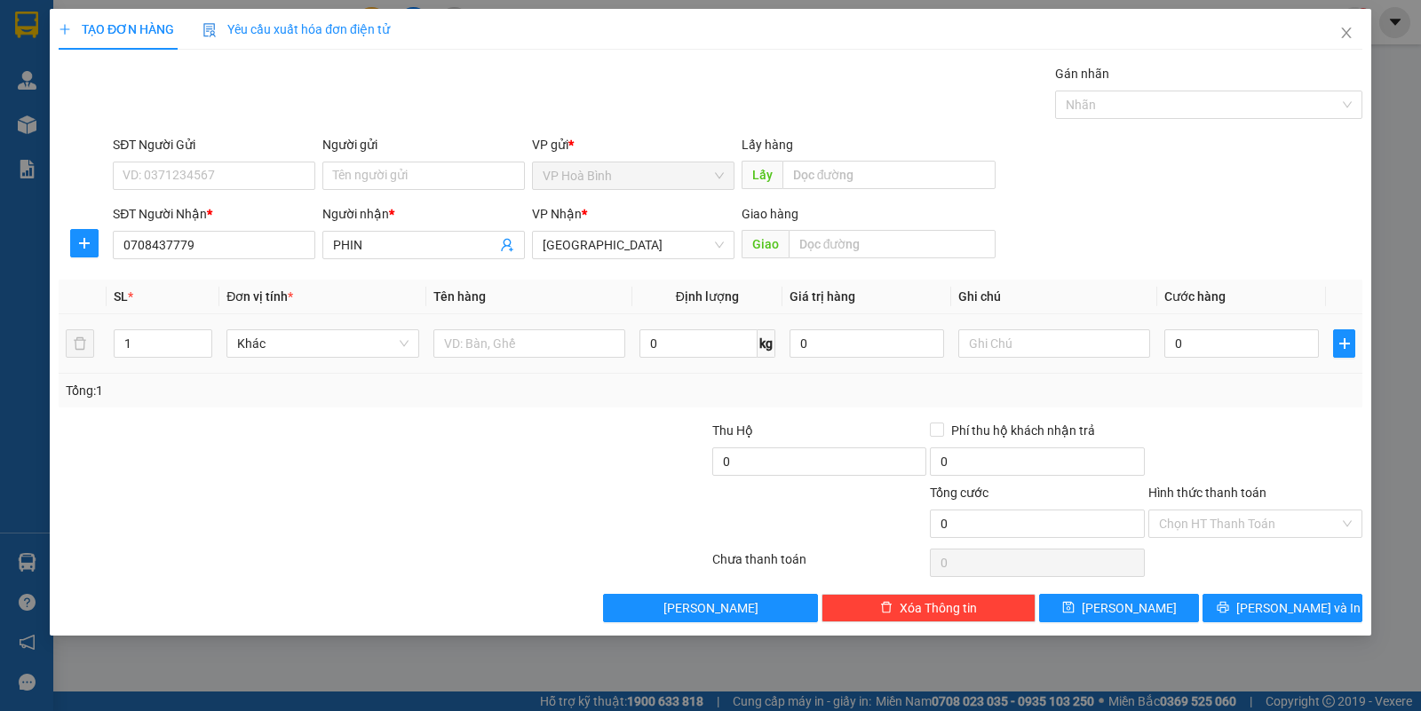
click at [1026, 364] on td at bounding box center [1054, 343] width 206 height 59
click at [1018, 347] on input "text" at bounding box center [1054, 343] width 192 height 28
type input "T GIẤY"
click at [800, 471] on input "0" at bounding box center [819, 462] width 214 height 28
type input "400.000"
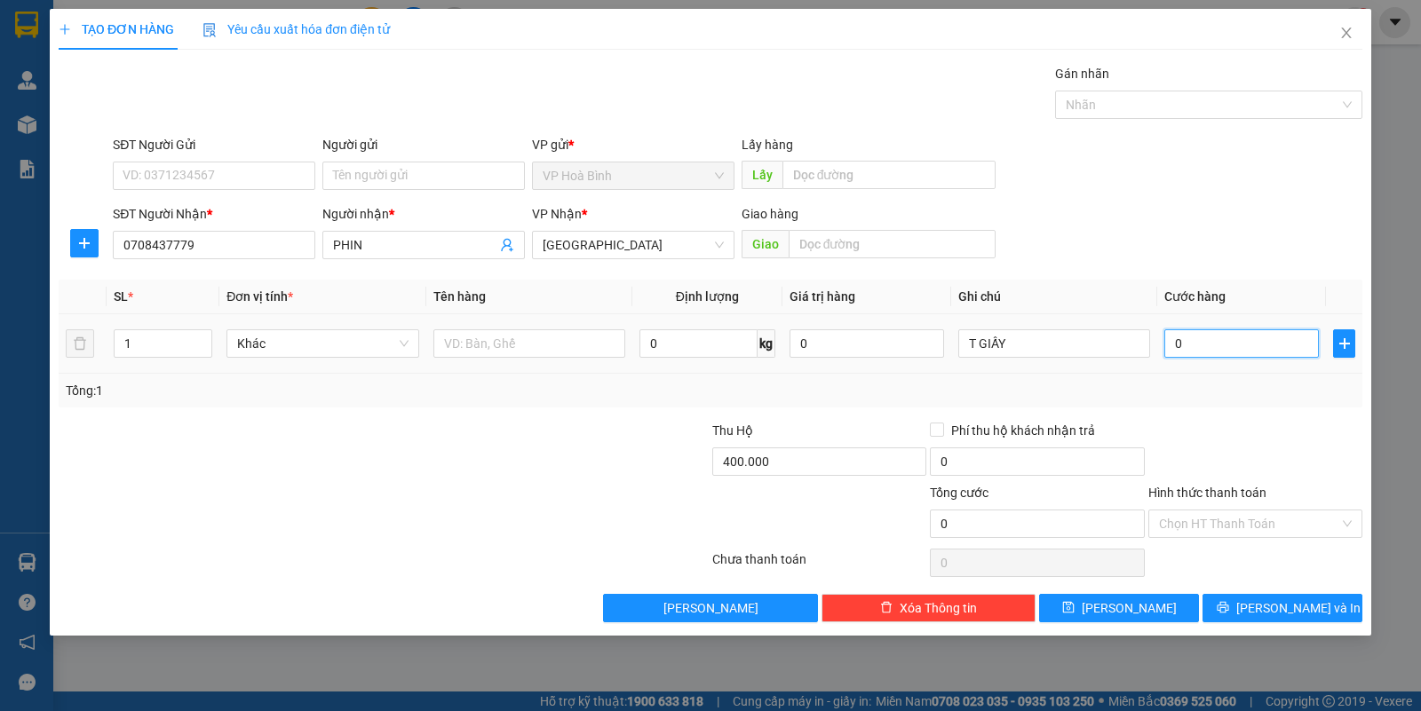
click at [1175, 352] on input "0" at bounding box center [1241, 343] width 155 height 28
type input "4"
type input "40"
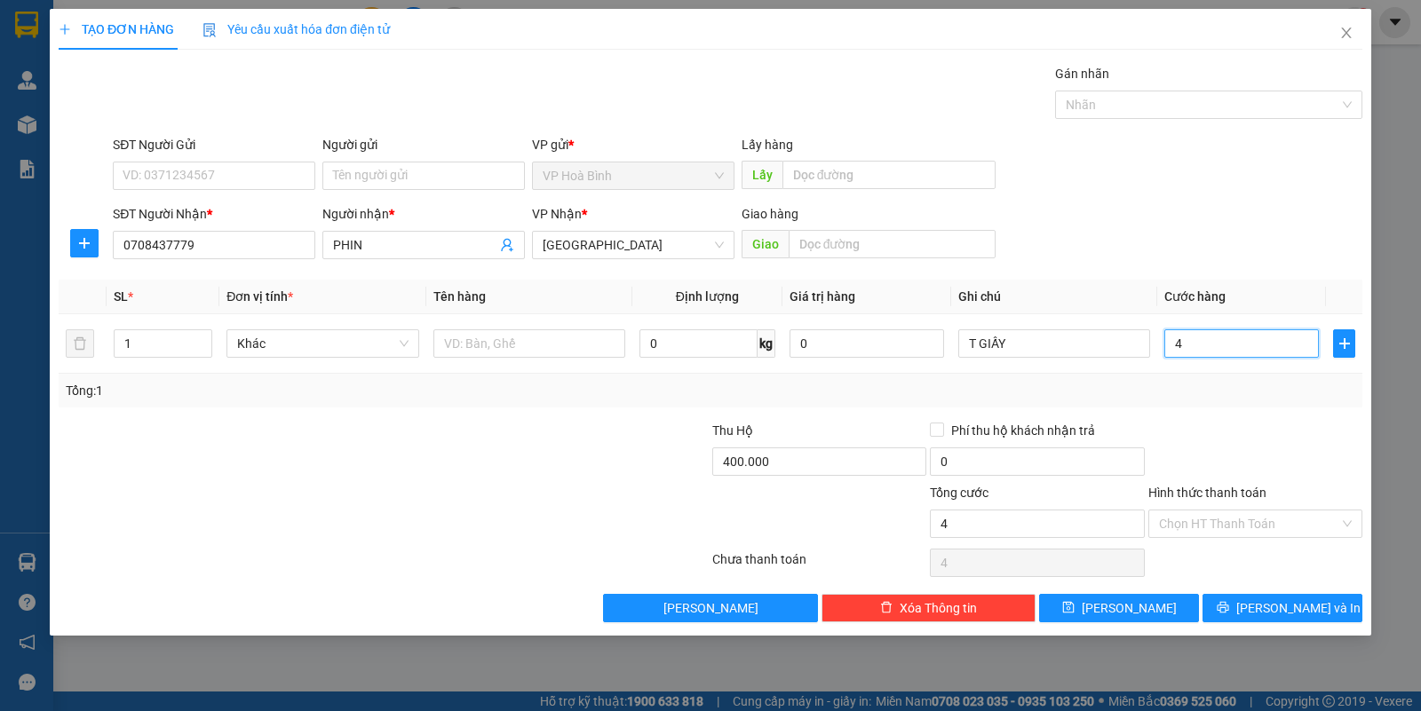
type input "40"
type input "400"
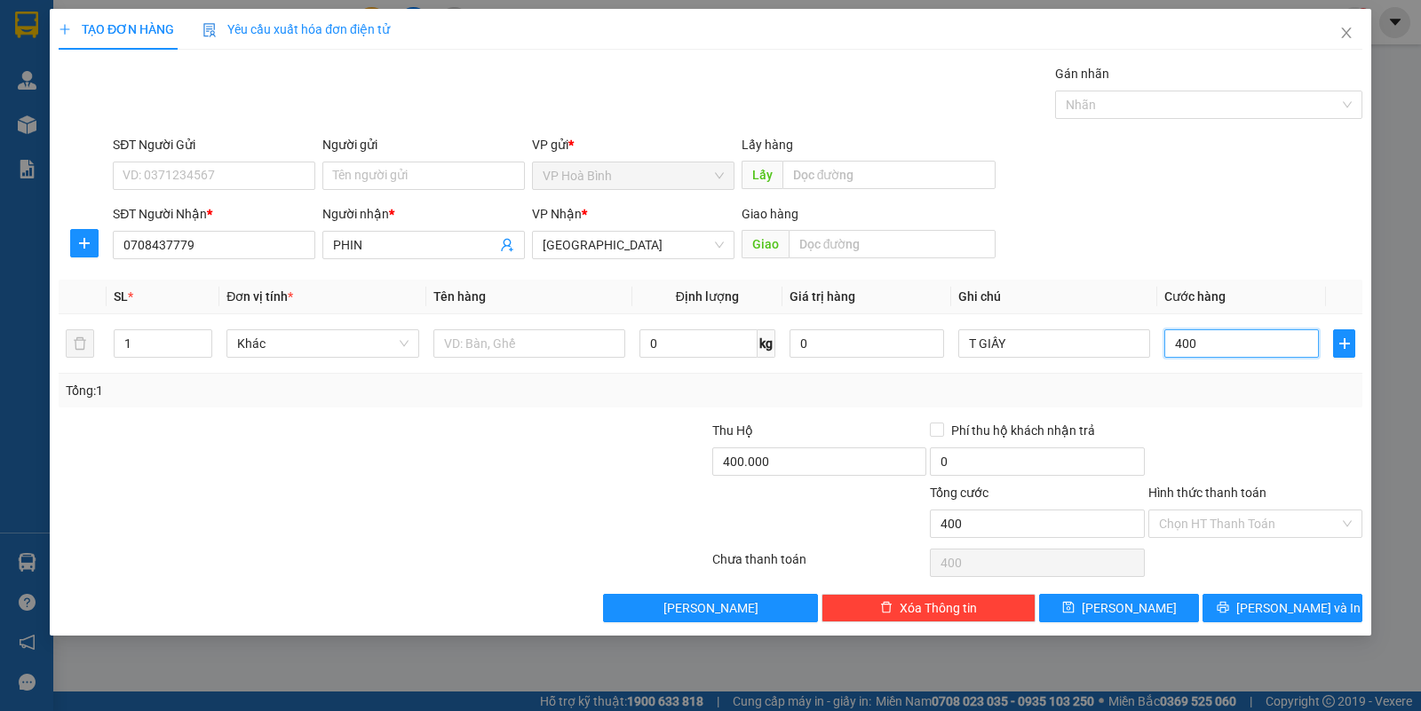
type input "4.000"
type input "40.000"
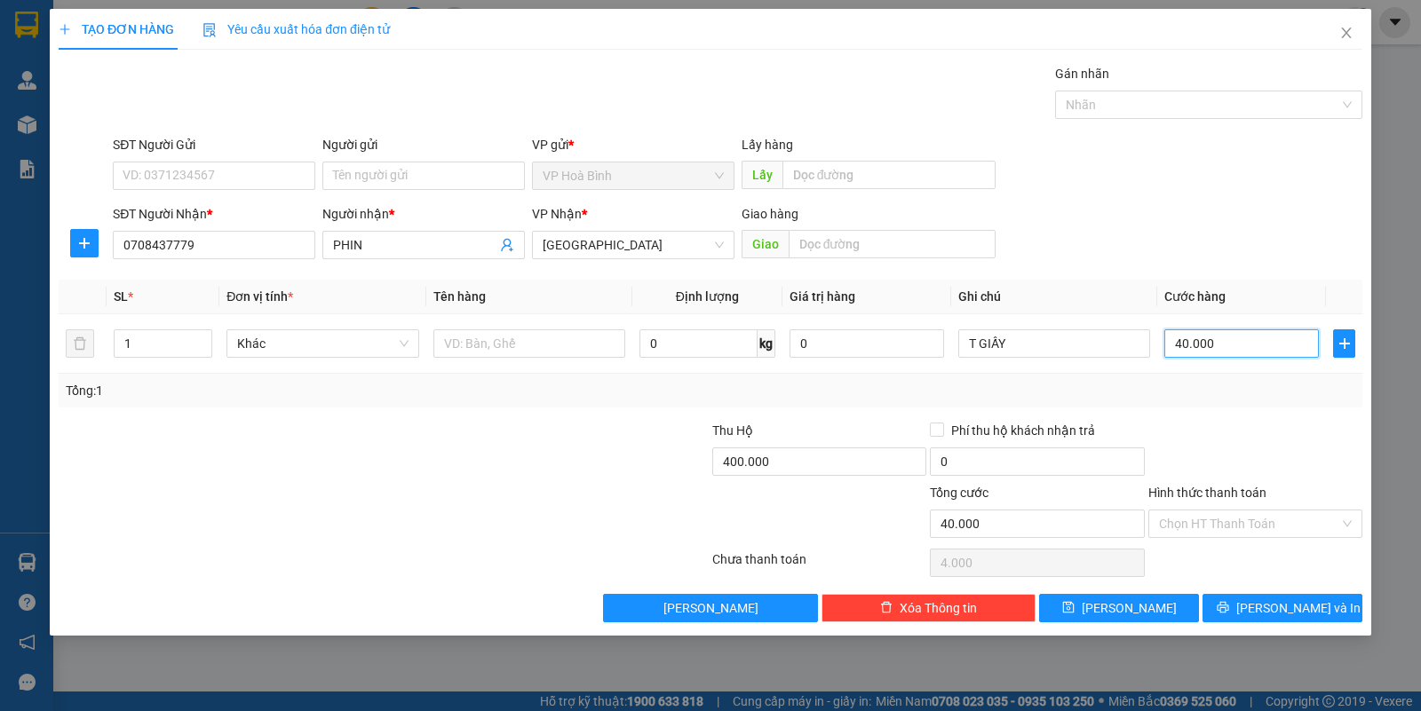
type input "40.000"
click at [1214, 528] on input "Hình thức thanh toán" at bounding box center [1249, 524] width 180 height 27
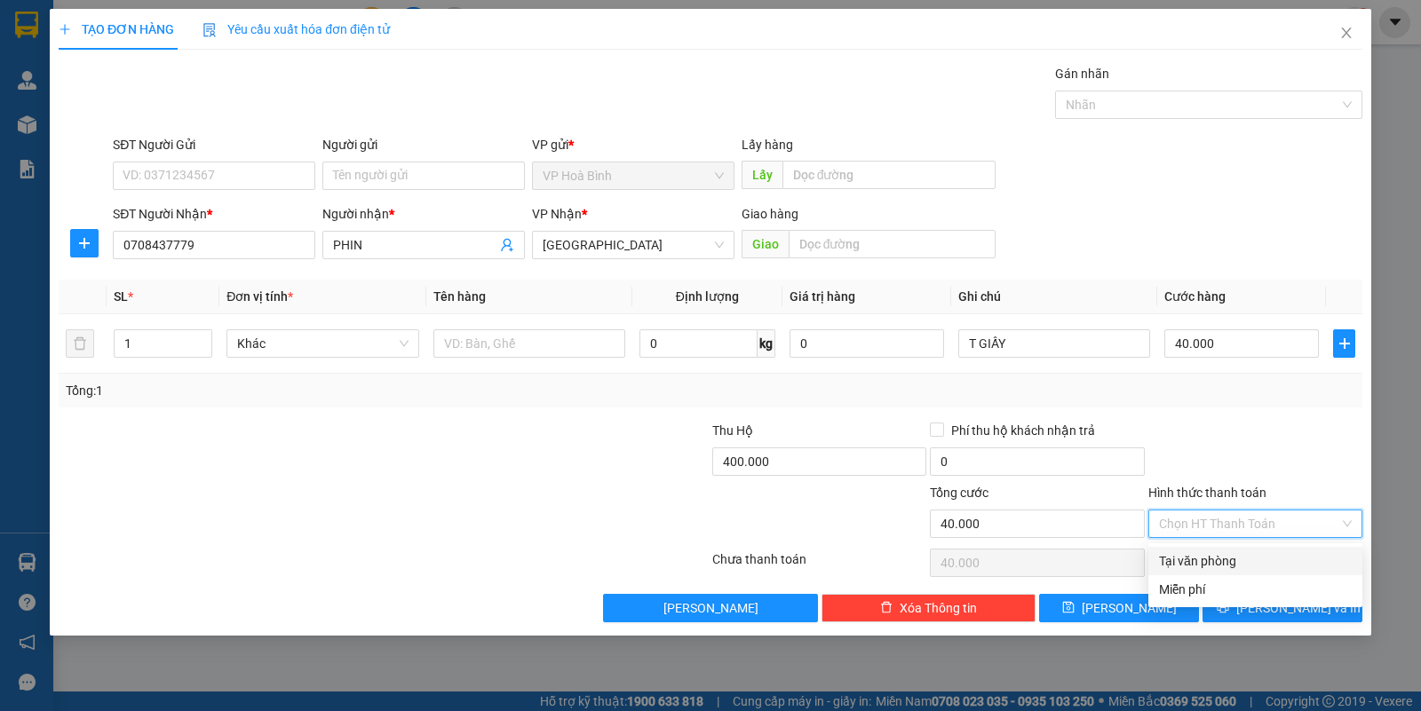
click at [1222, 551] on div "Tại văn phòng" at bounding box center [1255, 561] width 193 height 20
type input "0"
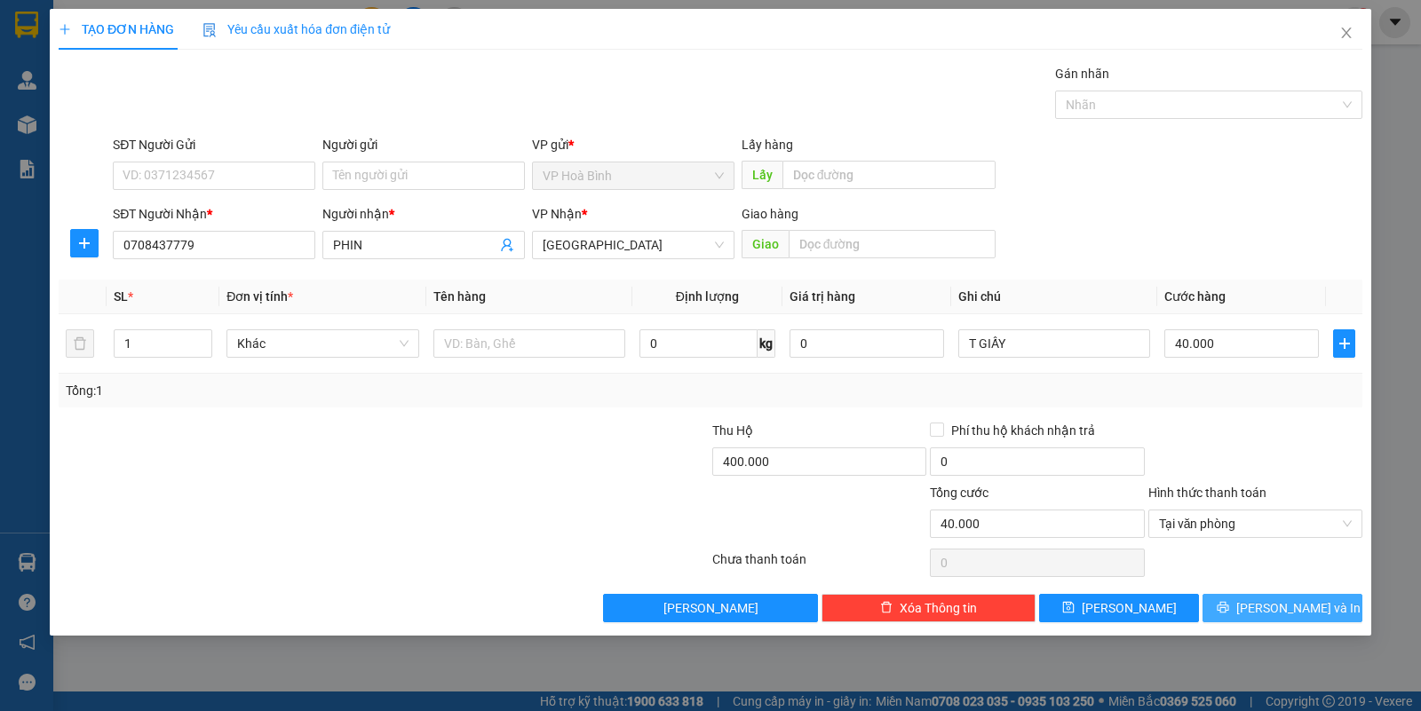
click at [1228, 610] on icon "printer" at bounding box center [1223, 608] width 12 height 12
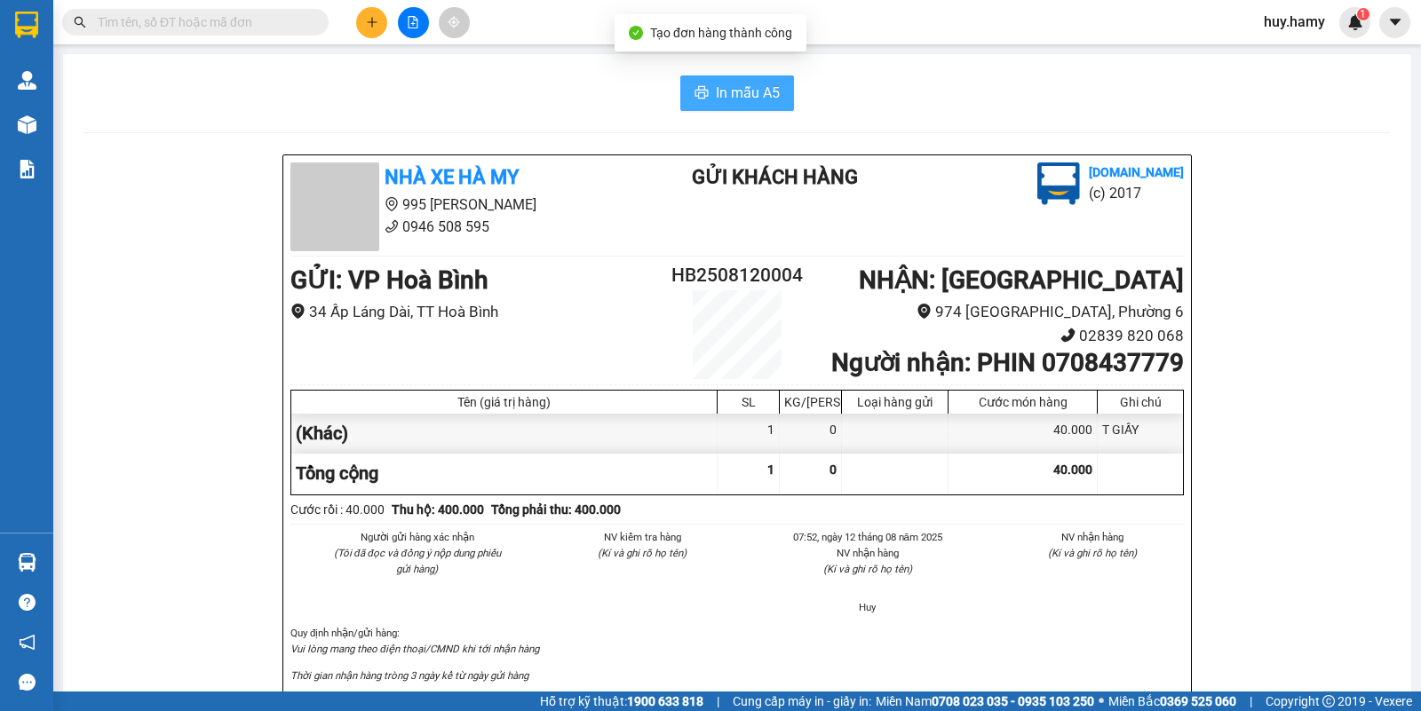
click at [751, 99] on span "In mẫu A5" at bounding box center [748, 93] width 64 height 22
click at [367, 25] on icon "plus" at bounding box center [372, 22] width 12 height 12
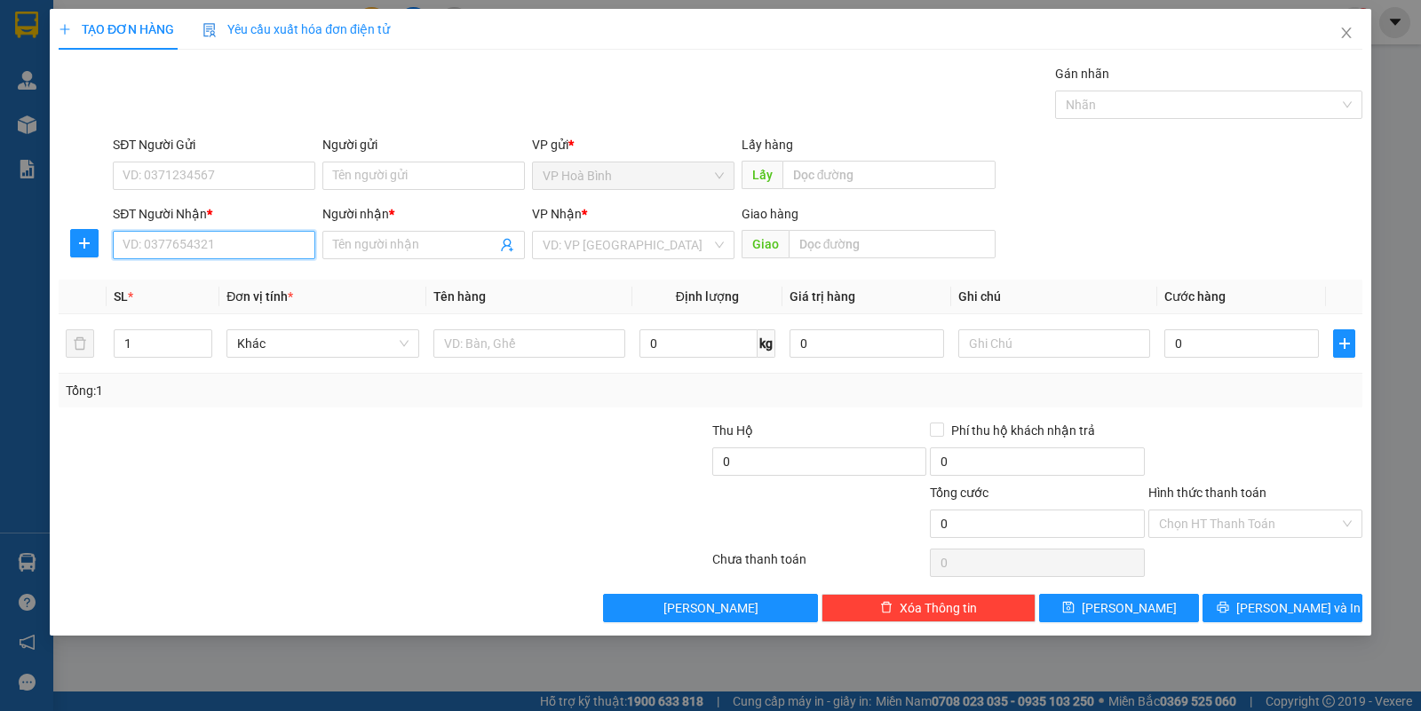
click at [211, 235] on input "SĐT Người Nhận *" at bounding box center [214, 245] width 202 height 28
type input "0796721530"
click at [378, 240] on input "Người nhận *" at bounding box center [414, 245] width 163 height 20
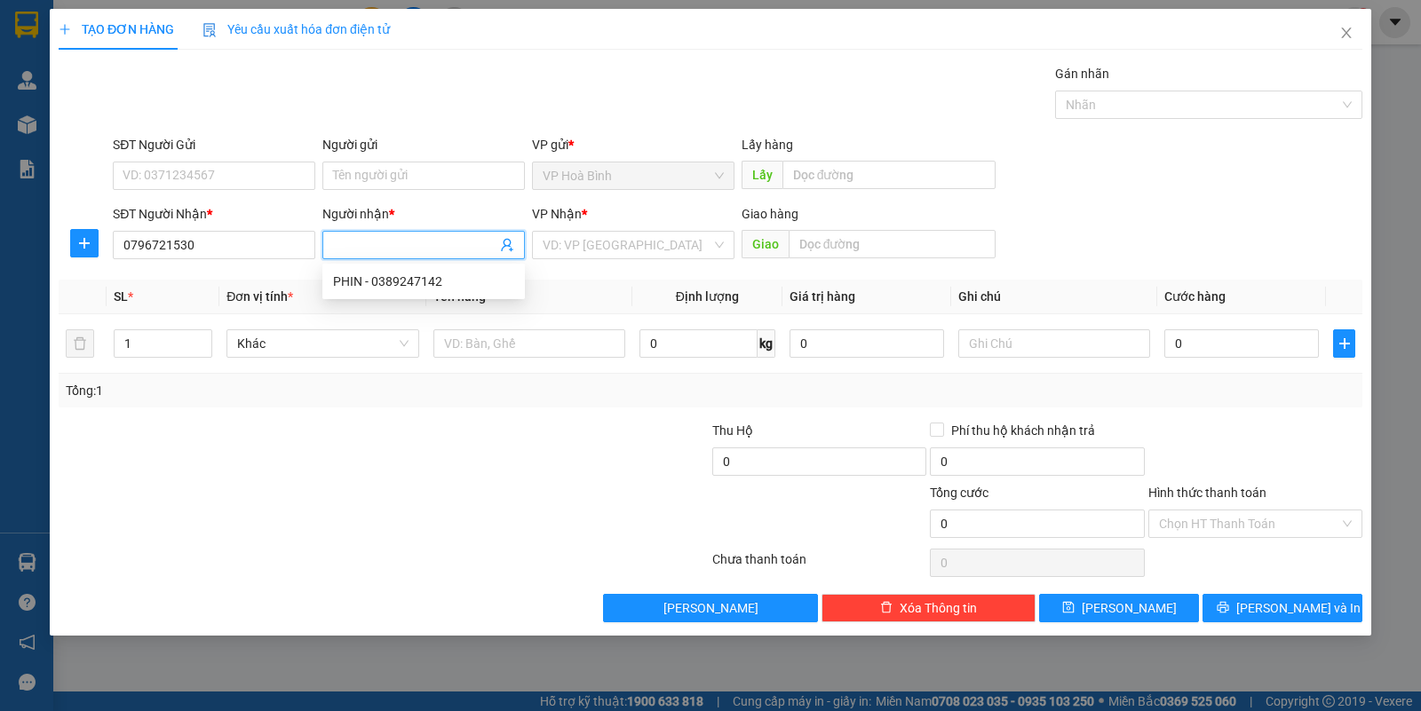
type input "D"
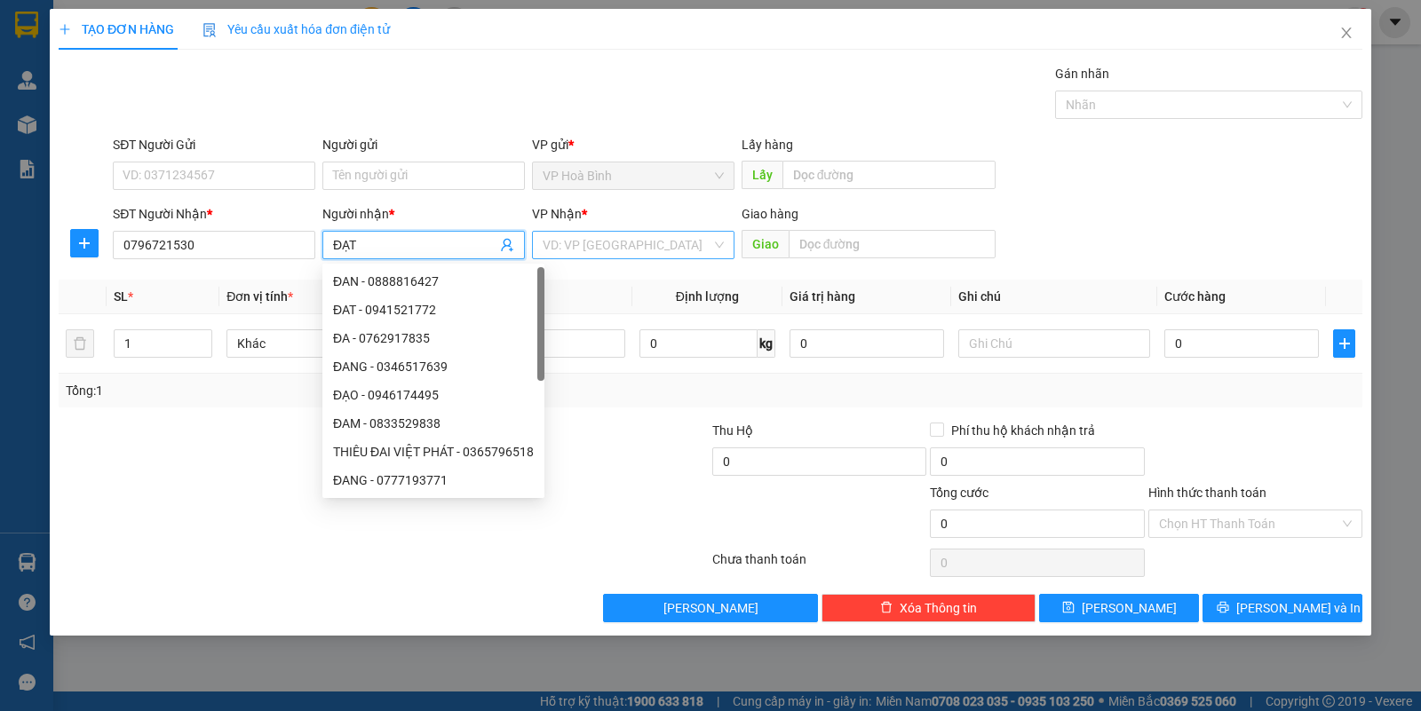
type input "ĐẠT"
click at [641, 256] on input "search" at bounding box center [627, 245] width 169 height 27
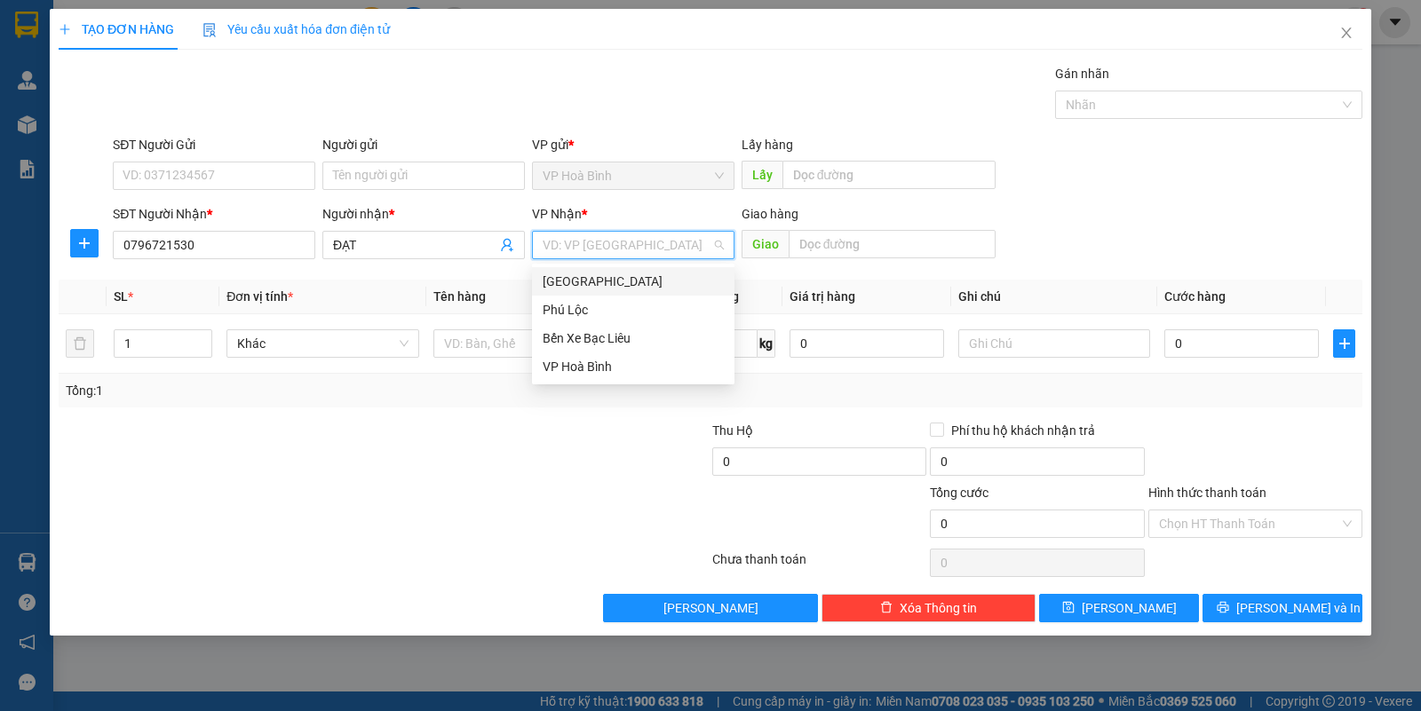
click at [593, 273] on div "[GEOGRAPHIC_DATA]" at bounding box center [633, 282] width 181 height 20
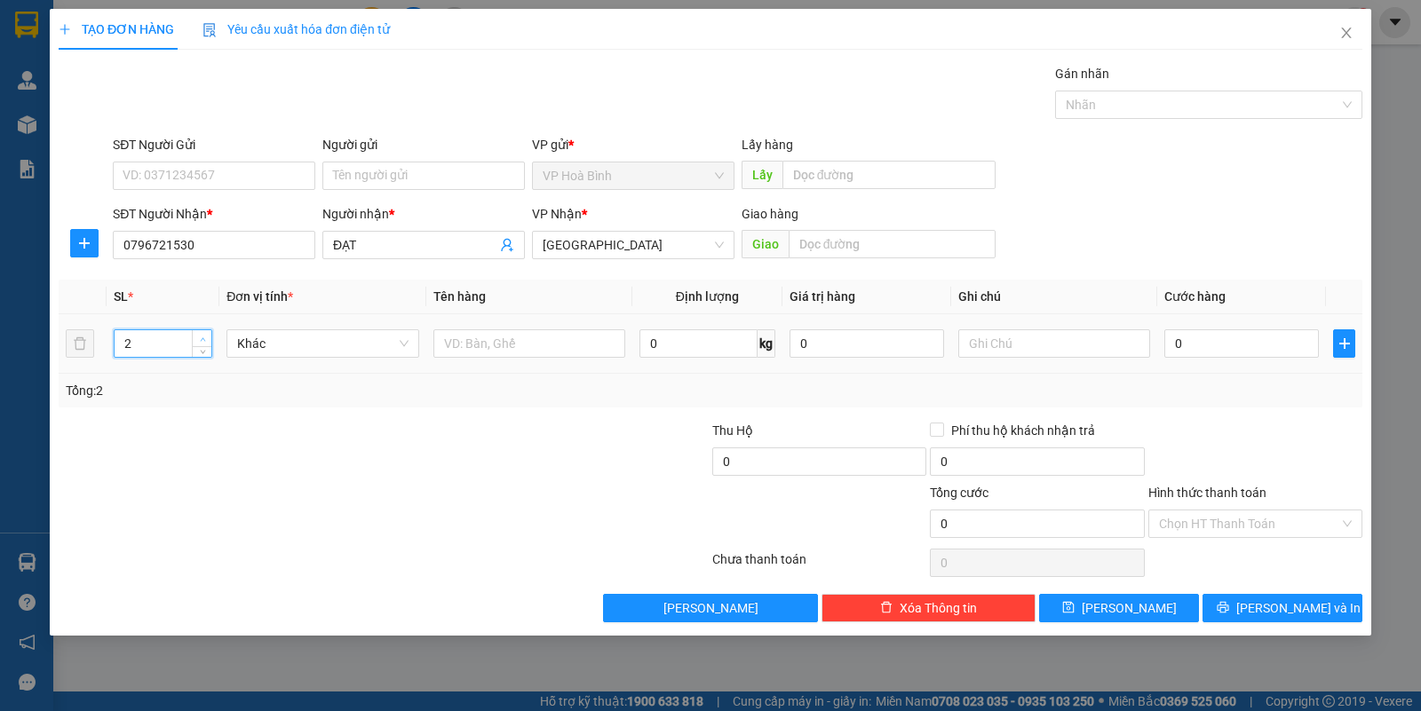
click at [205, 335] on span "up" at bounding box center [202, 339] width 11 height 11
type input "6"
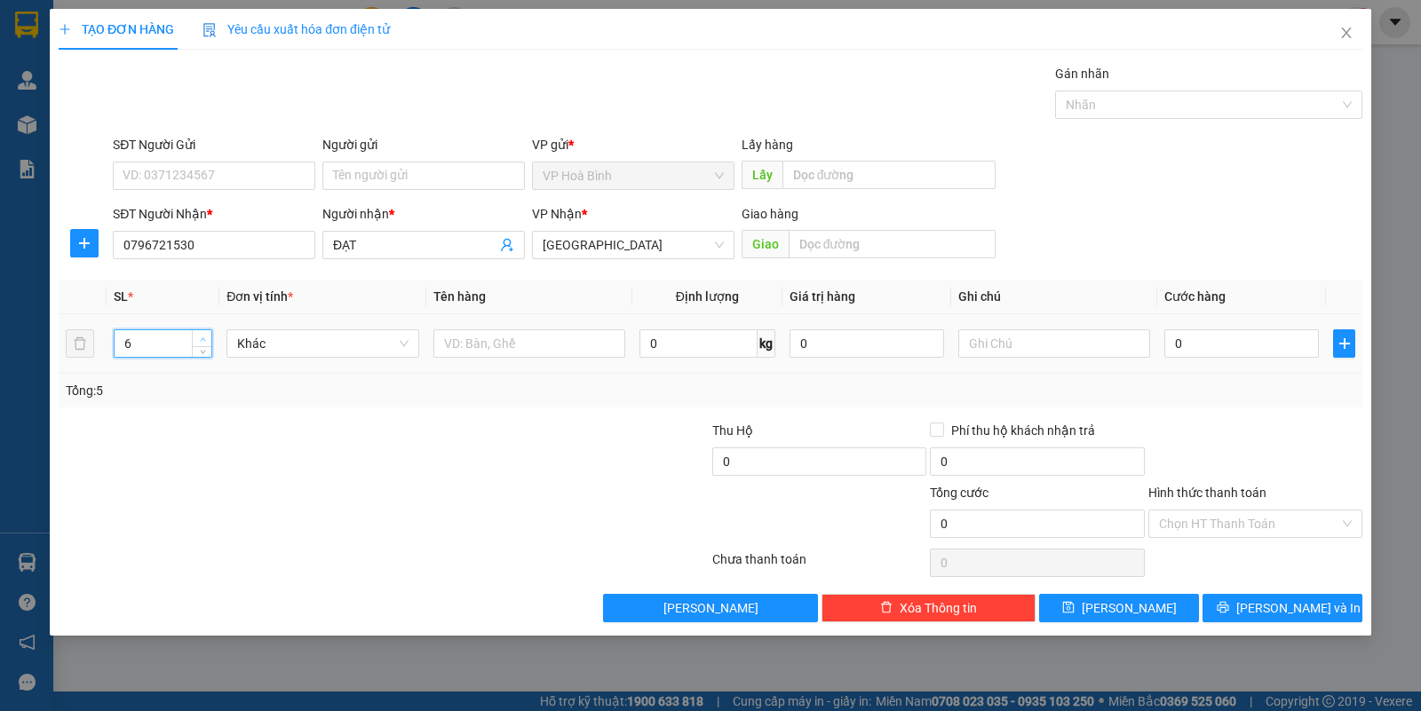
click at [205, 335] on span "up" at bounding box center [202, 339] width 11 height 11
click at [990, 336] on input "text" at bounding box center [1054, 343] width 192 height 28
type input "3B + 3T"
click at [1228, 344] on input "0" at bounding box center [1241, 343] width 155 height 28
type input "4"
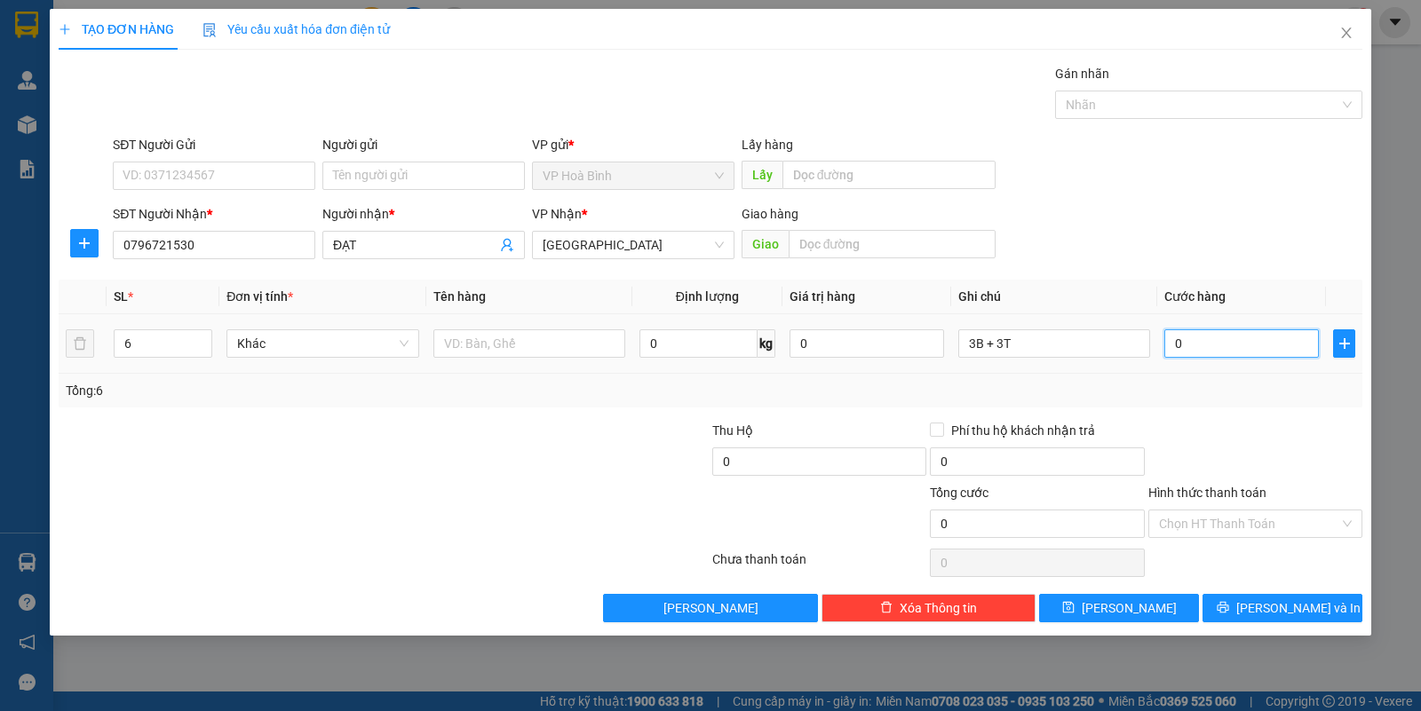
type input "4"
type input "40"
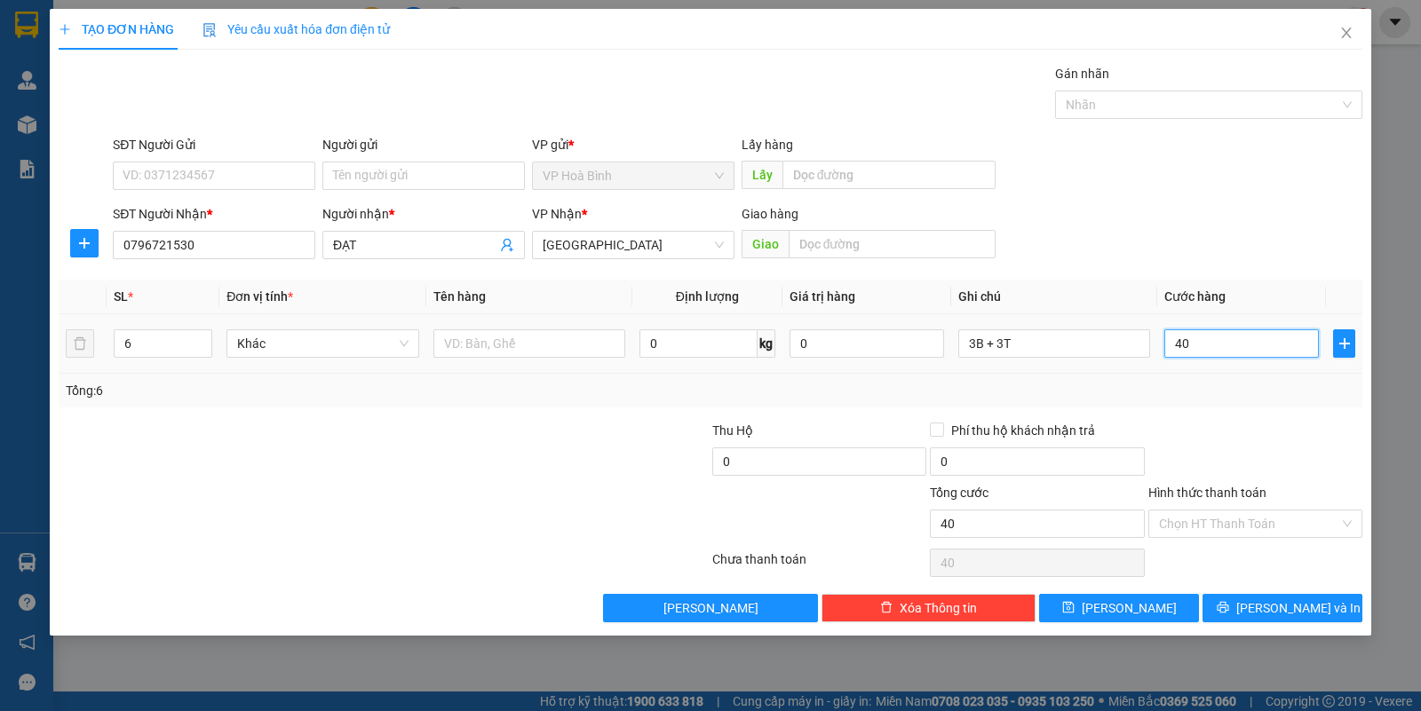
type input "400"
type input "4.000"
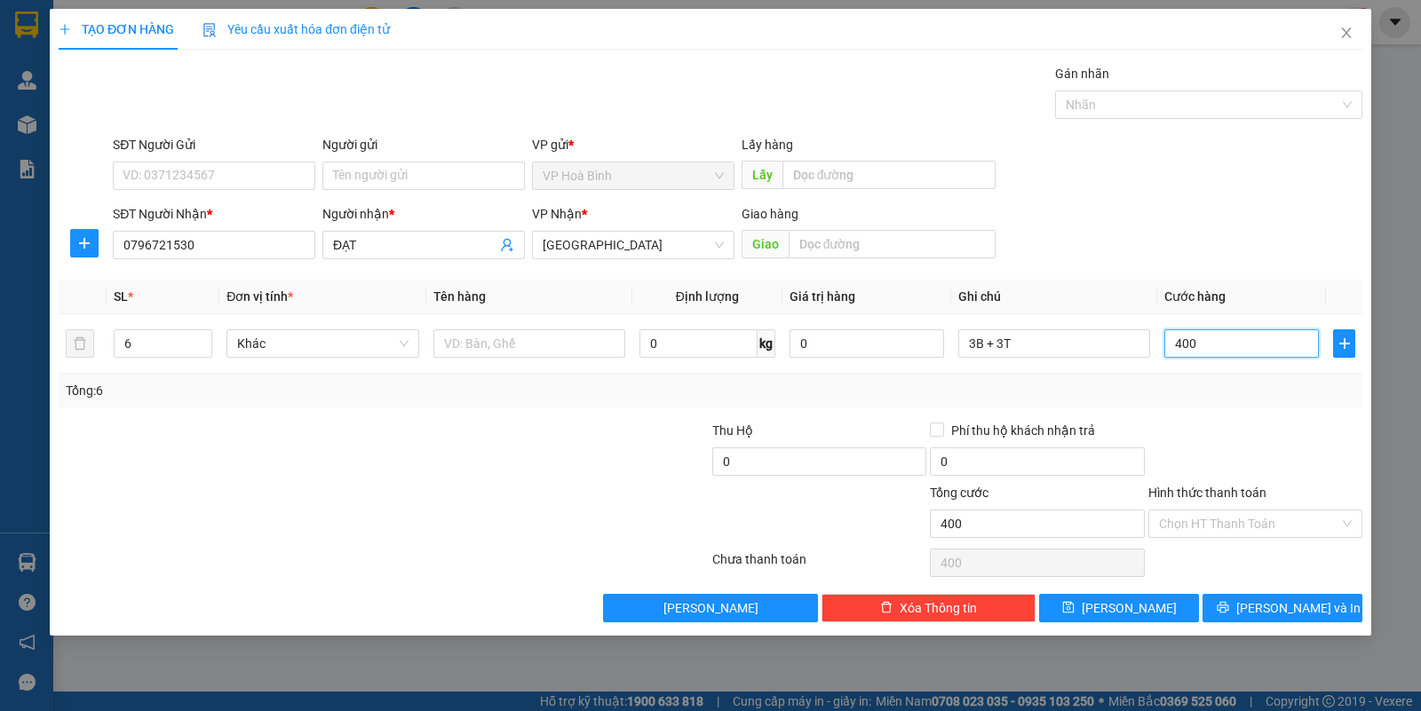
type input "4.000"
type input "40.000"
type input "400.000"
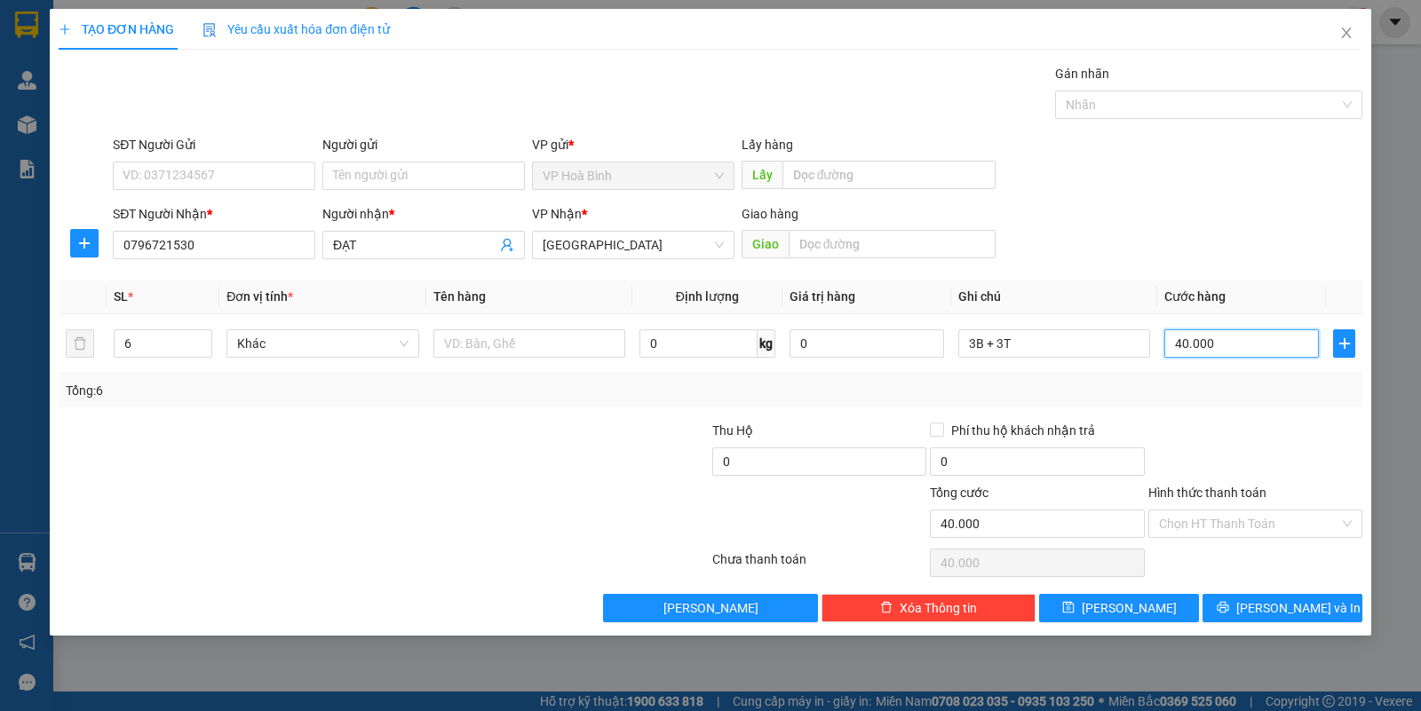
type input "400.000"
click at [769, 466] on input "0" at bounding box center [819, 462] width 214 height 28
type input "4.000.000"
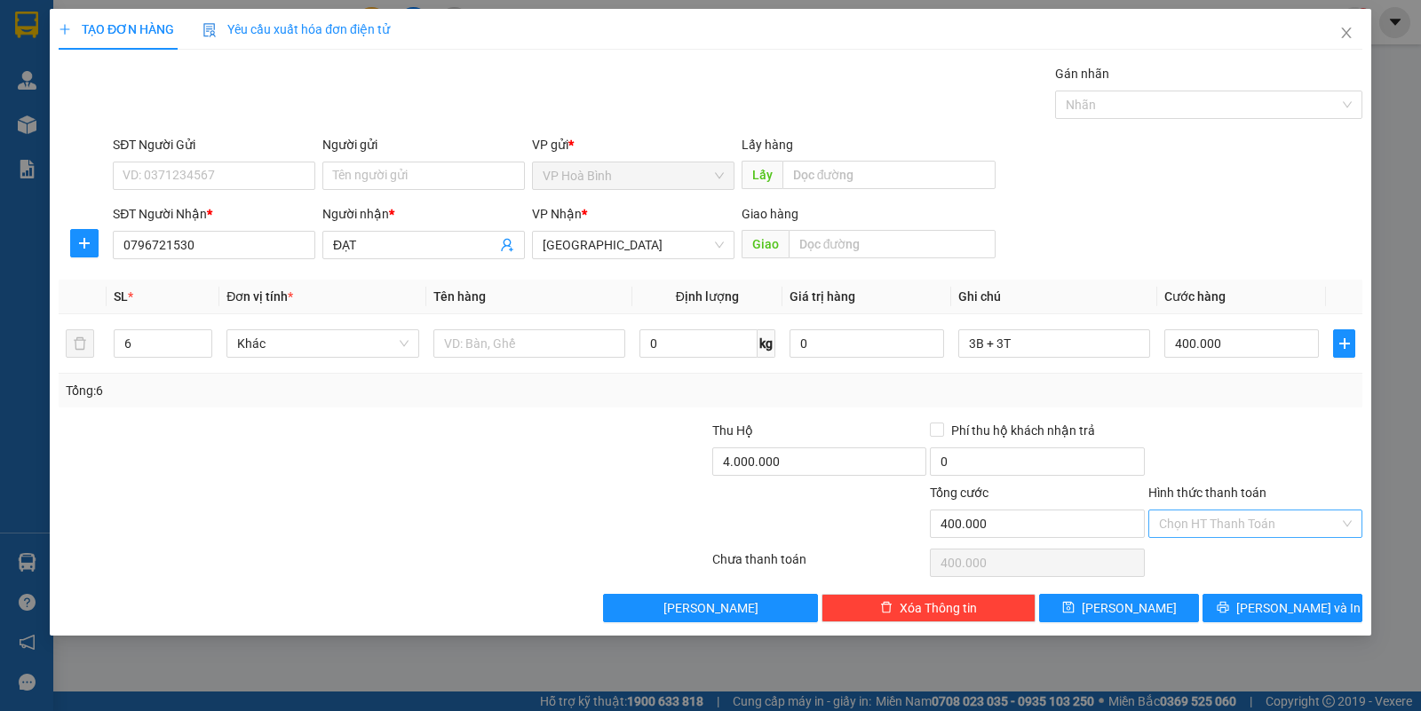
click at [1244, 511] on input "Hình thức thanh toán" at bounding box center [1249, 524] width 180 height 27
click at [1241, 549] on div "Tại văn phòng" at bounding box center [1255, 561] width 214 height 28
type input "0"
click at [1229, 613] on icon "printer" at bounding box center [1223, 607] width 12 height 12
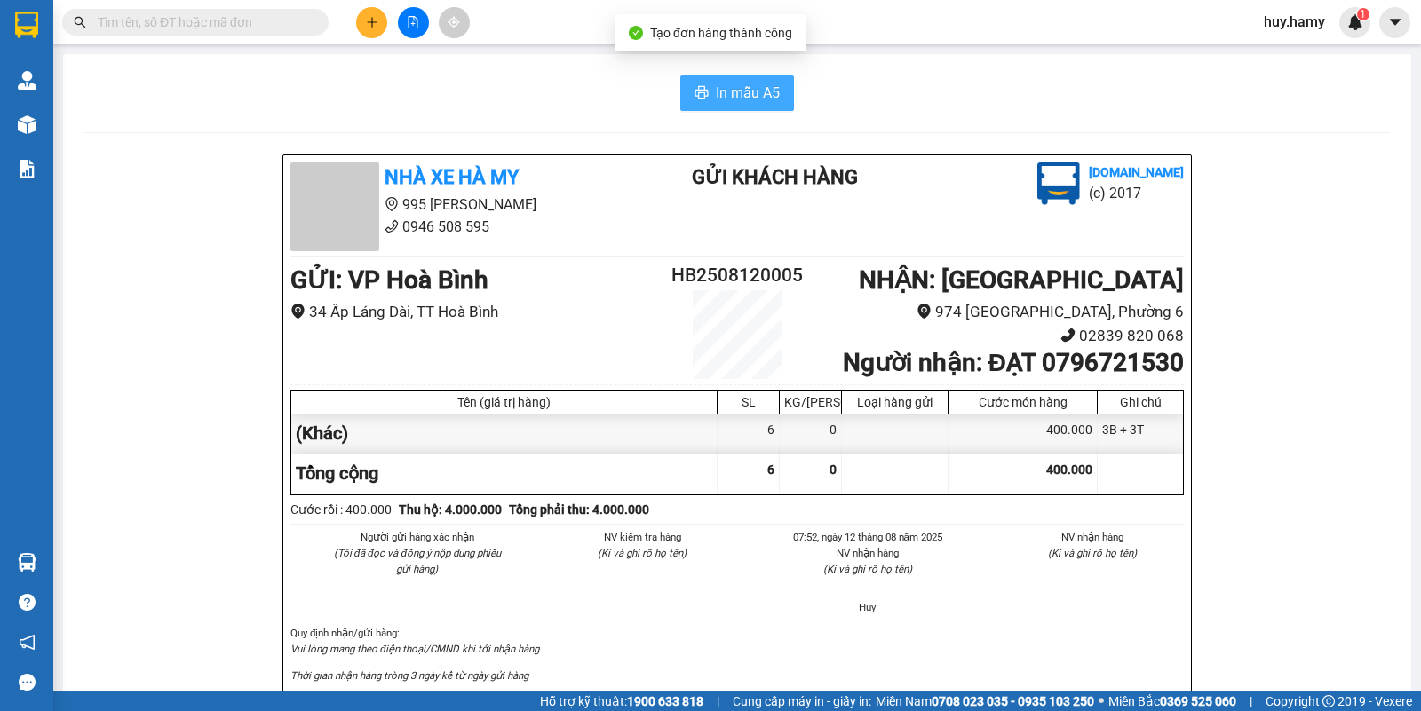
click at [748, 96] on span "In mẫu A5" at bounding box center [748, 93] width 64 height 22
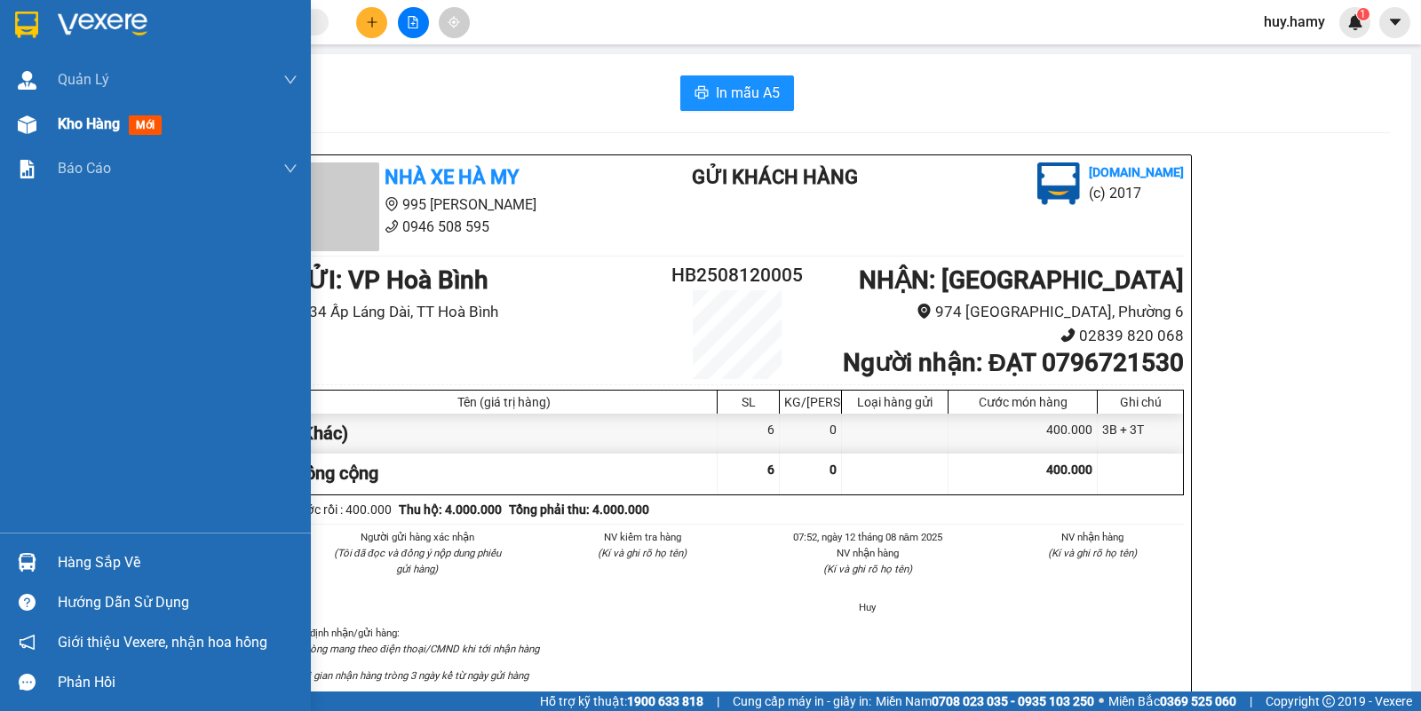
click at [87, 120] on span "Kho hàng" at bounding box center [89, 123] width 62 height 17
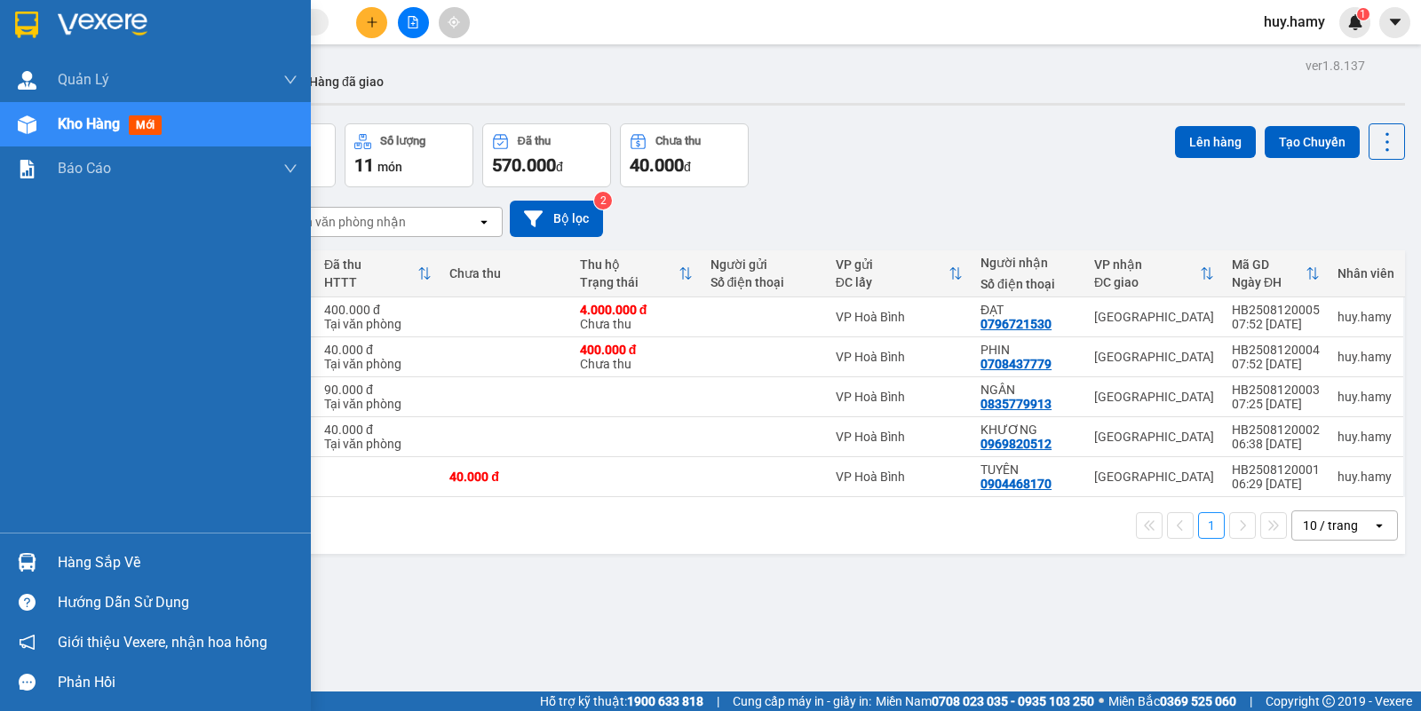
click at [73, 108] on div "Kho hàng mới" at bounding box center [178, 124] width 240 height 44
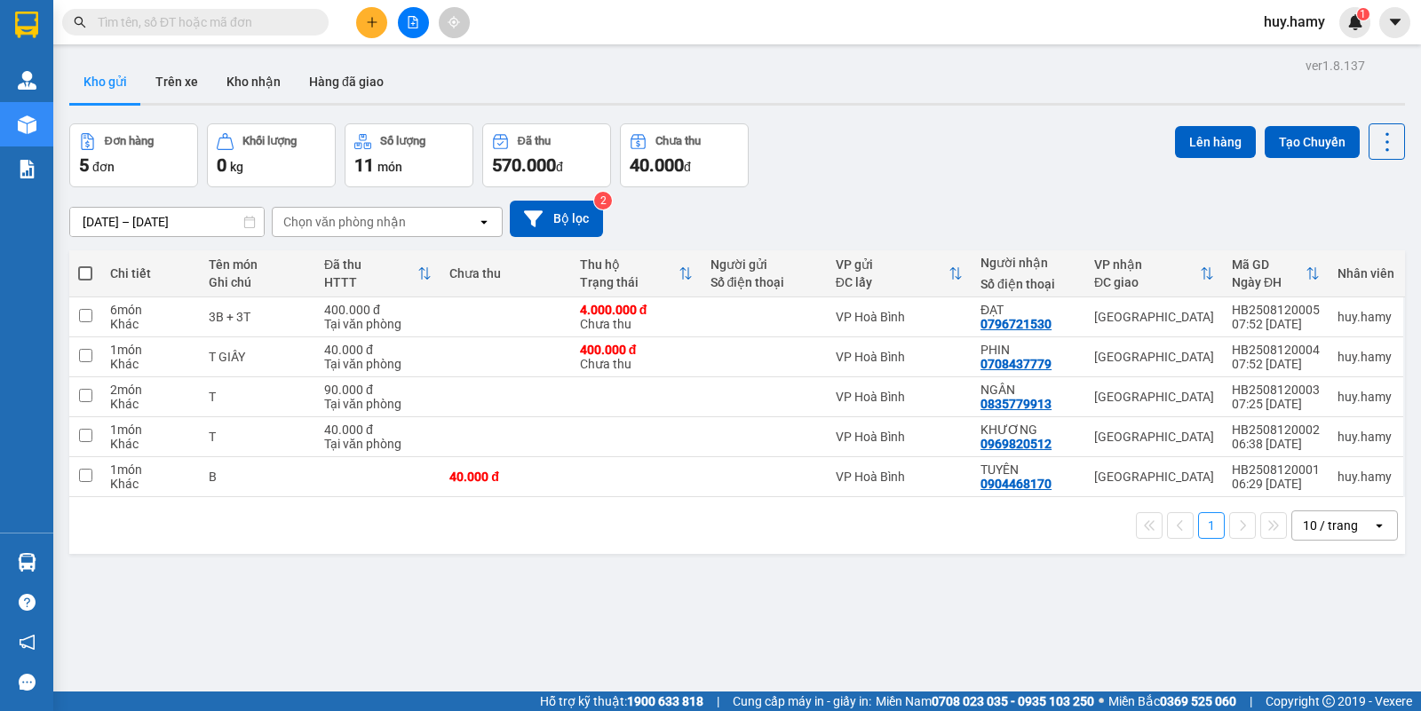
click at [83, 276] on span at bounding box center [85, 273] width 14 height 14
click at [85, 265] on input "checkbox" at bounding box center [85, 265] width 0 height 0
checkbox input "true"
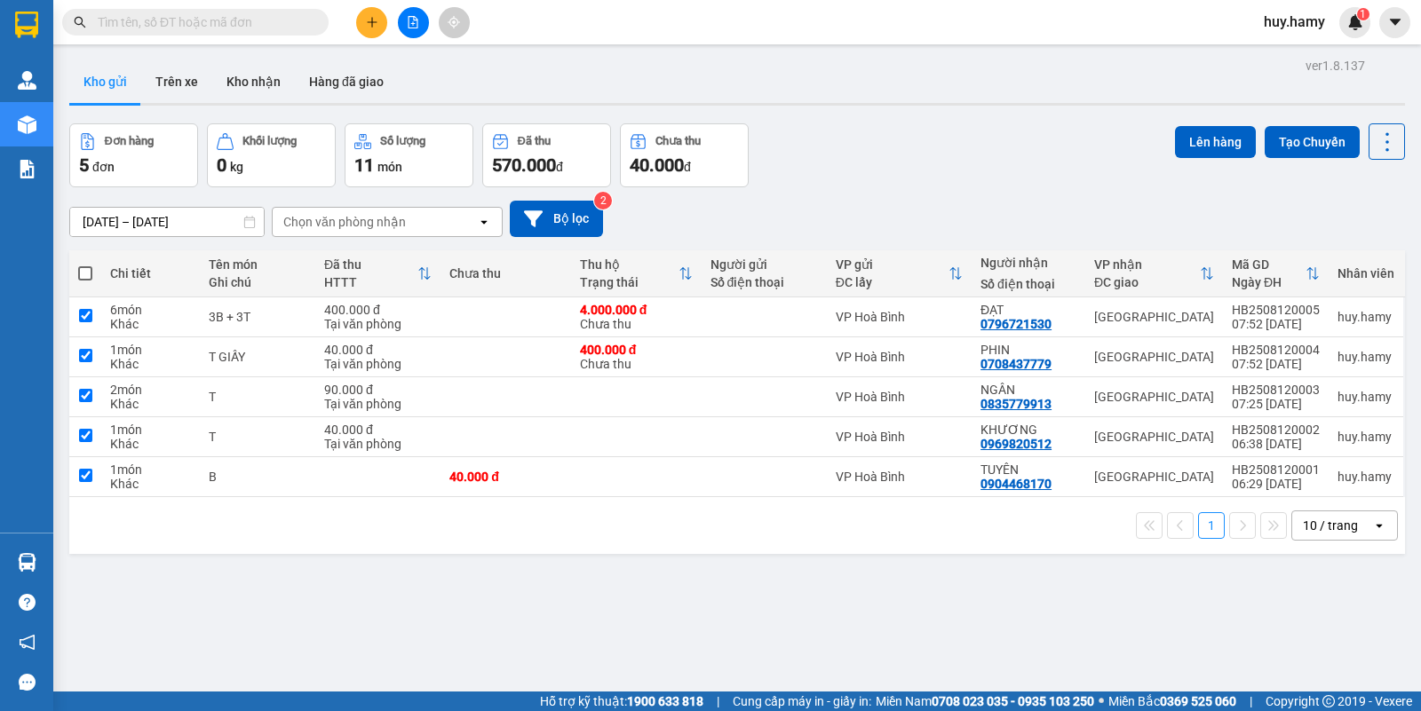
checkbox input "true"
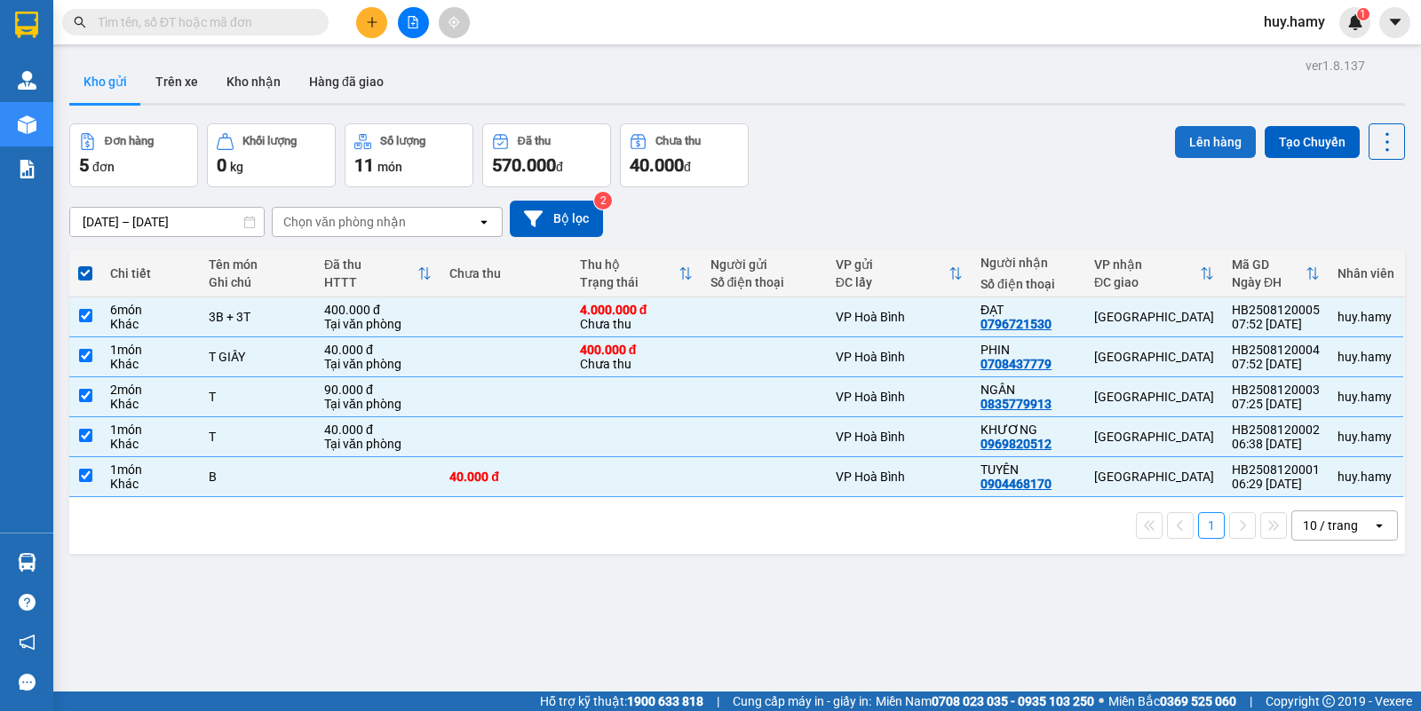
click at [1194, 135] on button "Lên hàng" at bounding box center [1215, 142] width 81 height 32
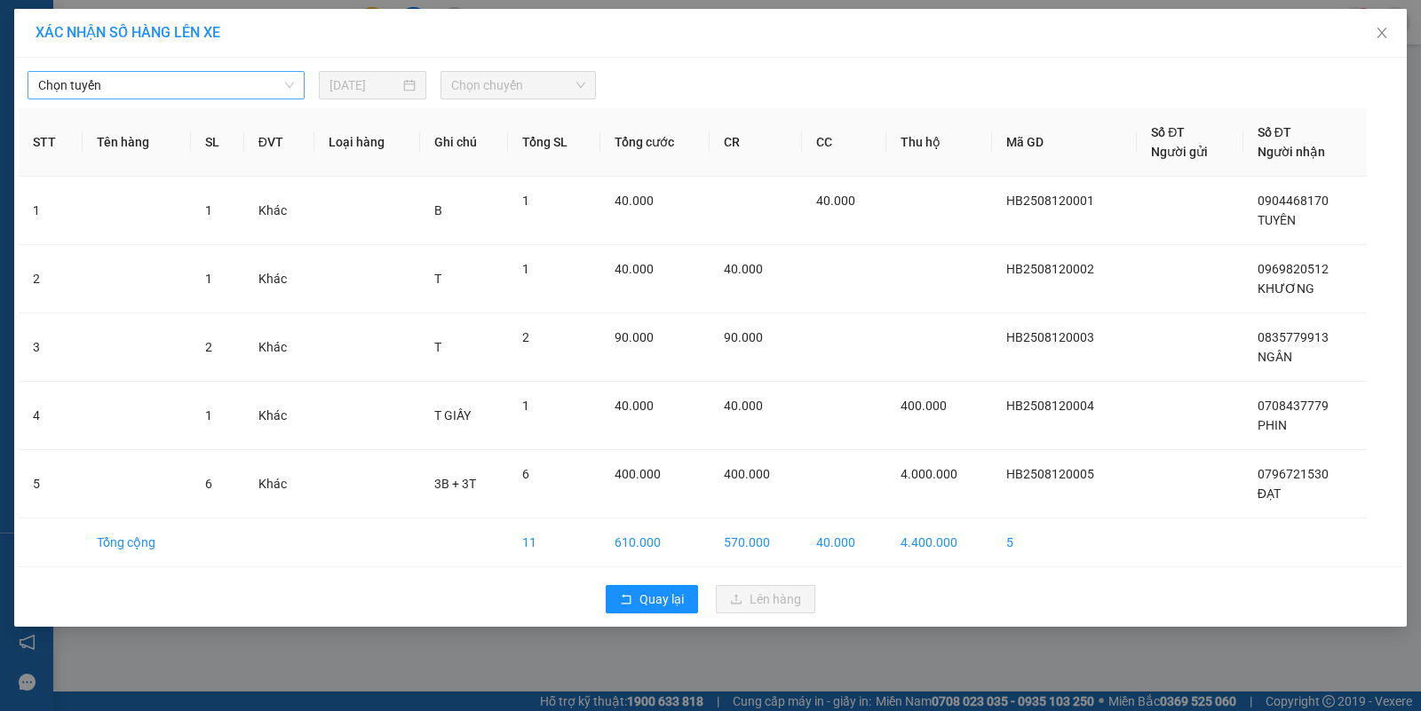
drag, startPoint x: 133, startPoint y: 83, endPoint x: 133, endPoint y: 94, distance: 11.5
click at [133, 94] on span "Chọn tuyến" at bounding box center [166, 85] width 256 height 27
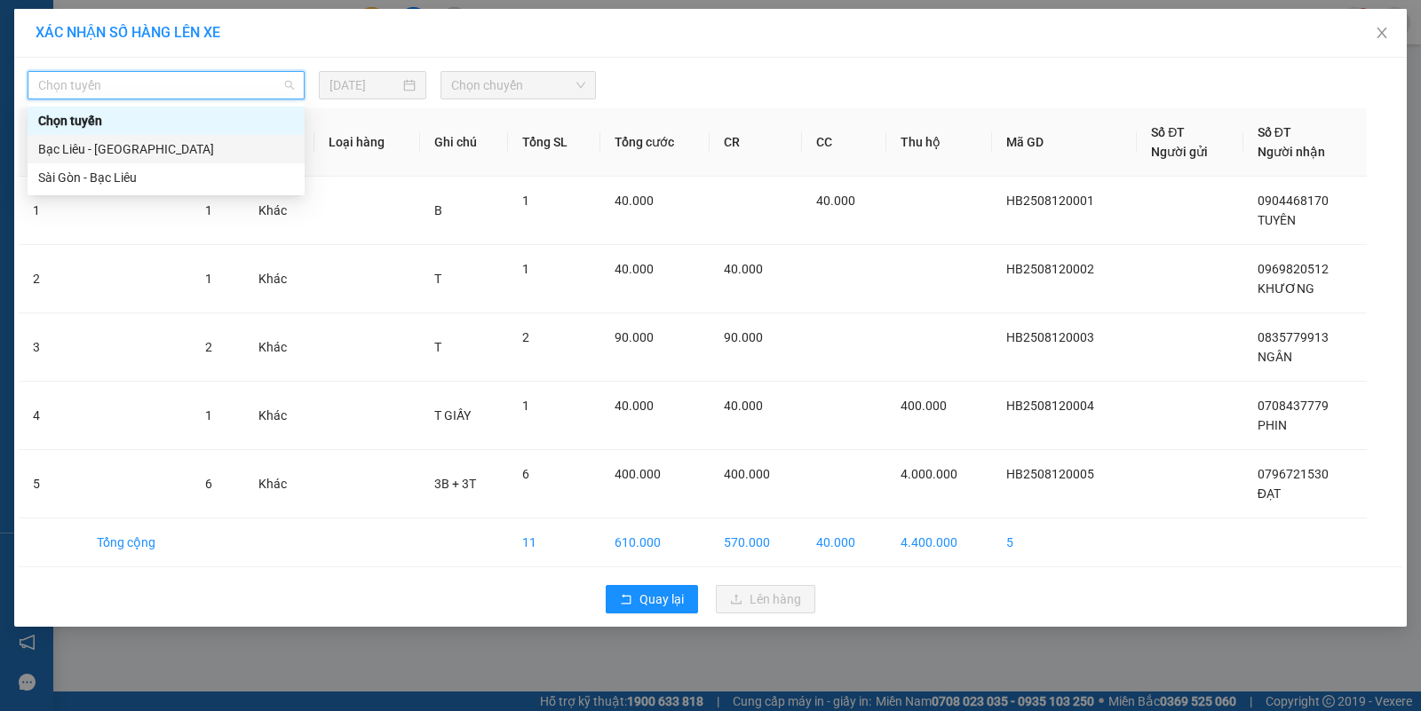
click at [121, 153] on div "Bạc Liêu - [GEOGRAPHIC_DATA]" at bounding box center [166, 149] width 256 height 20
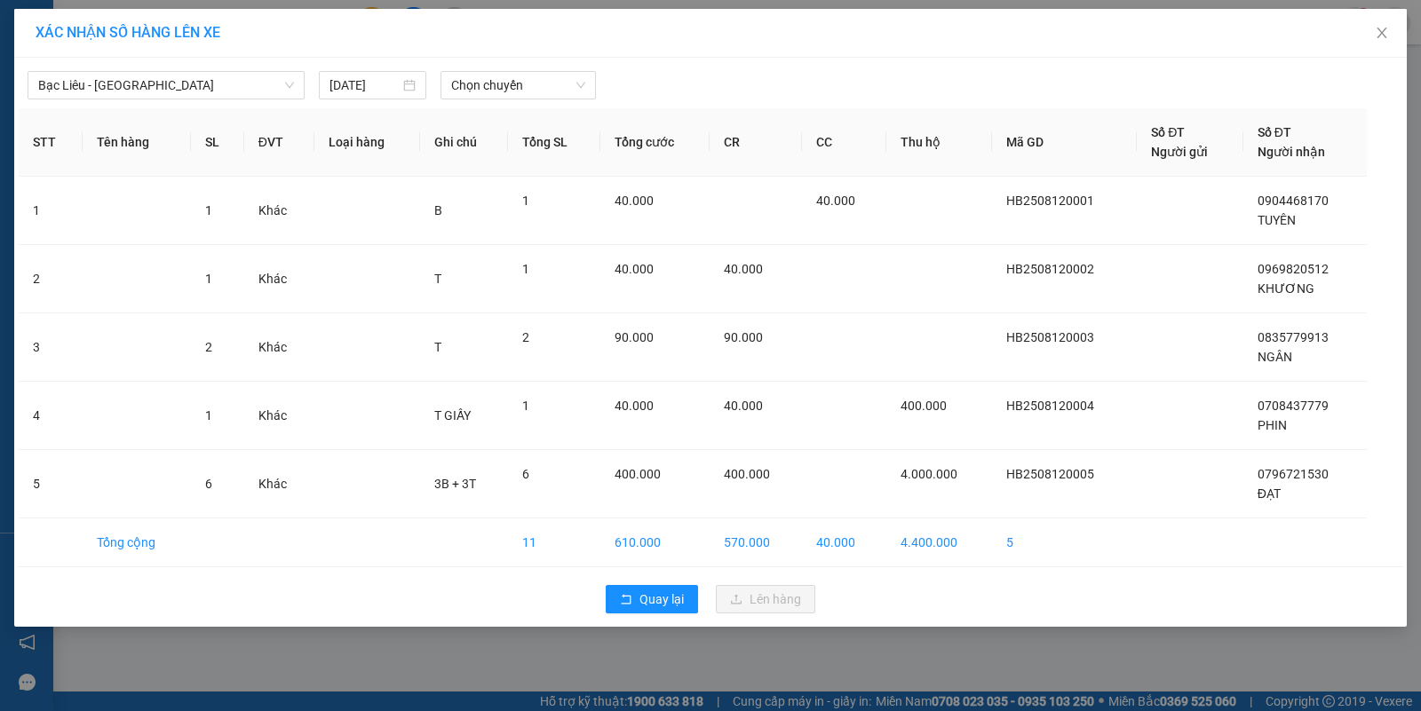
click at [521, 102] on div "Bạc Liêu - [GEOGRAPHIC_DATA] [DATE] Chọn chuyến STT Tên hàng SL ĐVT Loại hàng G…" at bounding box center [710, 342] width 1392 height 569
click at [518, 91] on span "Chọn chuyến" at bounding box center [518, 85] width 134 height 27
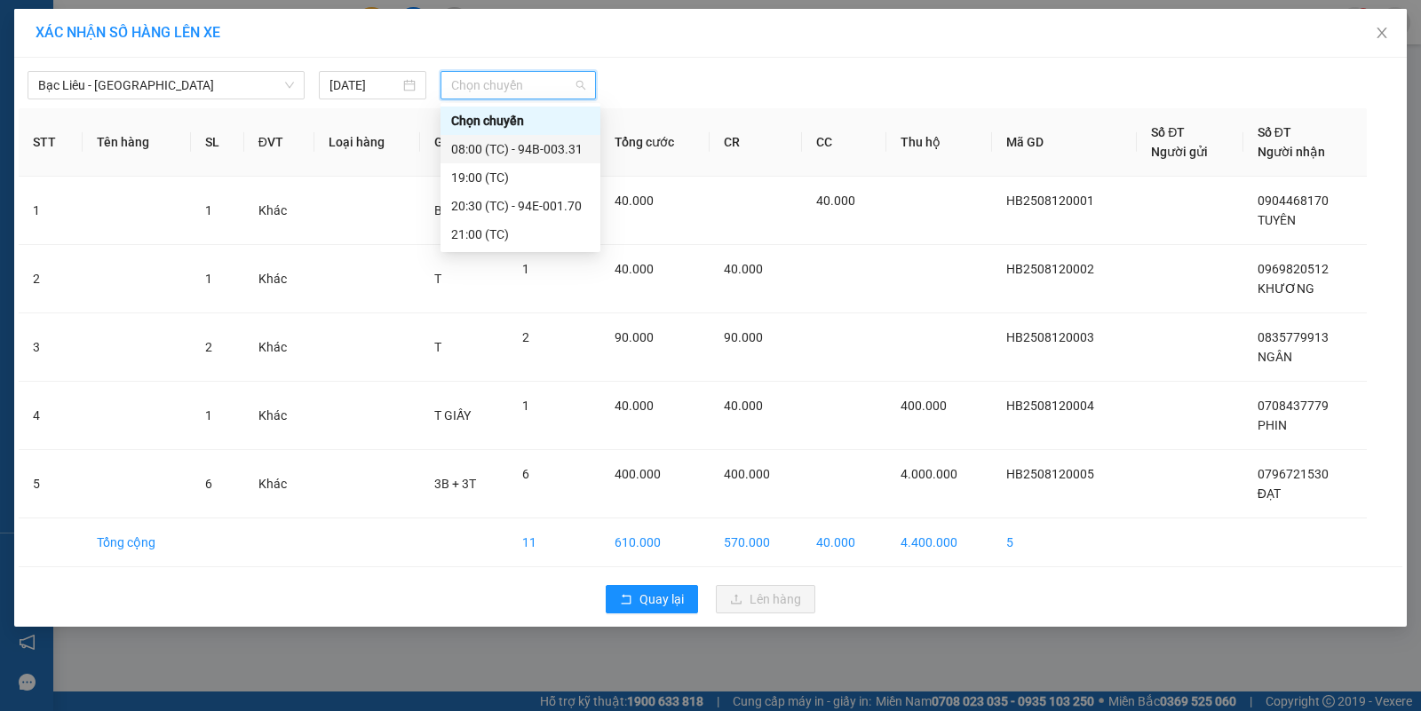
click at [575, 147] on div "08:00 (TC) - 94B-003.31" at bounding box center [520, 149] width 139 height 20
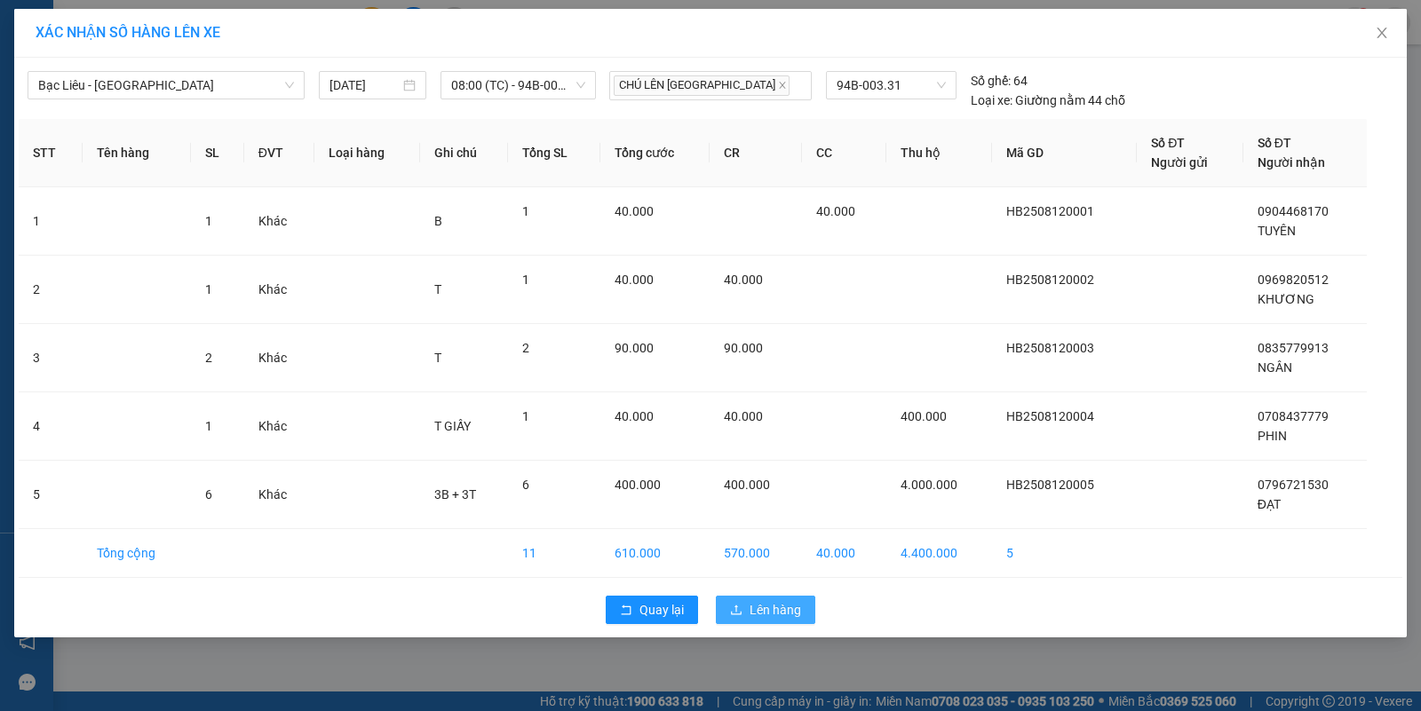
click at [760, 602] on span "Lên hàng" at bounding box center [775, 610] width 52 height 20
